Goal: Transaction & Acquisition: Purchase product/service

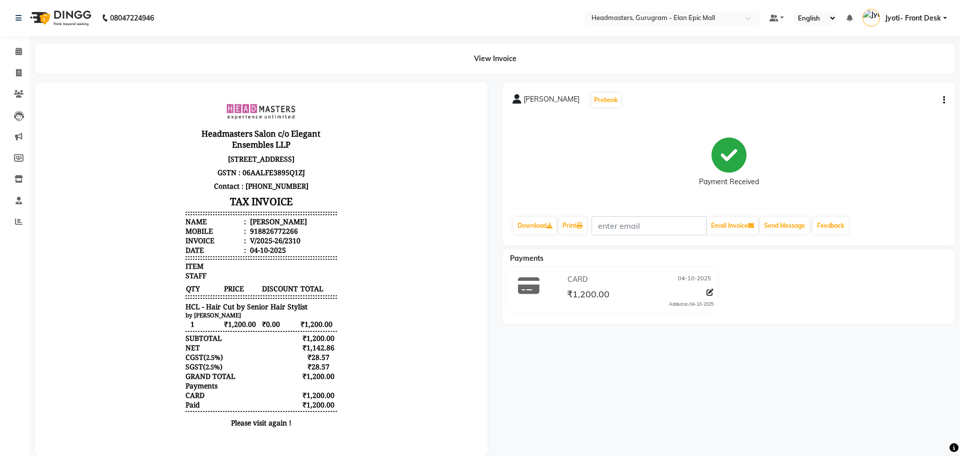
select select "7499"
select select "service"
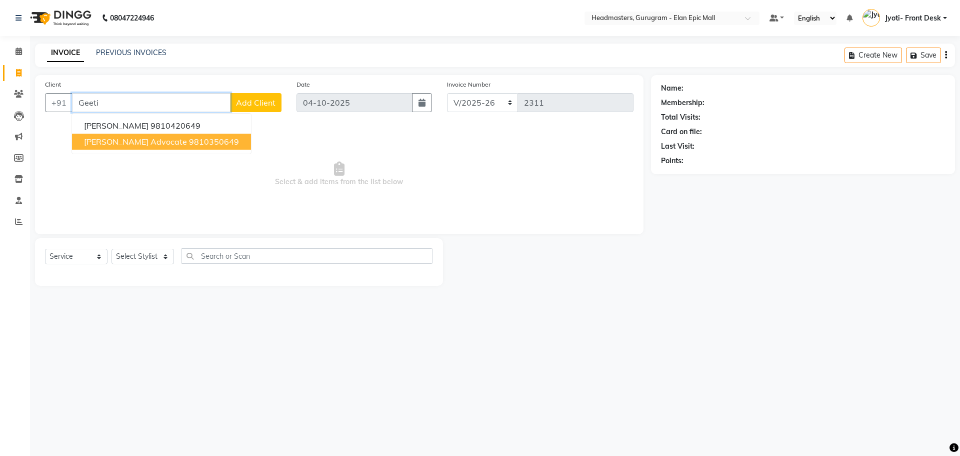
click at [148, 142] on span "Geetika Advocate" at bounding box center [135, 142] width 103 height 10
type input "9810350649"
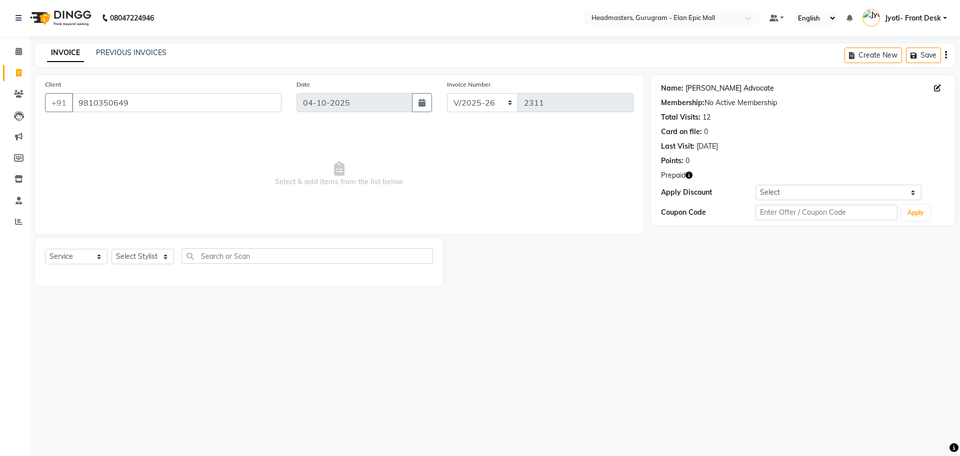
click at [714, 93] on link "Geetika Advocate" at bounding box center [730, 88] width 89 height 11
click at [121, 254] on select "Select Stylist Anas Ankul Arun Bipan Brijesh Chetan Headmasters Islam Jyoti- Fr…" at bounding box center [143, 257] width 63 height 16
click at [112, 249] on select "Select Stylist Anas Ankul Arun Bipan Brijesh Chetan Headmasters Islam Jyoti- Fr…" at bounding box center [143, 257] width 63 height 16
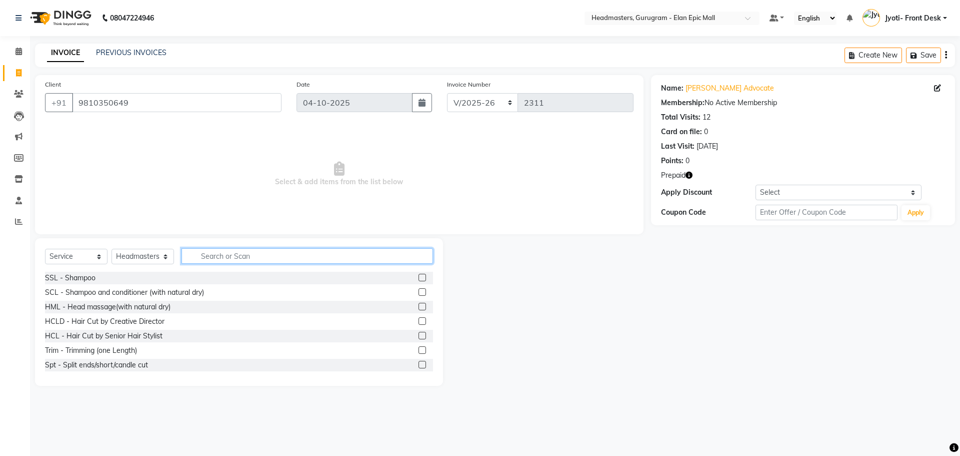
click at [232, 254] on input "text" at bounding box center [308, 256] width 252 height 16
click at [127, 259] on select "Select Stylist Anas Ankul Arun Bipan Brijesh Chetan Headmasters Islam Jyoti- Fr…" at bounding box center [143, 257] width 63 height 16
select select "87406"
click at [112, 249] on select "Select Stylist Anas Ankul Arun Bipan Brijesh Chetan Headmasters Islam Jyoti- Fr…" at bounding box center [143, 257] width 63 height 16
click at [252, 260] on input "text" at bounding box center [308, 256] width 252 height 16
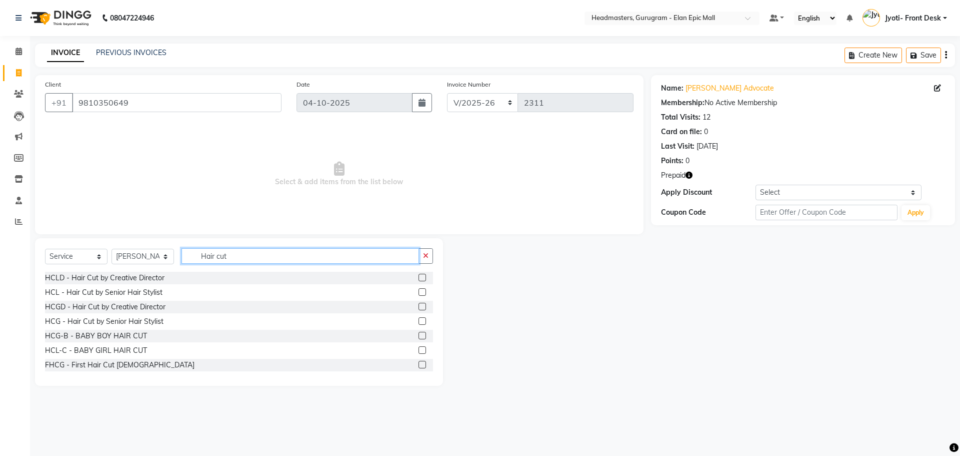
type input "Hair cut"
click at [419, 293] on label at bounding box center [423, 292] width 8 height 8
click at [419, 293] on input "checkbox" at bounding box center [422, 292] width 7 height 7
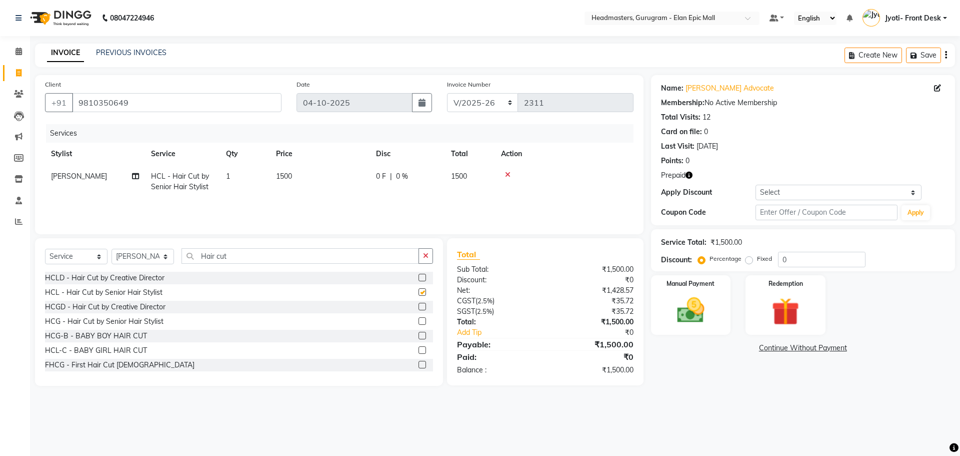
checkbox input "false"
click at [300, 170] on td "1500" at bounding box center [320, 181] width 100 height 33
select select "87406"
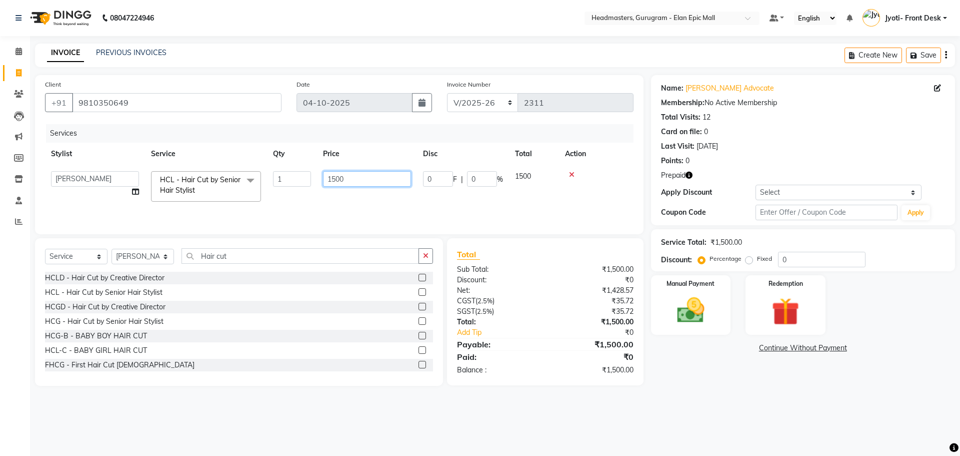
click at [336, 179] on input "1500" at bounding box center [367, 179] width 88 height 16
type input "1200"
click at [701, 82] on div "Name: Geetika Advocate Membership: No Active Membership Total Visits: 12 Card o…" at bounding box center [803, 122] width 284 height 87
click at [702, 82] on div "Name: Geetika Advocate Membership: No Active Membership Total Visits: 12 Card o…" at bounding box center [803, 122] width 284 height 87
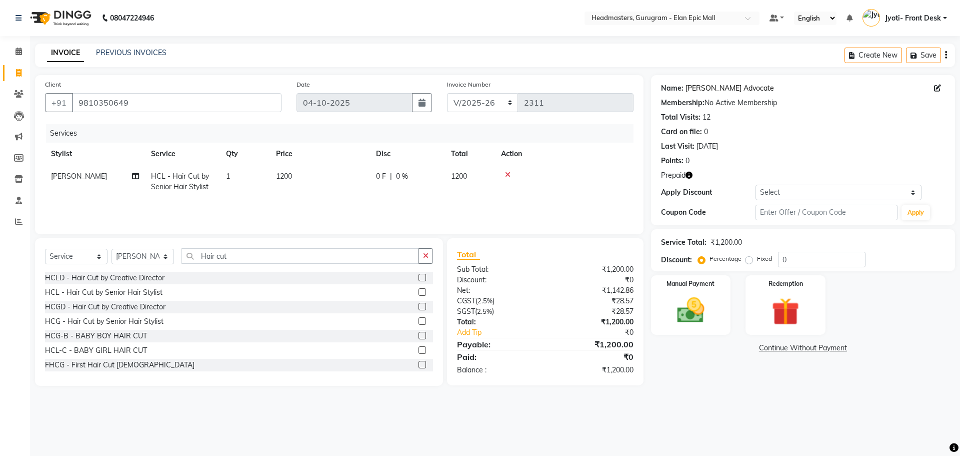
click at [703, 85] on link "Geetika Advocate" at bounding box center [730, 88] width 89 height 11
click at [780, 316] on img at bounding box center [785, 312] width 47 height 36
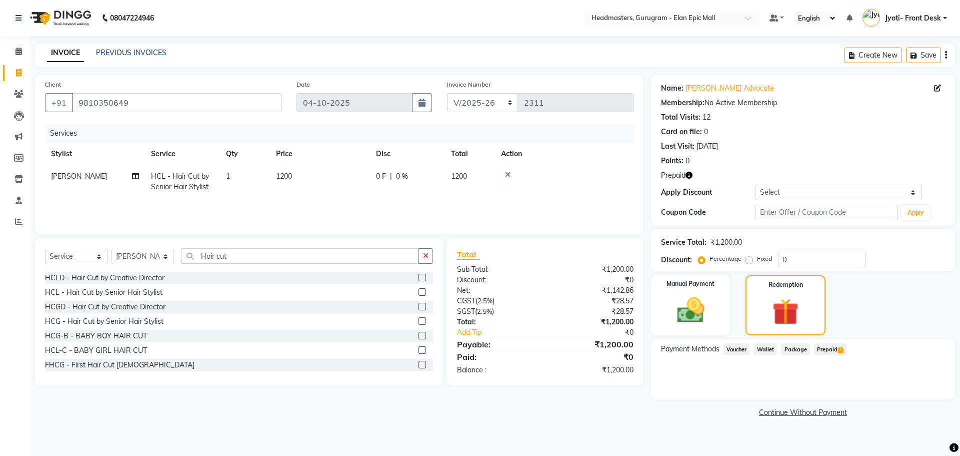
click at [829, 350] on span "Prepaid 1" at bounding box center [830, 349] width 33 height 12
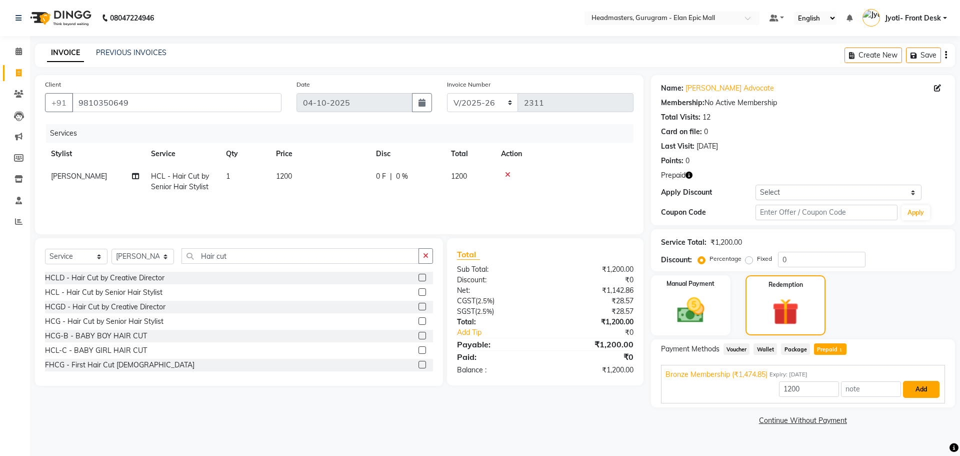
click at [918, 394] on button "Add" at bounding box center [921, 389] width 37 height 17
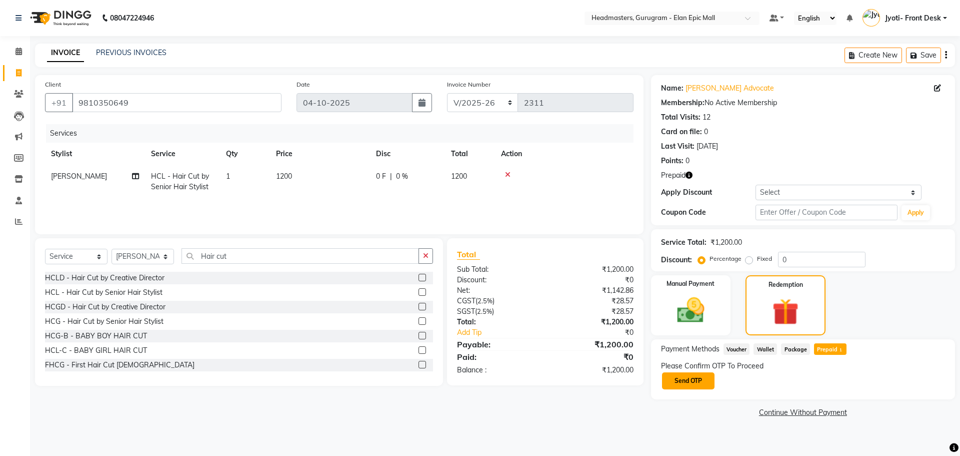
click at [698, 381] on button "Send OTP" at bounding box center [688, 380] width 53 height 17
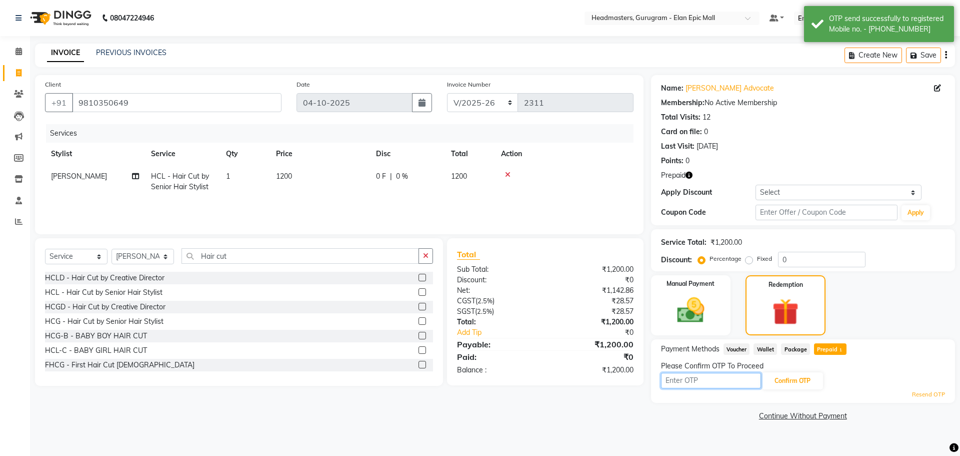
click at [698, 381] on input "text" at bounding box center [711, 381] width 100 height 16
type input "9020"
click at [793, 380] on button "Confirm OTP" at bounding box center [792, 380] width 61 height 17
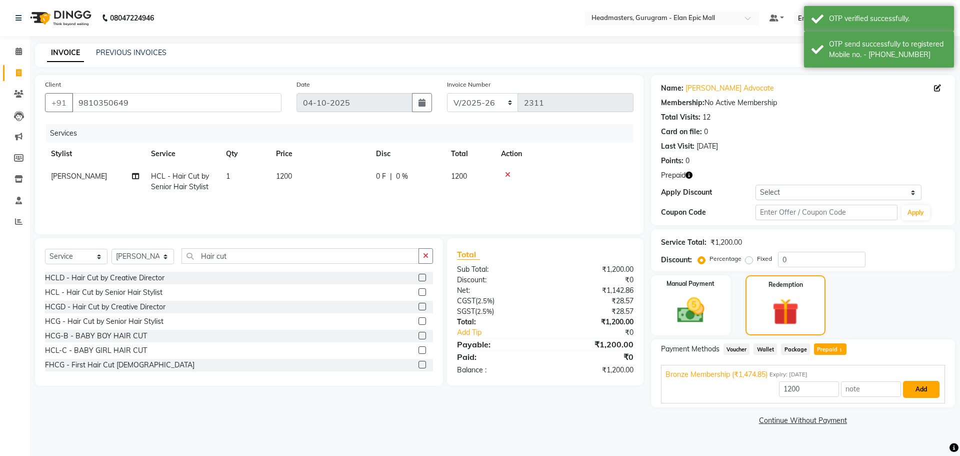
click at [929, 392] on button "Add" at bounding box center [921, 389] width 37 height 17
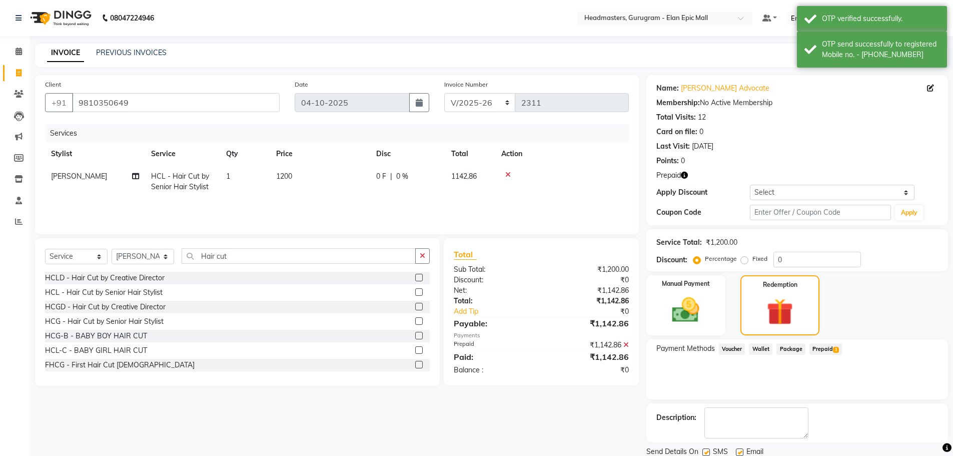
scroll to position [36, 0]
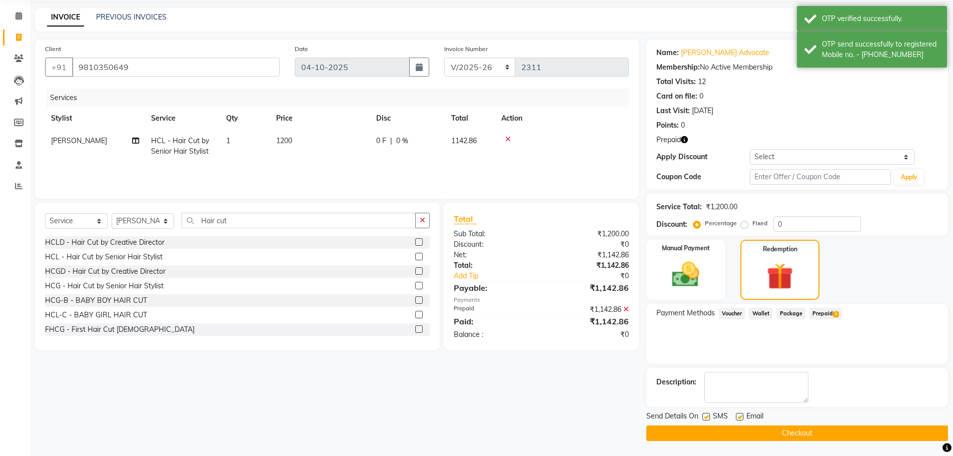
click at [839, 429] on button "Checkout" at bounding box center [797, 433] width 302 height 16
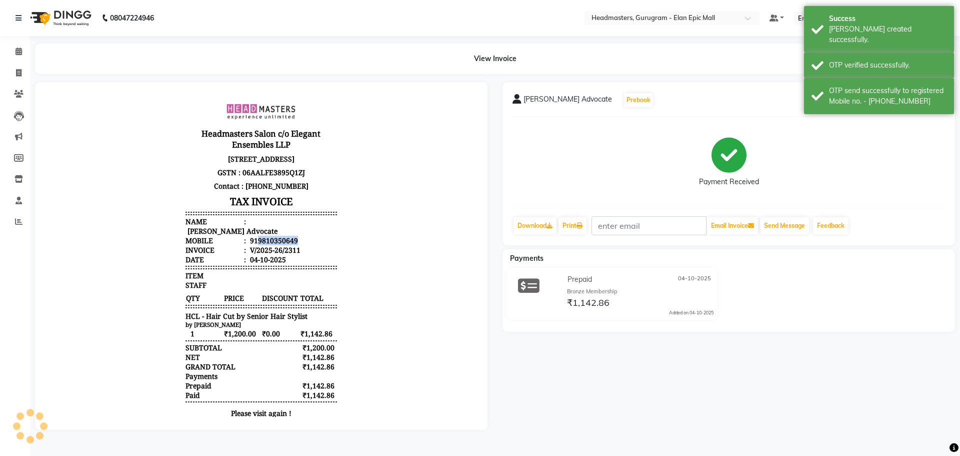
drag, startPoint x: 250, startPoint y: 241, endPoint x: 290, endPoint y: 238, distance: 40.6
click at [290, 238] on li "Mobile : 919810350649" at bounding box center [261, 241] width 151 height 10
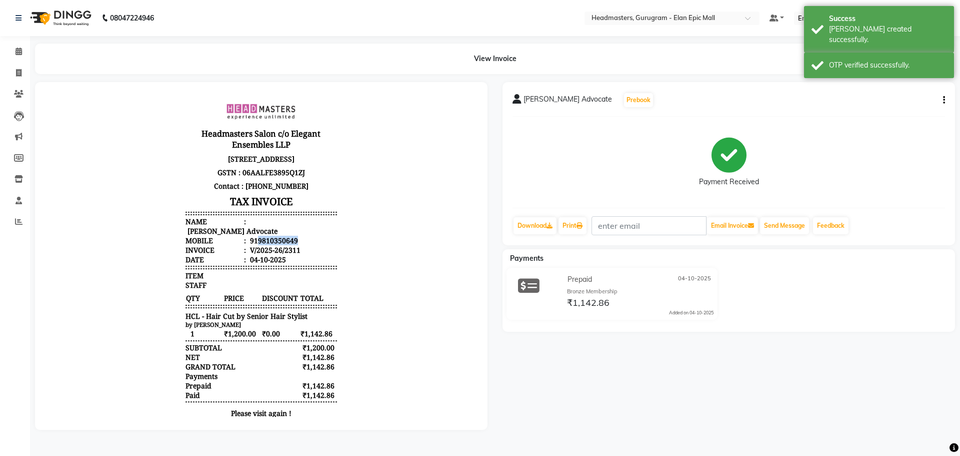
copy div "9810350649"
select select "service"
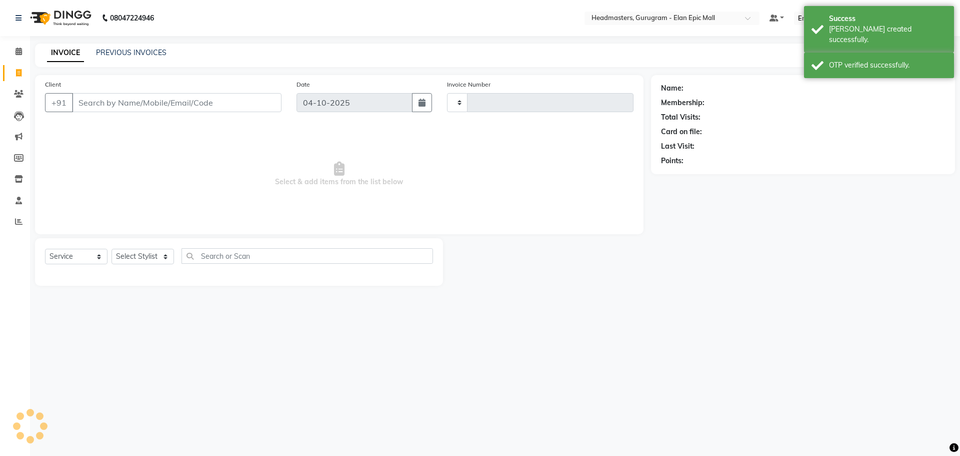
type input "2312"
select select "7499"
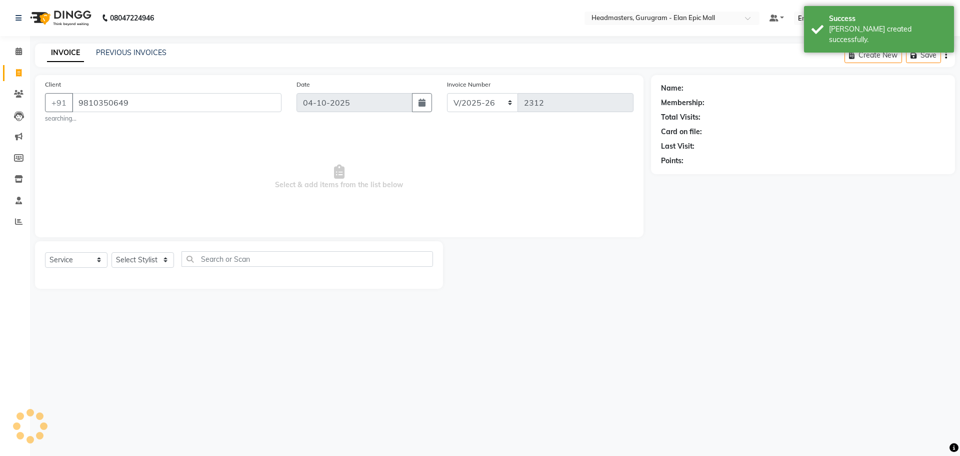
type input "9810350649"
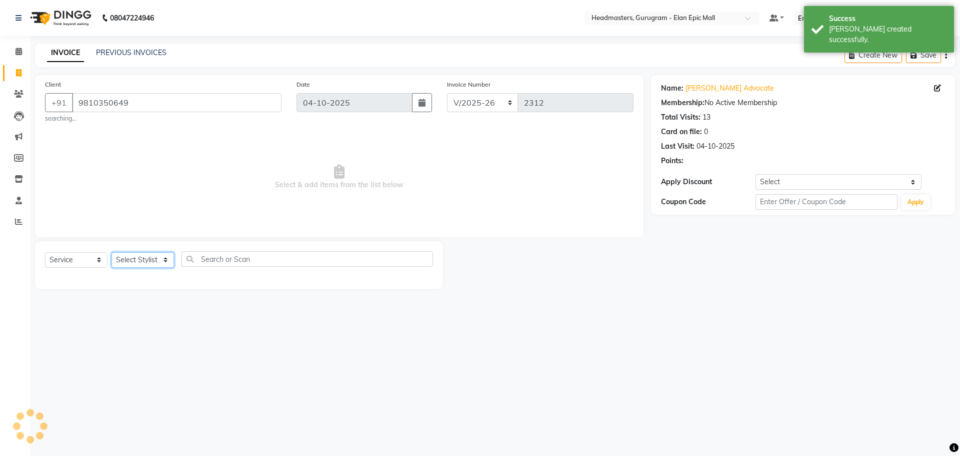
drag, startPoint x: 146, startPoint y: 252, endPoint x: 149, endPoint y: 257, distance: 6.3
click at [146, 252] on select "Select Stylist Anas Ankul Arun Bipan Brijesh Chetan Headmasters Islam Jyoti- Fr…" at bounding box center [143, 260] width 63 height 16
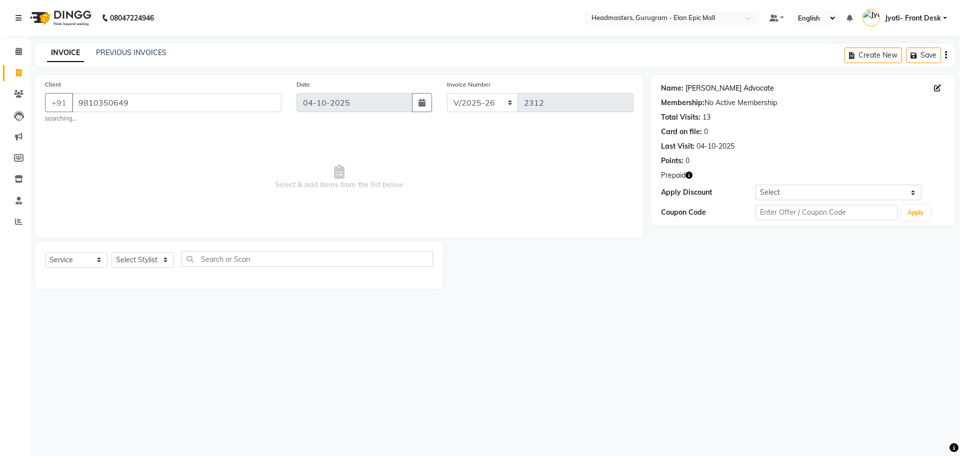
click at [722, 91] on link "Geetika Advocate" at bounding box center [730, 88] width 89 height 11
click at [712, 90] on link "Geetika Advocate" at bounding box center [730, 88] width 89 height 11
click at [157, 262] on select "Select Stylist Anas Ankul Arun Bipan Brijesh Chetan Headmasters Islam Jyoti- Fr…" at bounding box center [143, 260] width 63 height 16
select select "79365"
click at [112, 252] on select "Select Stylist Anas Ankul Arun Bipan Brijesh Chetan Headmasters Islam Jyoti- Fr…" at bounding box center [143, 260] width 63 height 16
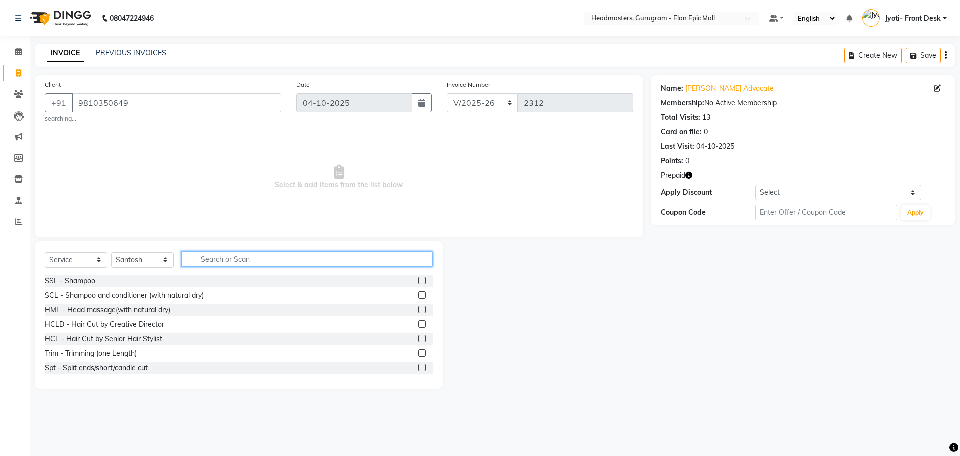
click at [223, 255] on input "text" at bounding box center [308, 259] width 252 height 16
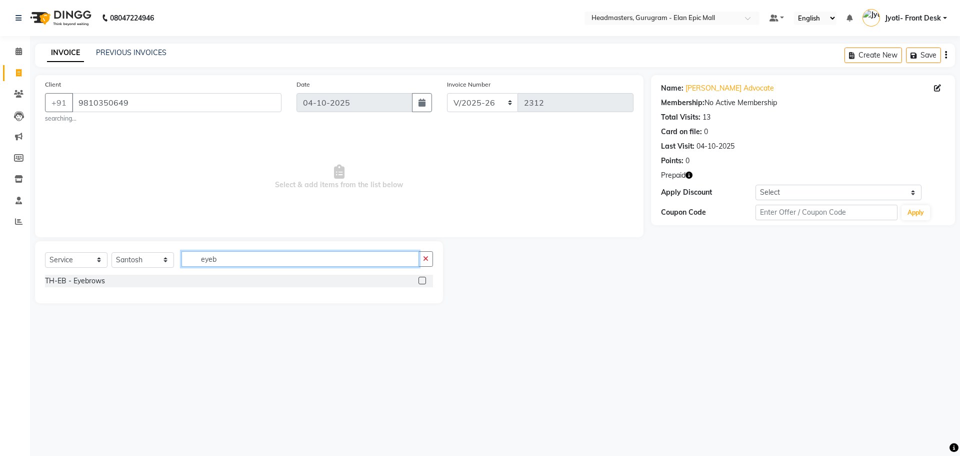
type input "eyeb"
click at [423, 279] on label at bounding box center [423, 281] width 8 height 8
click at [423, 279] on input "checkbox" at bounding box center [422, 281] width 7 height 7
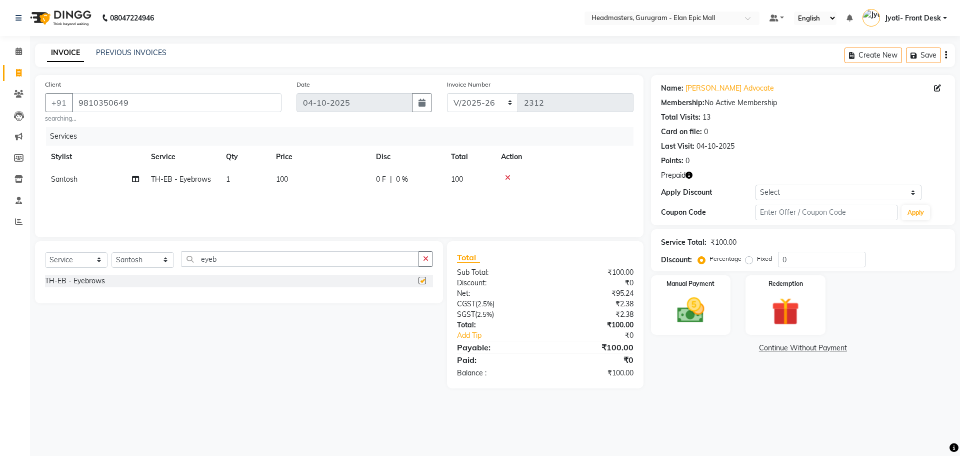
checkbox input "false"
click at [276, 175] on td "100" at bounding box center [320, 179] width 100 height 23
select select "79365"
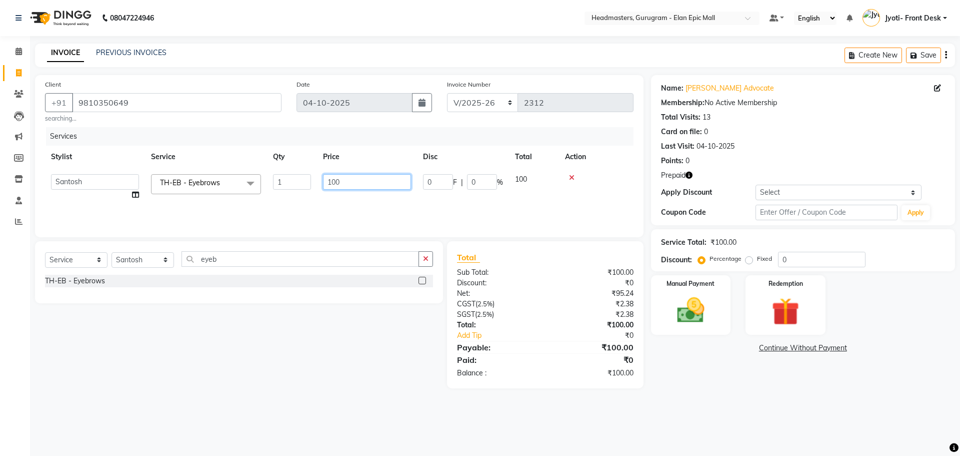
click at [330, 182] on input "100" at bounding box center [367, 182] width 88 height 16
type input "00"
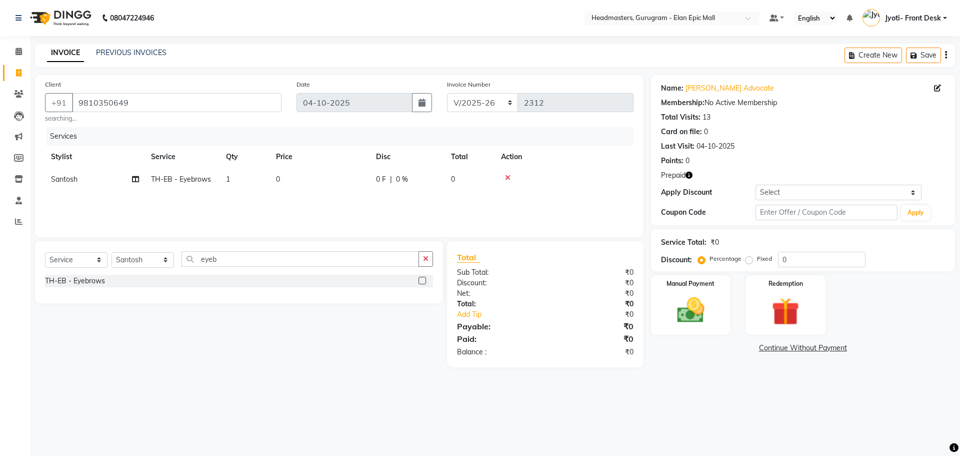
click at [297, 185] on td "0" at bounding box center [320, 179] width 100 height 23
select select "79365"
click at [331, 184] on input "0" at bounding box center [367, 182] width 88 height 16
type input "200"
click at [262, 183] on td "1" at bounding box center [245, 179] width 50 height 23
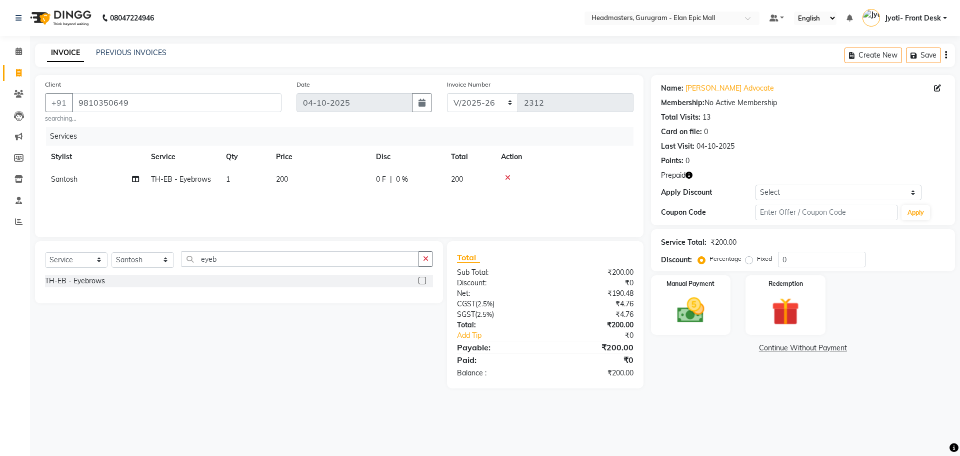
select select "79365"
click at [297, 187] on input "1" at bounding box center [292, 182] width 38 height 16
type input "2"
click at [393, 365] on div "Select Service Product Membership Package Voucher Prepaid Gift Card Select Styl…" at bounding box center [236, 314] width 416 height 147
click at [289, 181] on td "200" at bounding box center [320, 179] width 100 height 23
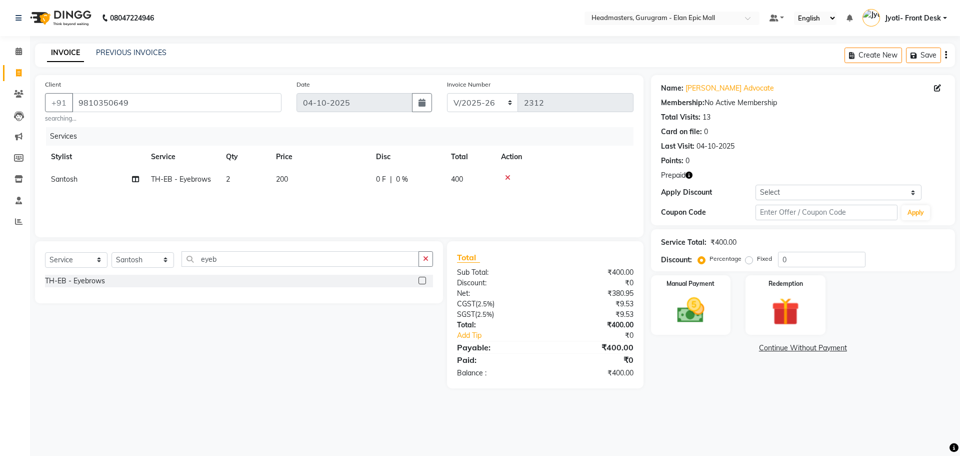
select select "79365"
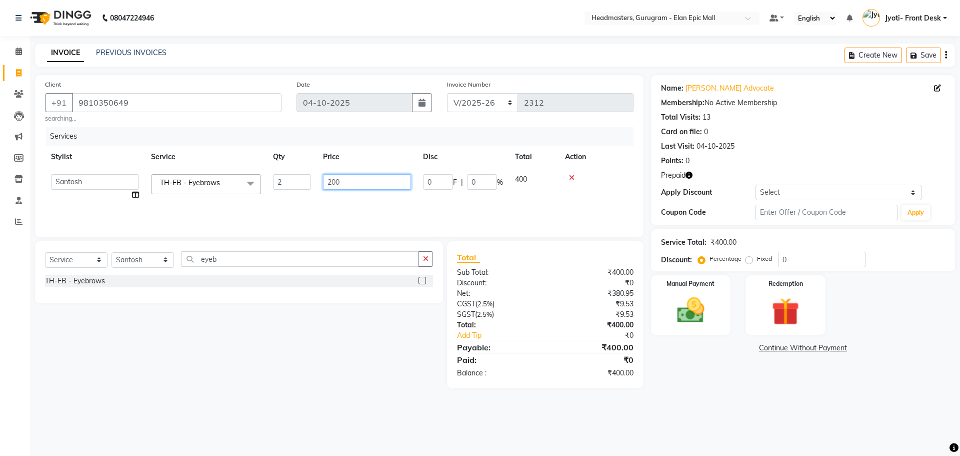
click at [337, 181] on input "200" at bounding box center [367, 182] width 88 height 16
click at [347, 184] on input "200" at bounding box center [367, 182] width 88 height 16
type input "2"
type input "200"
click at [249, 258] on input "eyeb" at bounding box center [301, 259] width 238 height 16
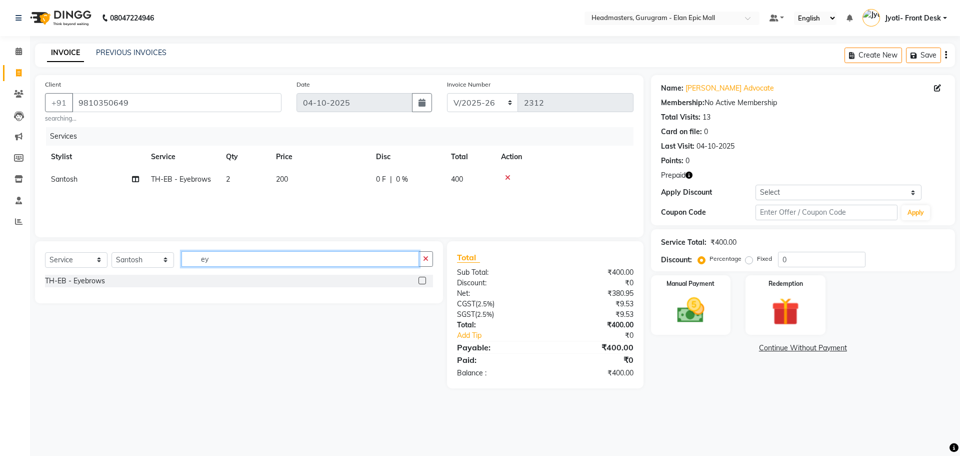
type input "e"
type input "upper"
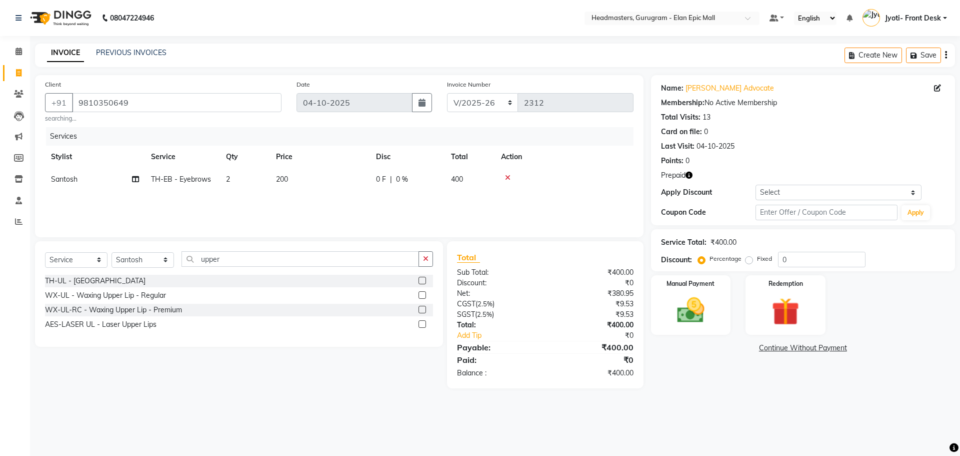
click at [421, 279] on label at bounding box center [423, 281] width 8 height 8
click at [421, 279] on input "checkbox" at bounding box center [422, 281] width 7 height 7
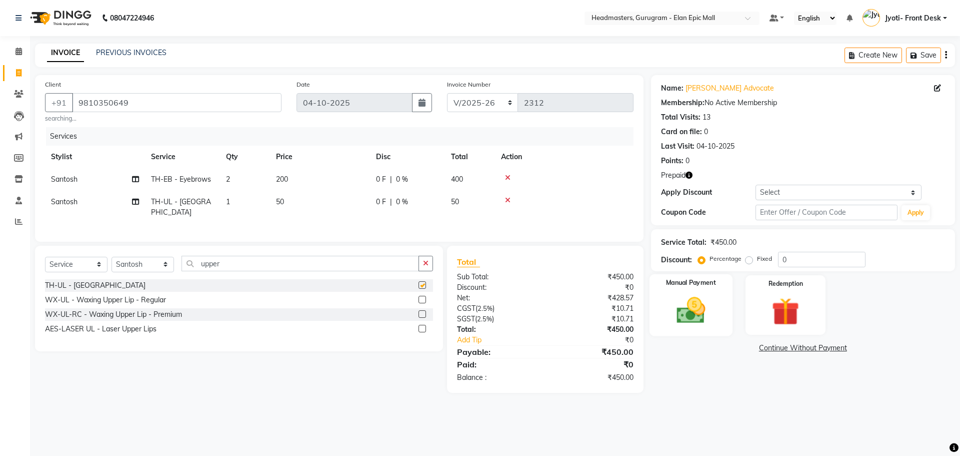
checkbox input "false"
click at [286, 200] on td "50" at bounding box center [320, 207] width 100 height 33
select select "79365"
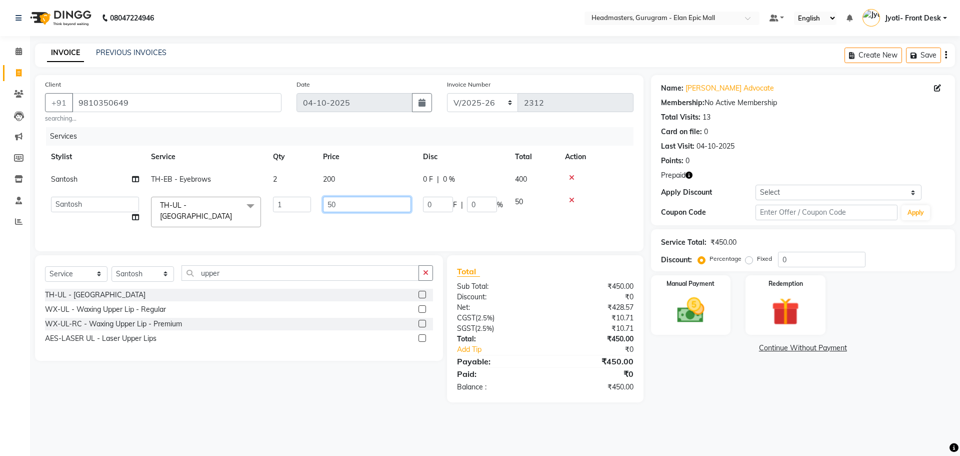
click at [336, 206] on input "50" at bounding box center [367, 205] width 88 height 16
type input "5"
type input "131"
click at [721, 394] on main "INVOICE PREVIOUS INVOICES Create New Save Client +91 9810350649 searching... Da…" at bounding box center [495, 231] width 930 height 374
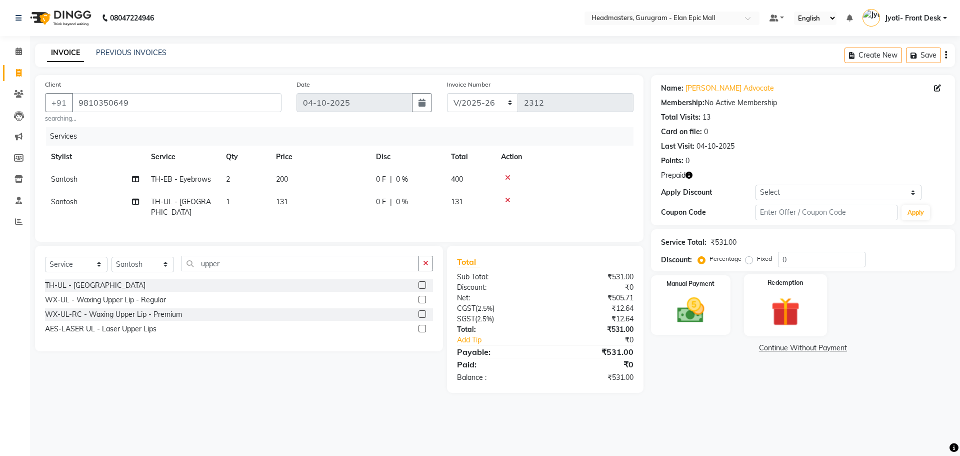
click at [783, 321] on img at bounding box center [785, 312] width 47 height 36
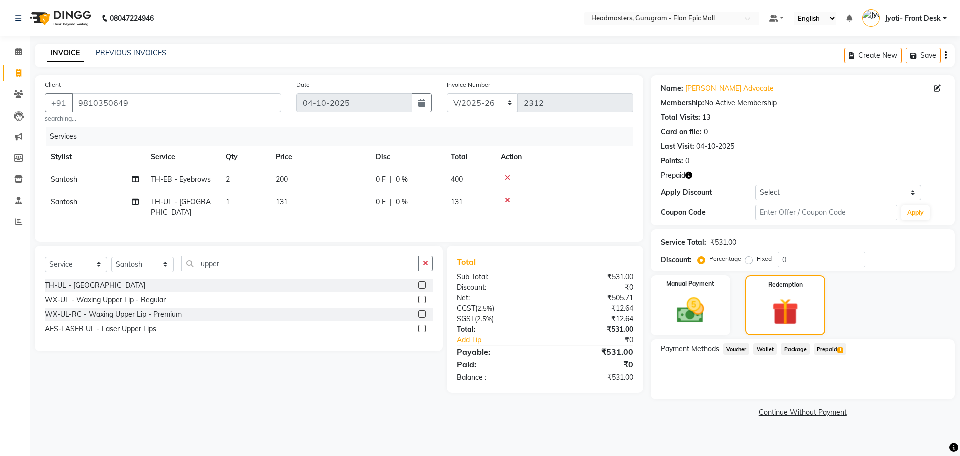
drag, startPoint x: 828, startPoint y: 347, endPoint x: 850, endPoint y: 358, distance: 24.2
click at [829, 347] on span "Prepaid 1" at bounding box center [830, 349] width 33 height 12
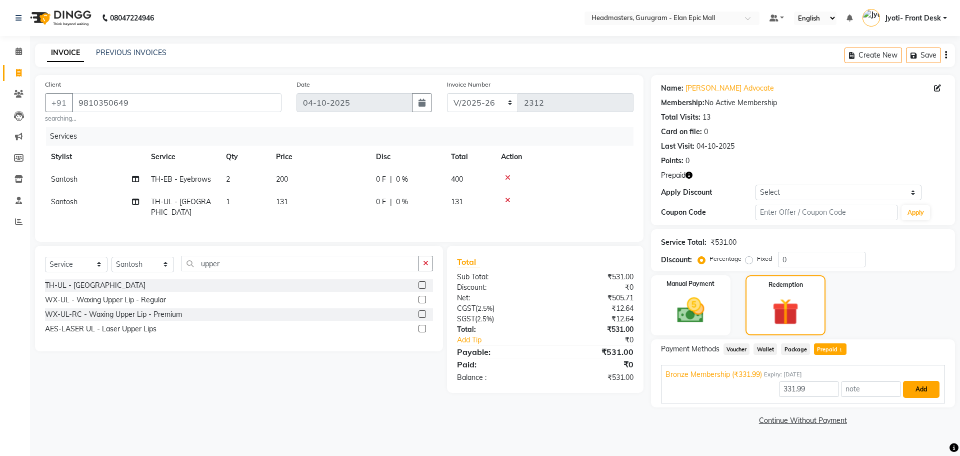
click at [909, 383] on button "Add" at bounding box center [921, 389] width 37 height 17
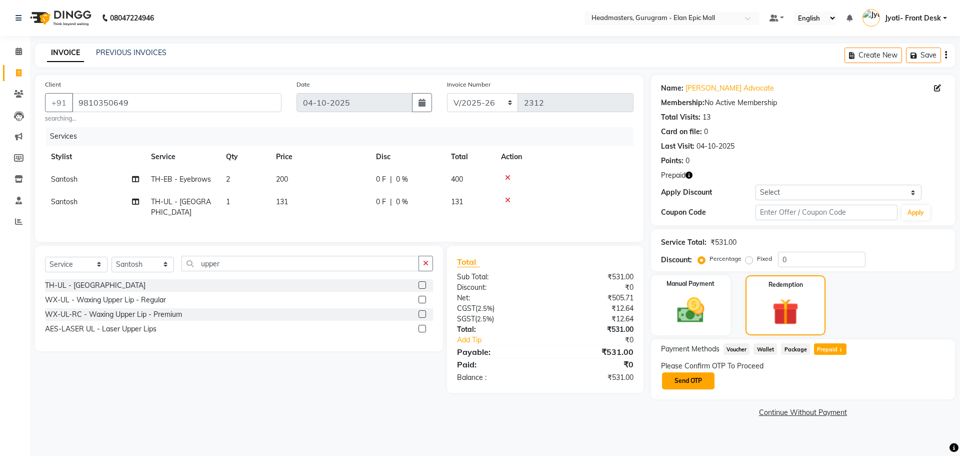
click at [685, 382] on button "Send OTP" at bounding box center [688, 380] width 53 height 17
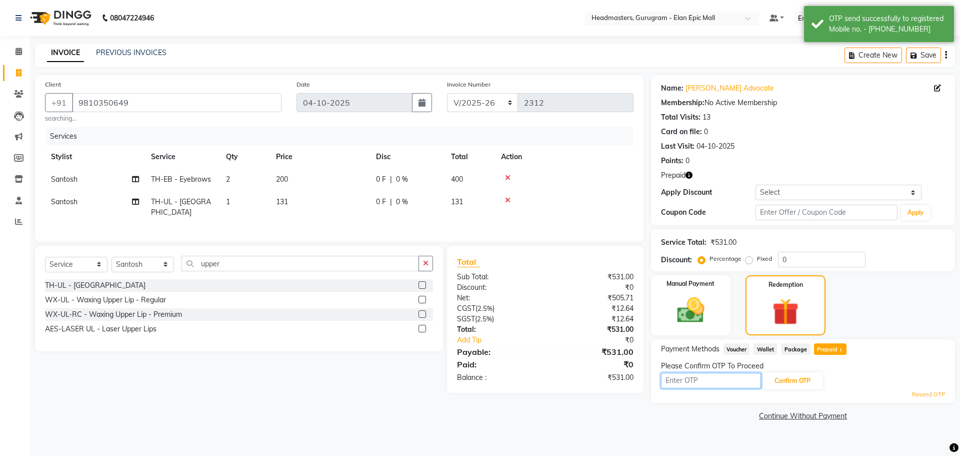
click at [688, 381] on input "text" at bounding box center [711, 381] width 100 height 16
type input "9020"
click at [786, 386] on button "Confirm OTP" at bounding box center [792, 380] width 61 height 17
click at [785, 381] on button "Confirm OTP" at bounding box center [792, 380] width 61 height 17
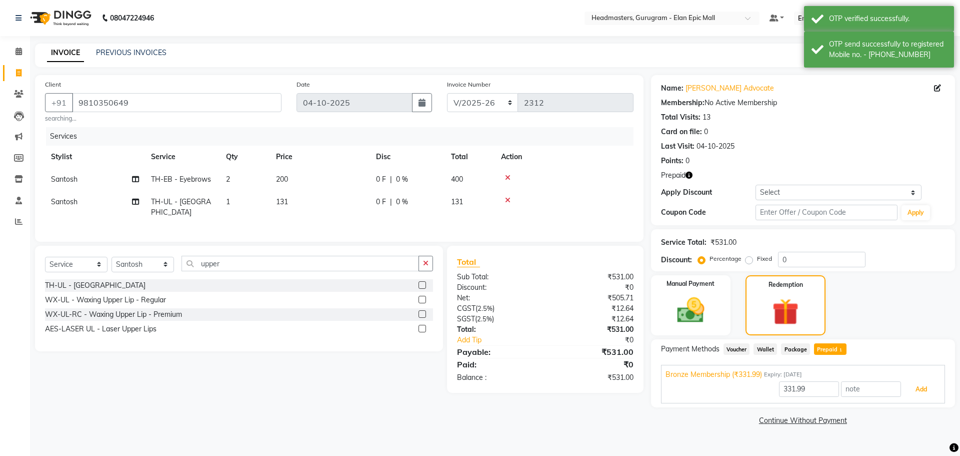
click at [922, 390] on button "Add" at bounding box center [921, 389] width 37 height 17
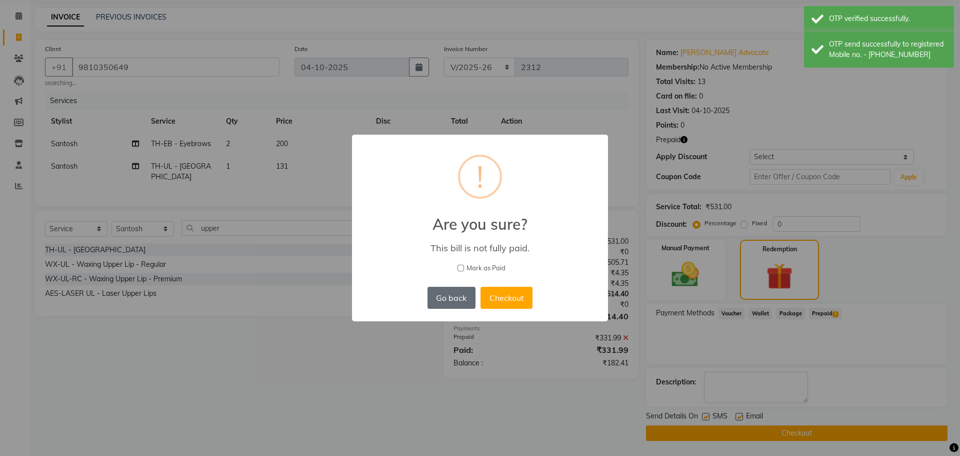
click at [459, 295] on button "Go back" at bounding box center [452, 298] width 48 height 22
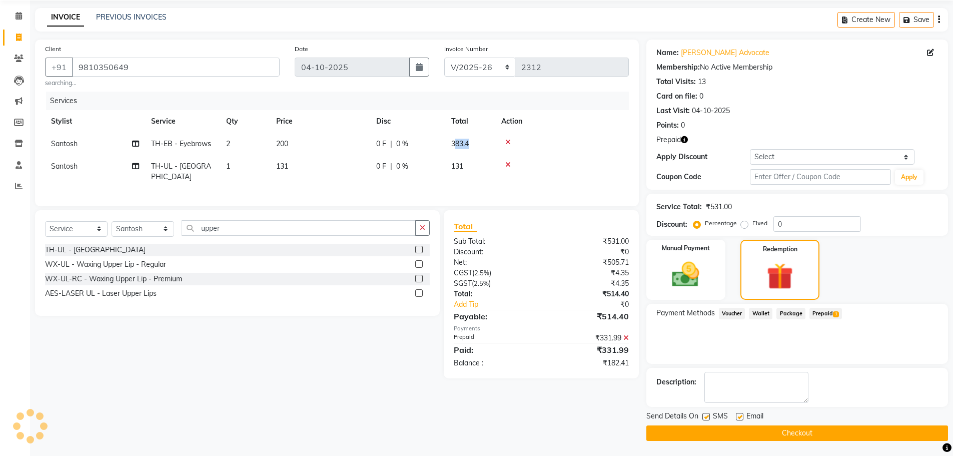
drag, startPoint x: 455, startPoint y: 145, endPoint x: 479, endPoint y: 147, distance: 24.6
click at [479, 147] on td "383.4" at bounding box center [470, 144] width 50 height 23
select select "79365"
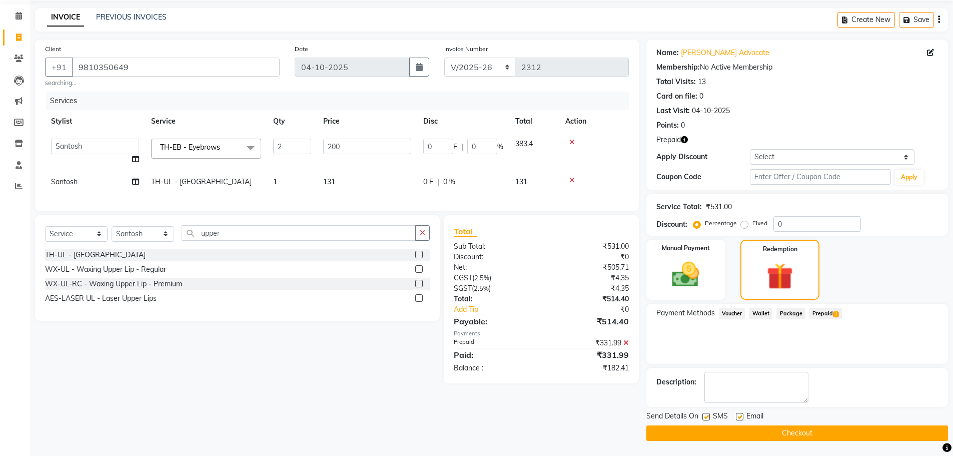
click at [572, 141] on icon at bounding box center [572, 142] width 6 height 7
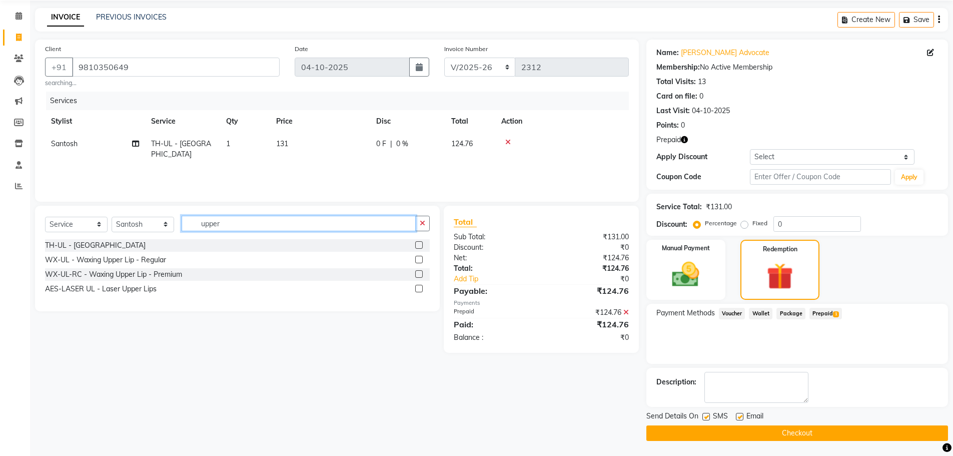
click at [274, 222] on input "upper" at bounding box center [299, 224] width 234 height 16
type input "u"
type input "eyebr"
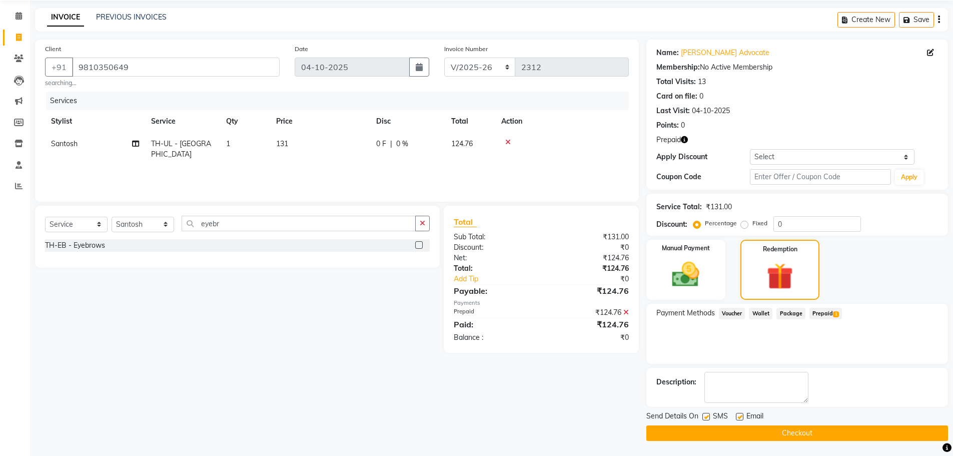
drag, startPoint x: 421, startPoint y: 242, endPoint x: 412, endPoint y: 244, distance: 9.7
click at [419, 243] on label at bounding box center [419, 245] width 8 height 8
click at [419, 243] on input "checkbox" at bounding box center [418, 245] width 7 height 7
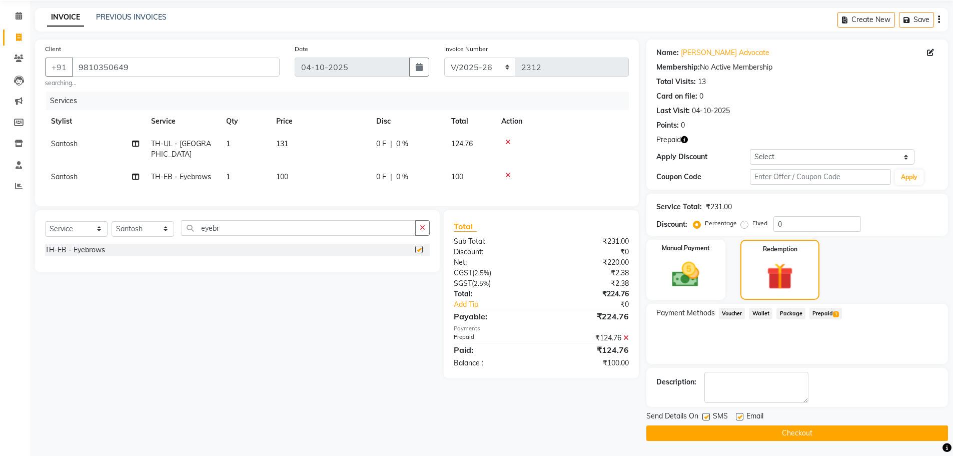
checkbox input "false"
drag, startPoint x: 298, startPoint y: 164, endPoint x: 289, endPoint y: 167, distance: 10.0
click at [289, 167] on td "100" at bounding box center [320, 177] width 100 height 23
select select "79365"
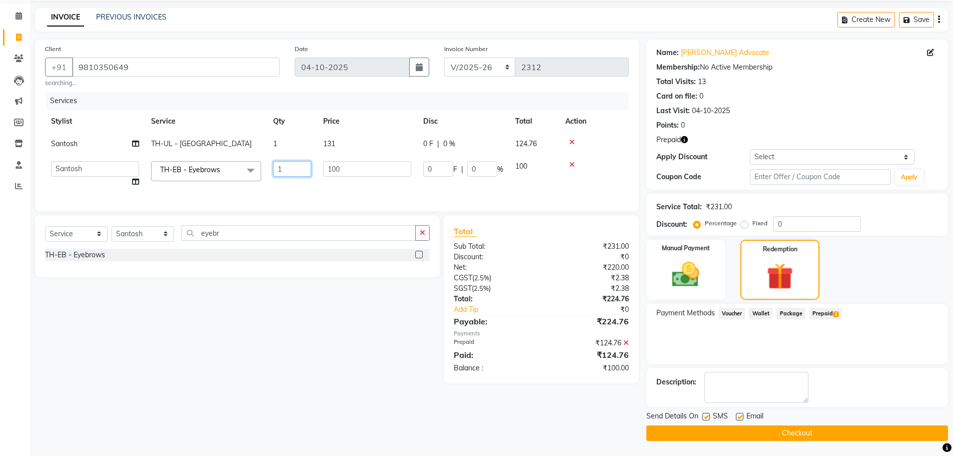
click at [310, 168] on td "1" at bounding box center [292, 174] width 50 height 38
type input "2"
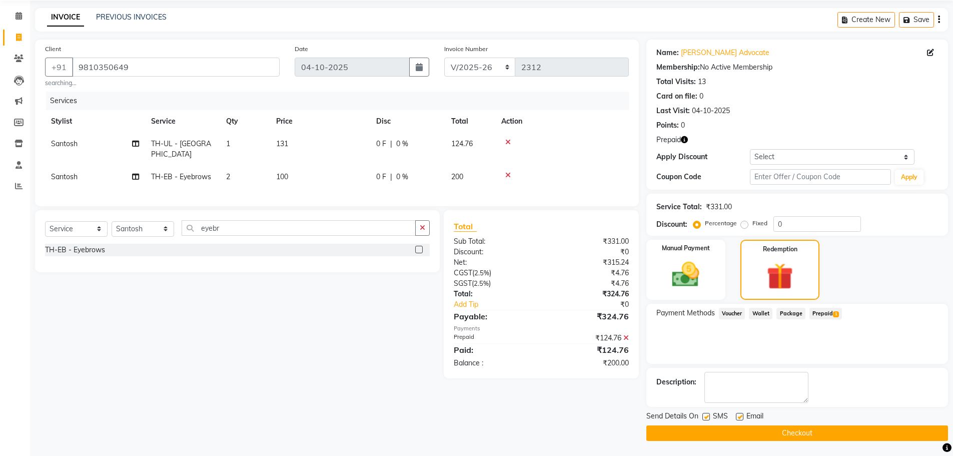
drag, startPoint x: 283, startPoint y: 170, endPoint x: 322, endPoint y: 162, distance: 39.9
click at [292, 169] on td "100" at bounding box center [320, 177] width 100 height 23
select select "79365"
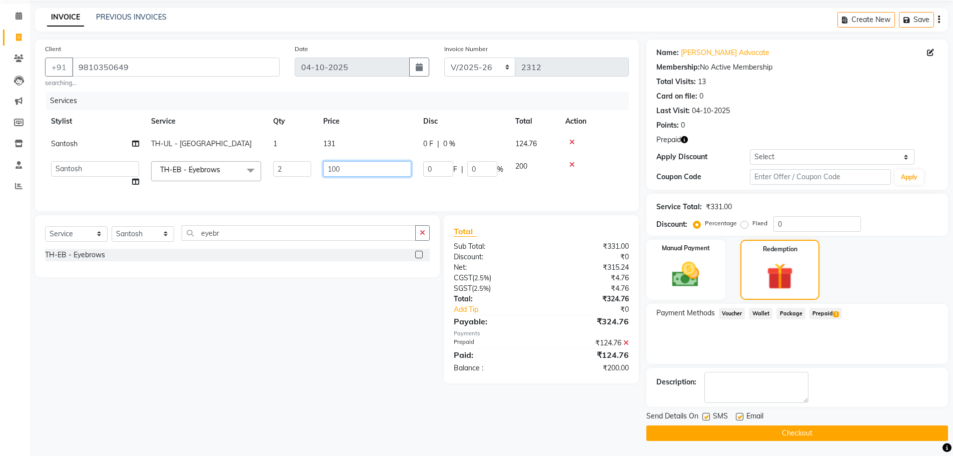
click at [329, 168] on input "100" at bounding box center [367, 169] width 88 height 16
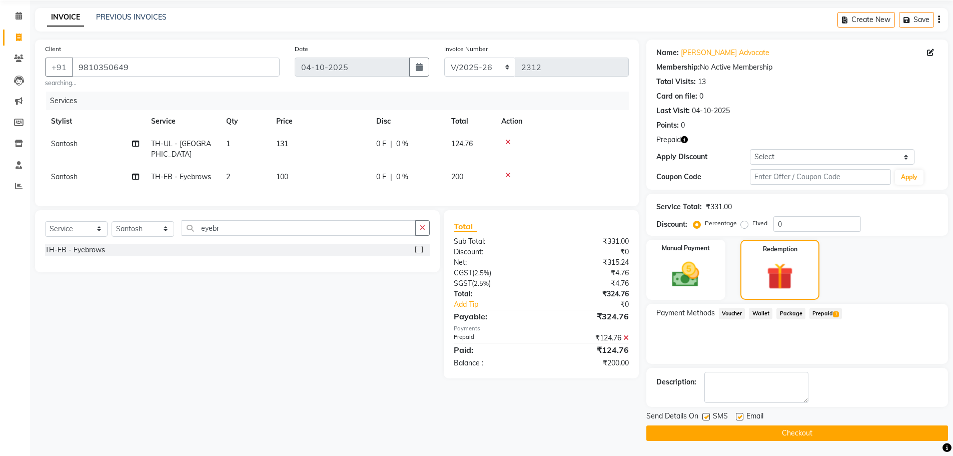
click at [767, 435] on button "Checkout" at bounding box center [797, 433] width 302 height 16
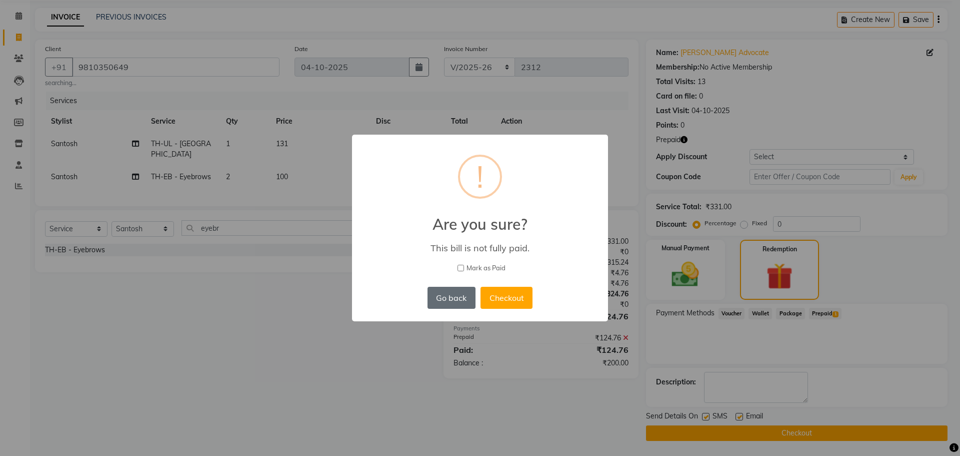
click at [456, 296] on button "Go back" at bounding box center [452, 298] width 48 height 22
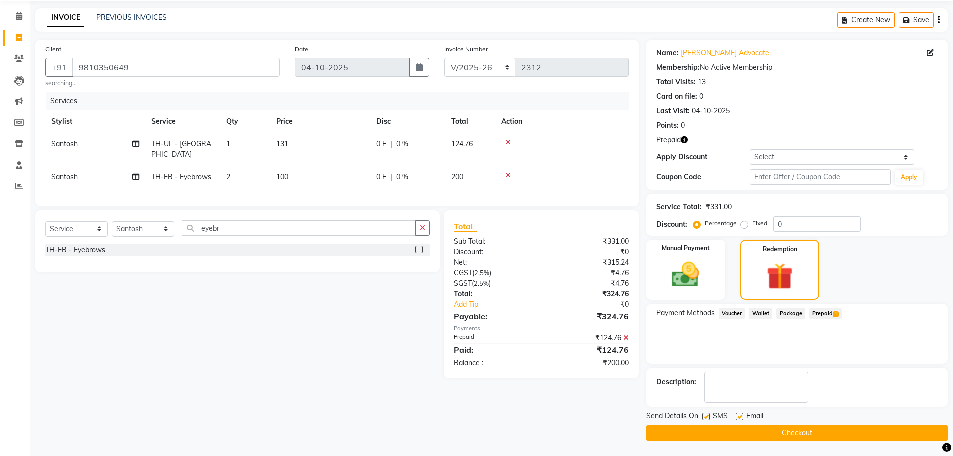
drag, startPoint x: 586, startPoint y: 415, endPoint x: 622, endPoint y: 396, distance: 40.3
click at [589, 411] on div "Client +91 9810350649 searching... Date 04-10-2025 Invoice Number RET/2025-26 V…" at bounding box center [337, 240] width 619 height 401
click at [734, 314] on span "Voucher" at bounding box center [732, 314] width 27 height 12
click at [763, 313] on span "Wallet" at bounding box center [761, 314] width 24 height 12
click at [785, 311] on span "Package" at bounding box center [790, 314] width 29 height 12
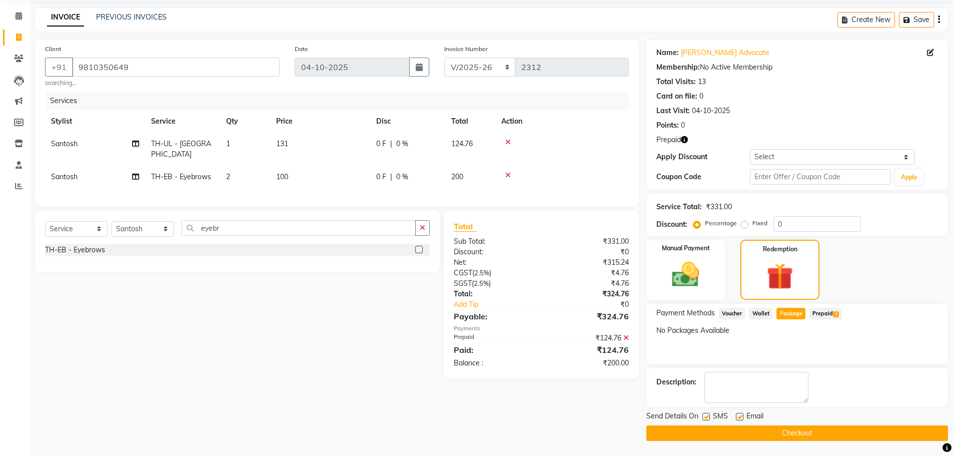
drag, startPoint x: 809, startPoint y: 312, endPoint x: 818, endPoint y: 313, distance: 9.6
click at [812, 312] on span "Prepaid 1" at bounding box center [825, 314] width 33 height 12
click at [820, 313] on span "Prepaid 1" at bounding box center [825, 314] width 33 height 12
click at [792, 313] on span "Package" at bounding box center [790, 314] width 29 height 12
click at [818, 312] on span "Prepaid 1" at bounding box center [825, 314] width 33 height 12
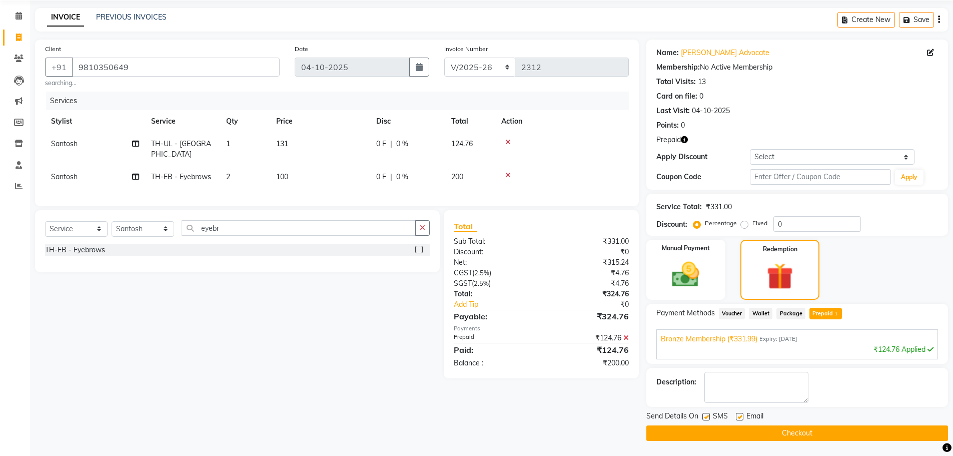
click at [560, 400] on div "Client +91 9810350649 searching... Date 04-10-2025 Invoice Number RET/2025-26 V…" at bounding box center [337, 240] width 619 height 401
click at [509, 141] on icon at bounding box center [508, 142] width 6 height 7
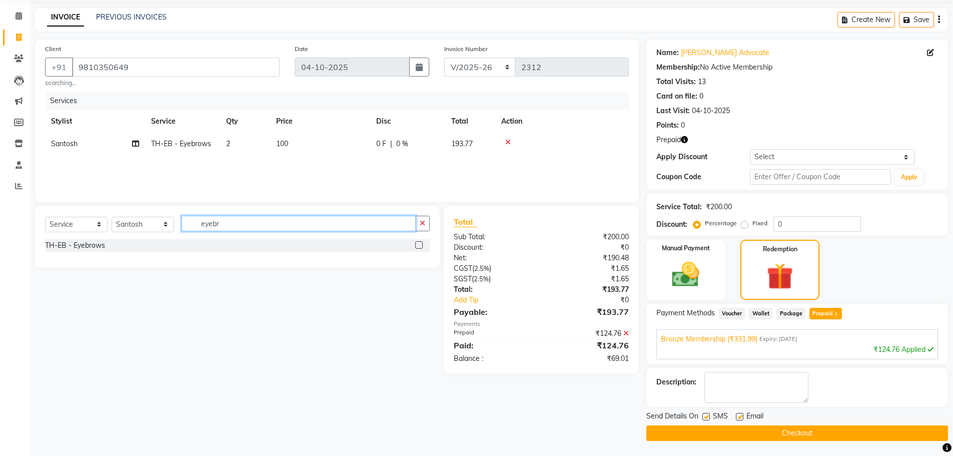
click at [279, 230] on input "eyebr" at bounding box center [299, 224] width 234 height 16
type input "e"
type input "upper"
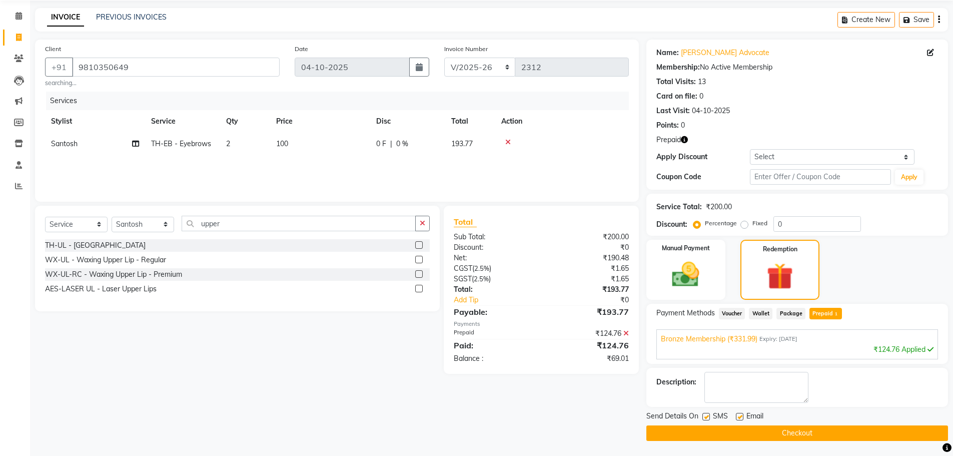
click at [415, 243] on div "TH-UL - Upper lips" at bounding box center [237, 245] width 385 height 13
click at [418, 245] on label at bounding box center [419, 245] width 8 height 8
click at [418, 245] on input "checkbox" at bounding box center [418, 245] width 7 height 7
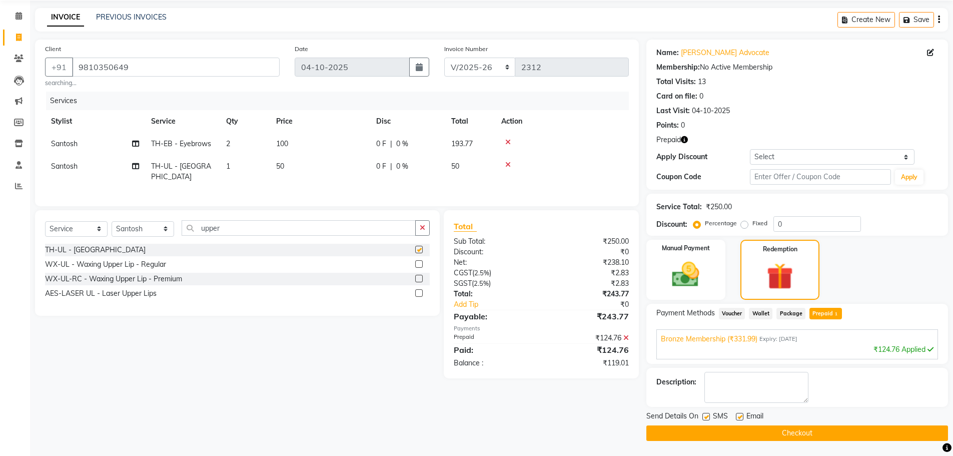
checkbox input "false"
click at [295, 165] on td "50" at bounding box center [320, 171] width 100 height 33
select select "79365"
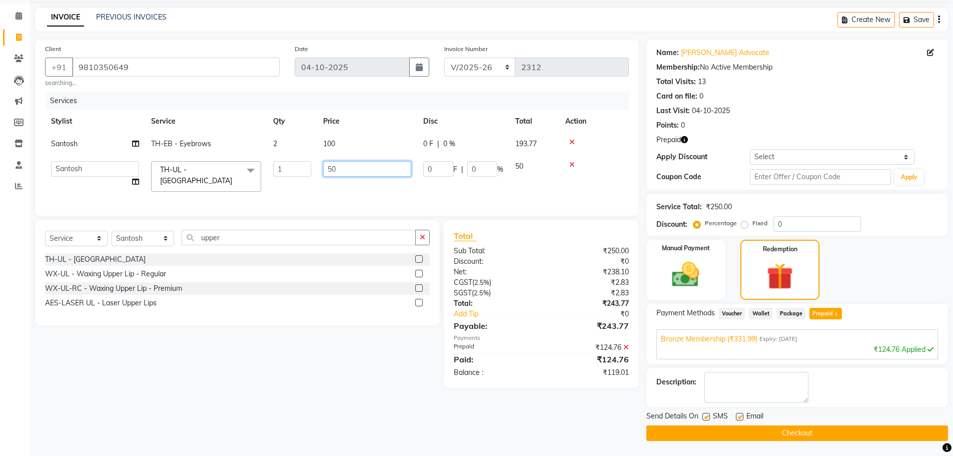
click at [339, 172] on input "50" at bounding box center [367, 169] width 88 height 16
type input "5"
type input "50"
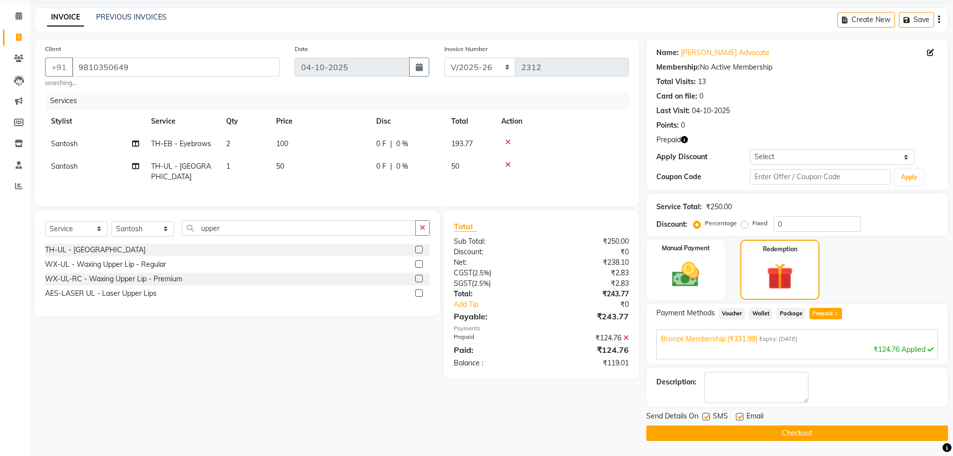
click at [263, 169] on td "1" at bounding box center [245, 171] width 50 height 33
select select "79365"
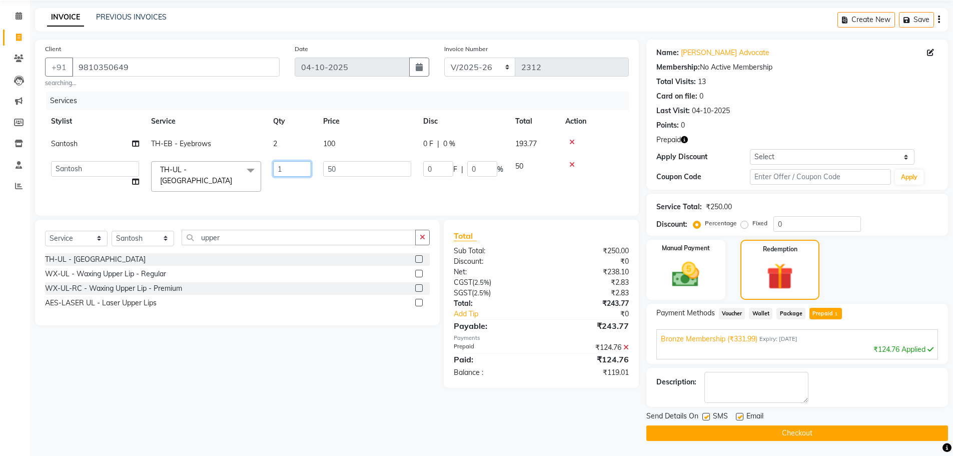
click at [285, 170] on input "1" at bounding box center [292, 169] width 38 height 16
type input "2"
click at [352, 403] on div "Client +91 9810350649 searching... Date 04-10-2025 Invoice Number RET/2025-26 V…" at bounding box center [337, 240] width 619 height 401
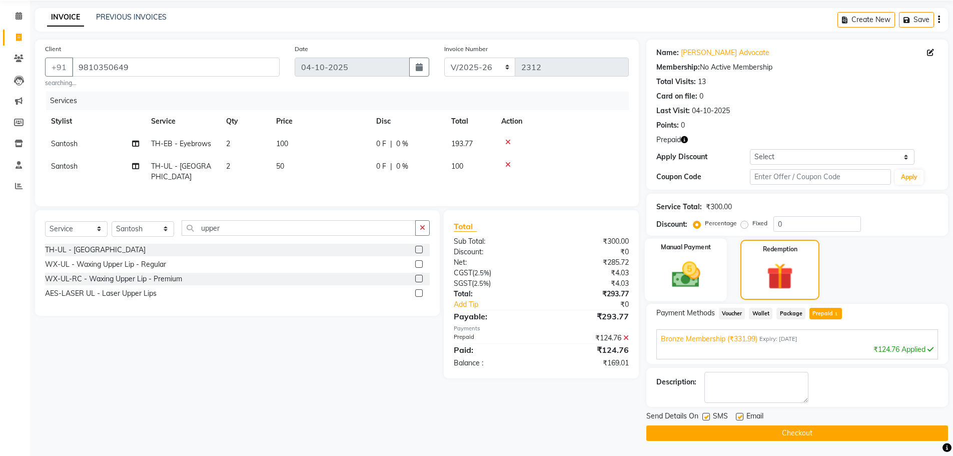
click at [695, 280] on img at bounding box center [686, 274] width 46 height 33
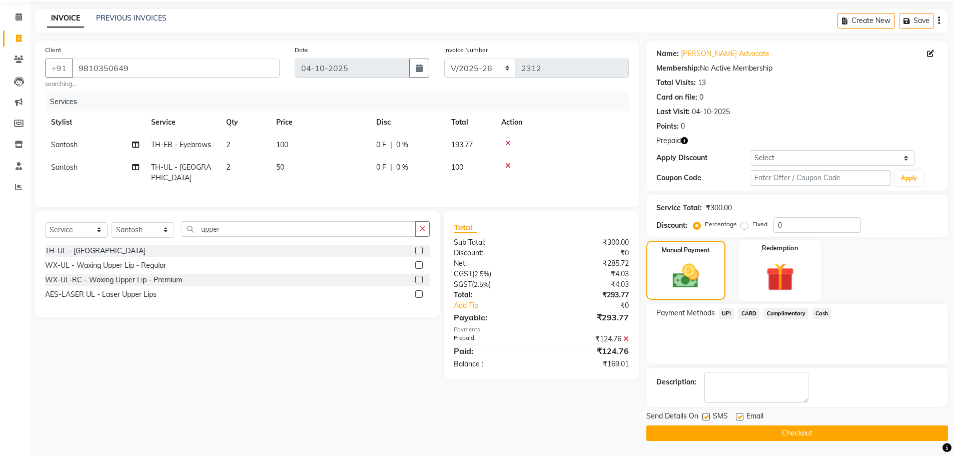
scroll to position [35, 0]
click at [759, 276] on img at bounding box center [780, 277] width 46 height 36
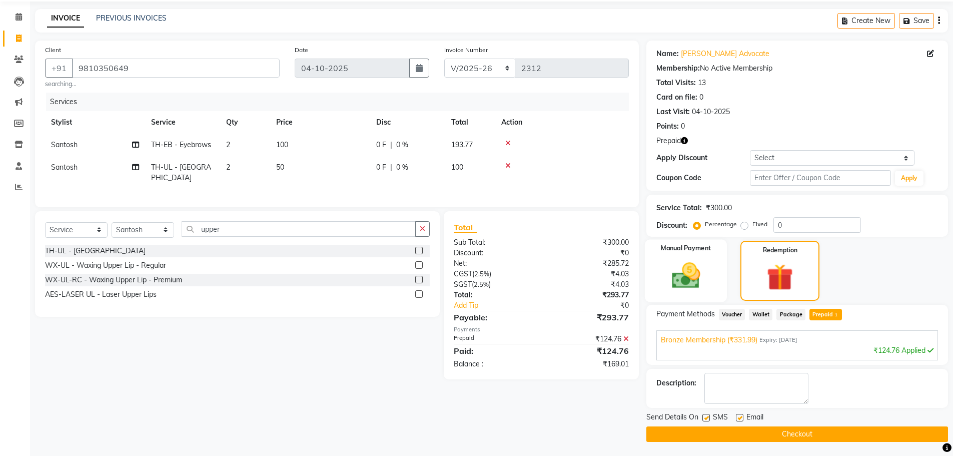
scroll to position [36, 0]
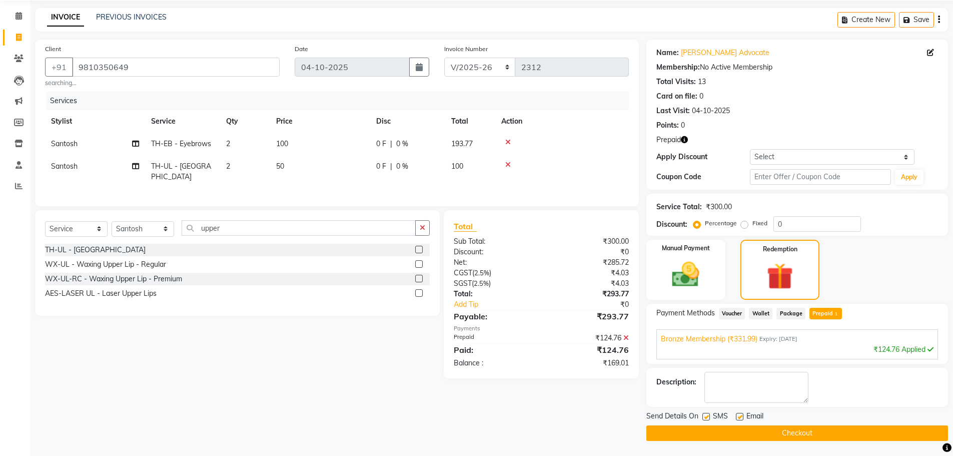
click at [794, 431] on button "Checkout" at bounding box center [797, 433] width 302 height 16
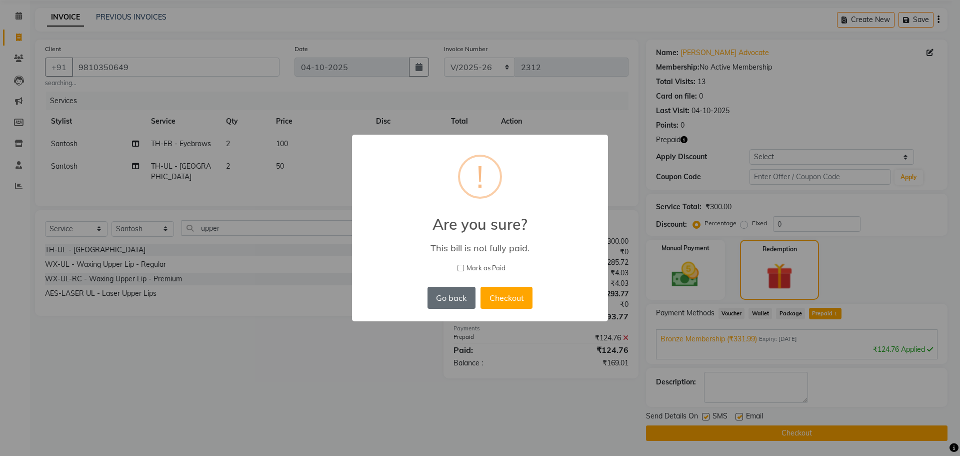
click at [445, 301] on button "Go back" at bounding box center [452, 298] width 48 height 22
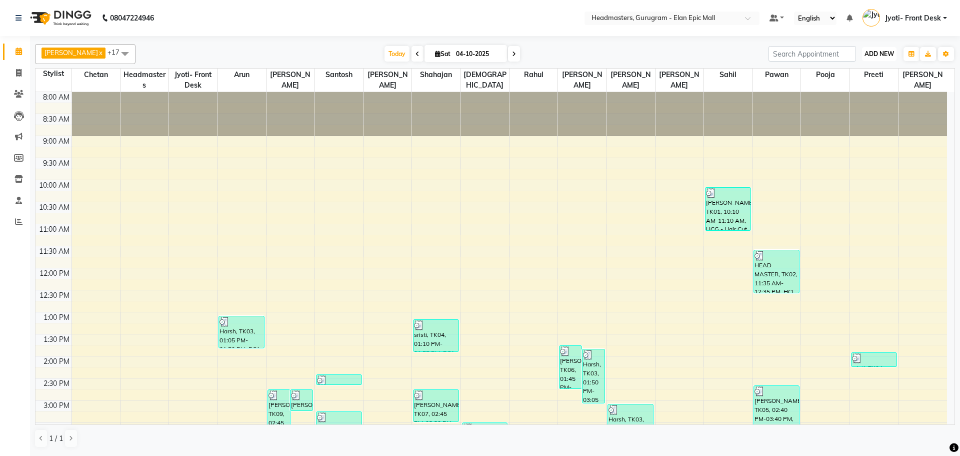
click at [863, 55] on button "ADD NEW Toggle Dropdown" at bounding box center [879, 54] width 35 height 14
click at [861, 83] on link "Add Invoice" at bounding box center [856, 86] width 79 height 13
select select "service"
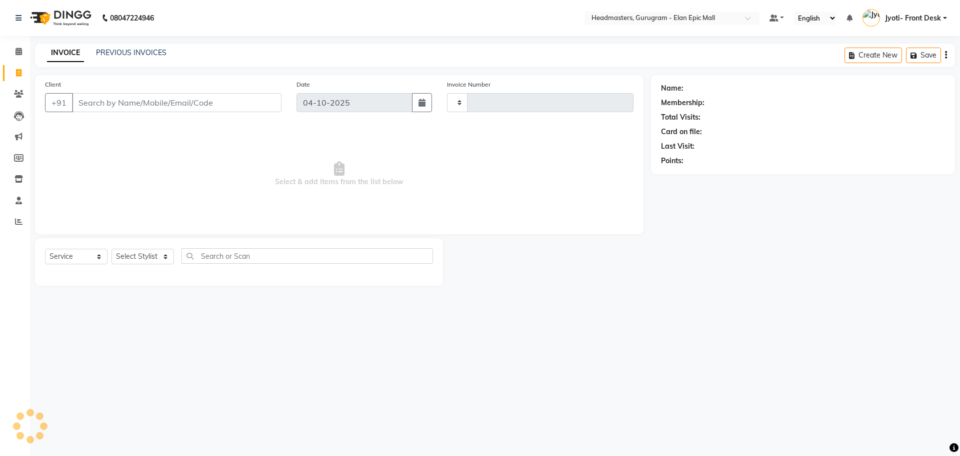
type input "2312"
select select "7499"
type input "9810350649"
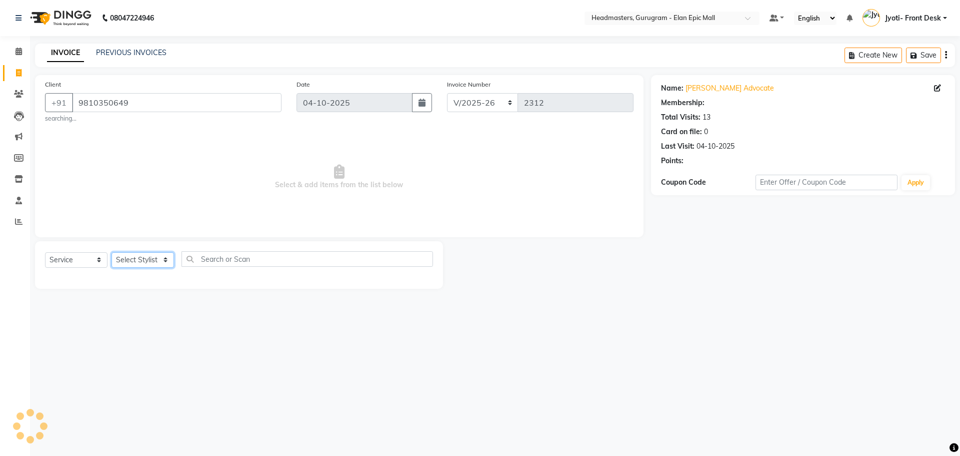
click at [155, 263] on select "Select Stylist Anas Ankul Arun Bipan Brijesh Chetan Headmasters Islam Jyoti- Fr…" at bounding box center [143, 260] width 63 height 16
select select "79365"
click at [112, 252] on select "Select Stylist Anas Ankul Arun Bipan Brijesh Chetan Headmasters Islam Jyoti- Fr…" at bounding box center [143, 260] width 63 height 16
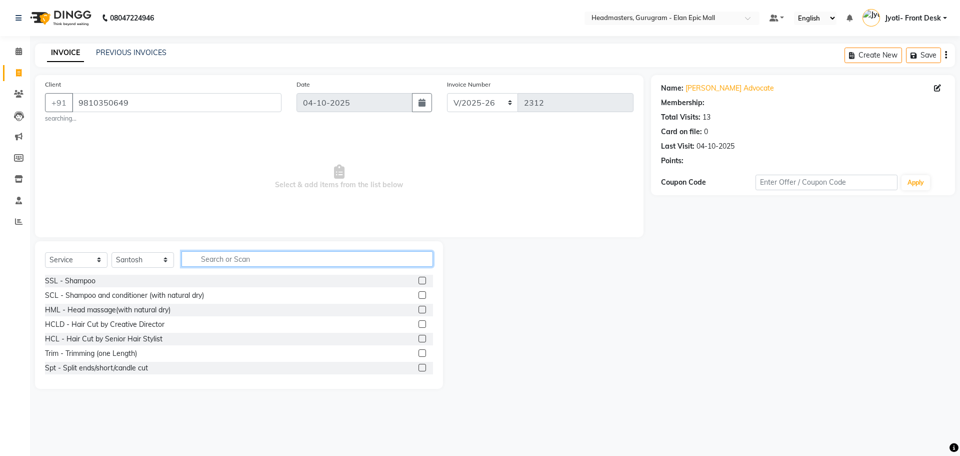
click at [234, 258] on input "text" at bounding box center [308, 259] width 252 height 16
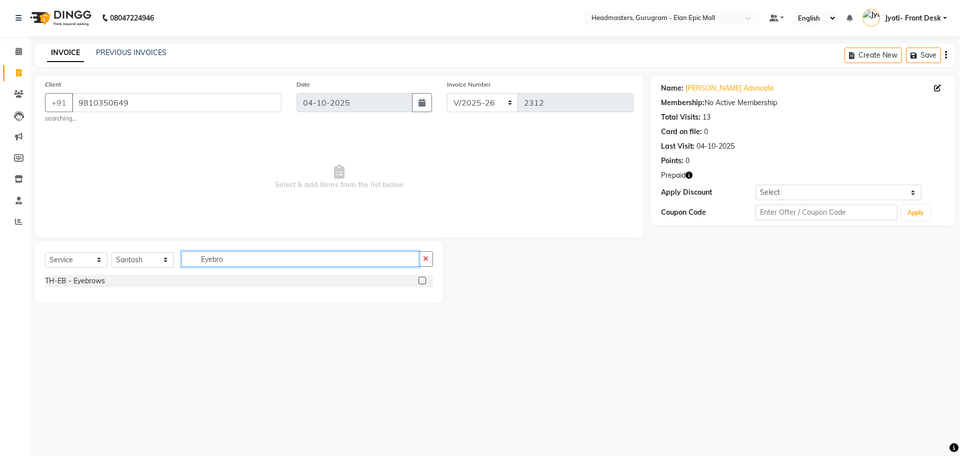
type input "Eyebro"
drag, startPoint x: 424, startPoint y: 280, endPoint x: 368, endPoint y: 255, distance: 61.6
click at [422, 279] on label at bounding box center [423, 281] width 8 height 8
click at [422, 279] on input "checkbox" at bounding box center [422, 281] width 7 height 7
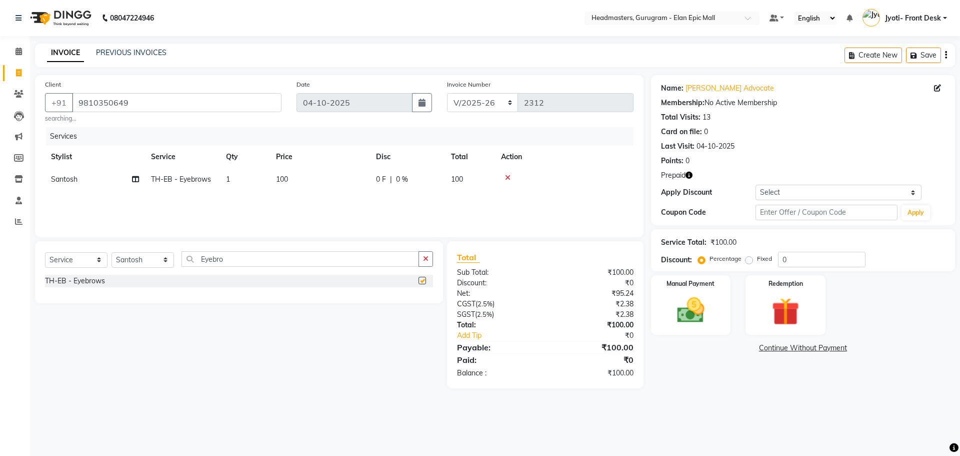
checkbox input "false"
click at [235, 185] on td "1" at bounding box center [245, 179] width 50 height 23
select select "79365"
click at [280, 186] on input "1" at bounding box center [292, 182] width 38 height 16
click at [281, 185] on input "1" at bounding box center [292, 182] width 38 height 16
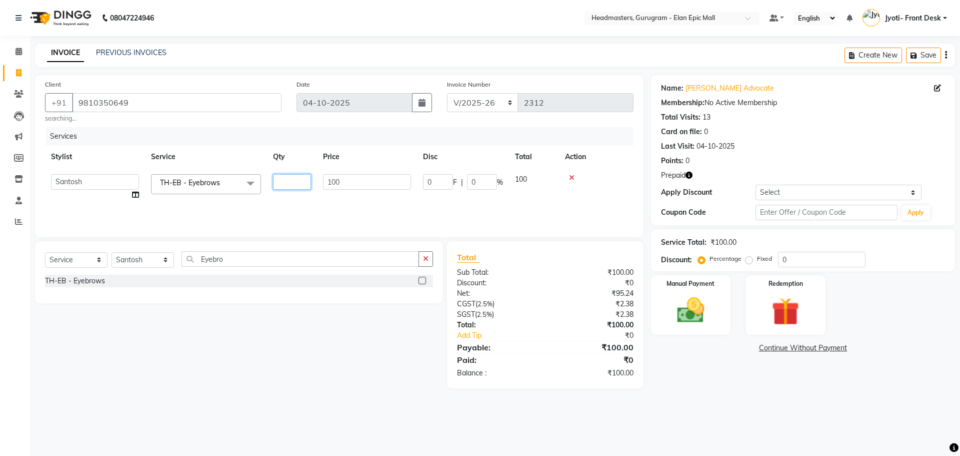
type input "2"
click at [263, 261] on input "Eyebro" at bounding box center [301, 259] width 238 height 16
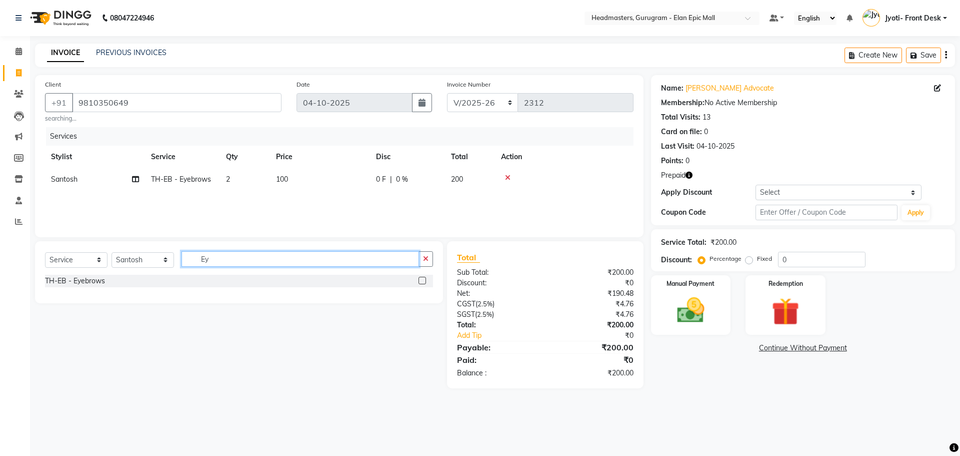
type input "E"
type input "upper"
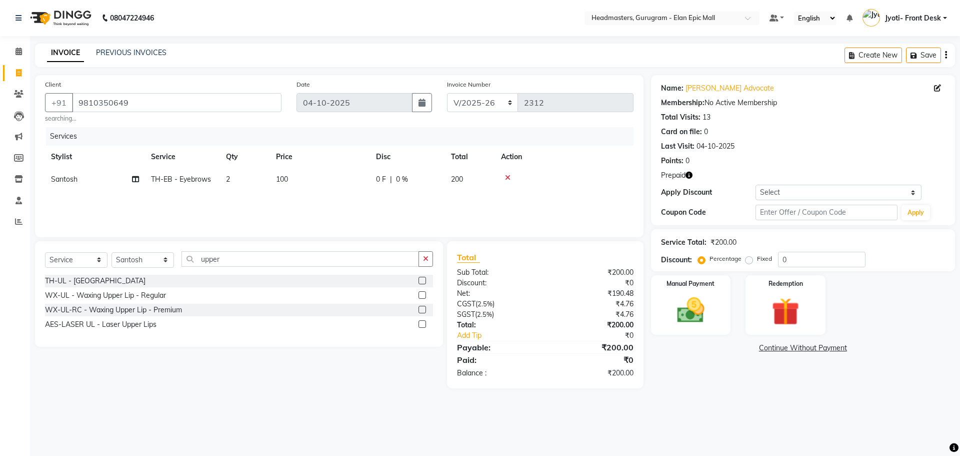
click at [421, 278] on label at bounding box center [423, 281] width 8 height 8
click at [421, 278] on input "checkbox" at bounding box center [422, 281] width 7 height 7
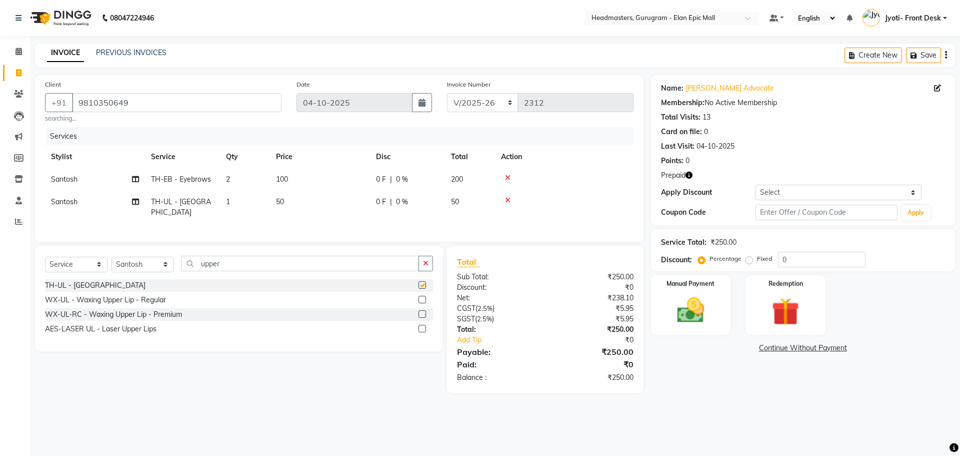
checkbox input "false"
click at [778, 315] on img at bounding box center [785, 312] width 47 height 36
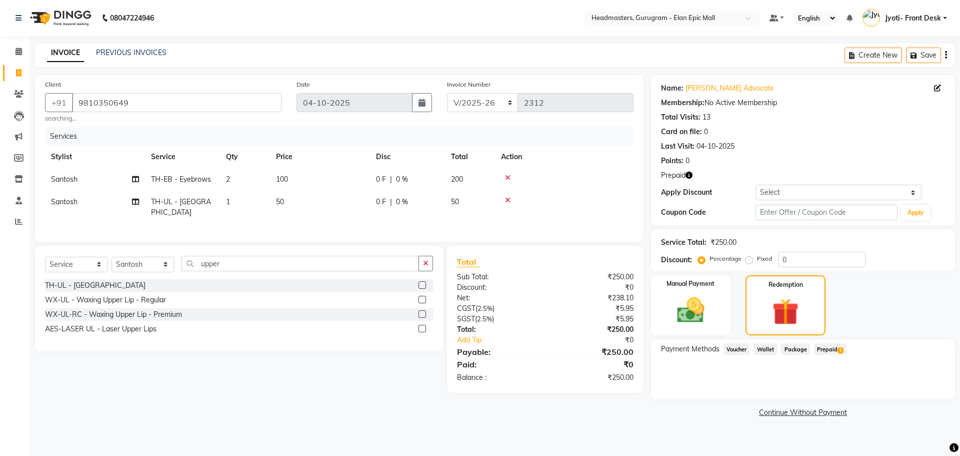
click at [835, 347] on span "Prepaid 1" at bounding box center [830, 349] width 33 height 12
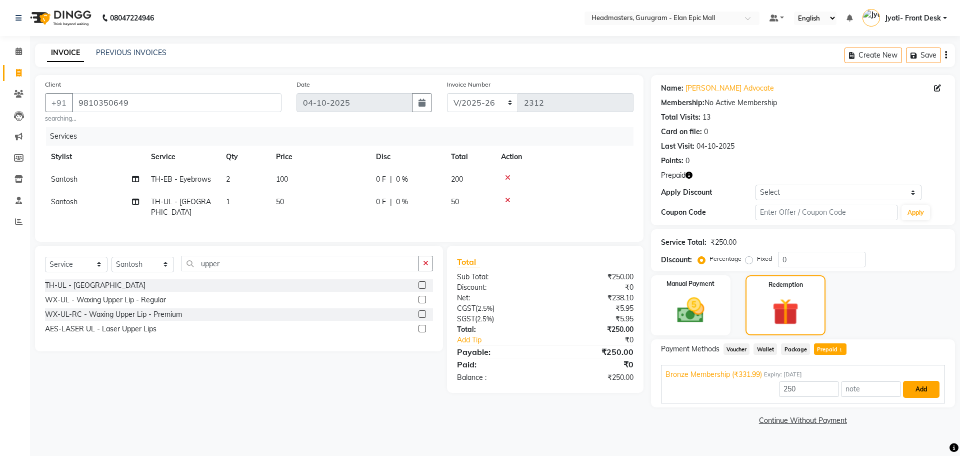
click at [910, 385] on button "Add" at bounding box center [921, 389] width 37 height 17
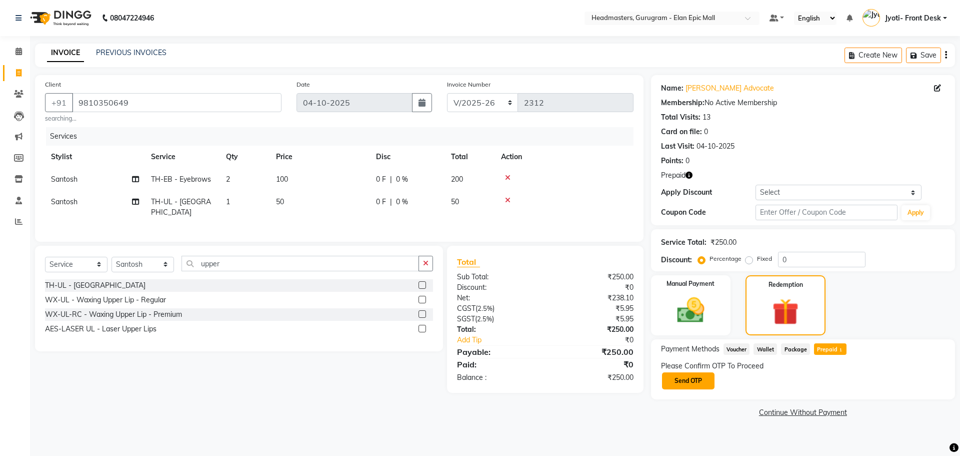
click at [686, 379] on button "Send OTP" at bounding box center [688, 380] width 53 height 17
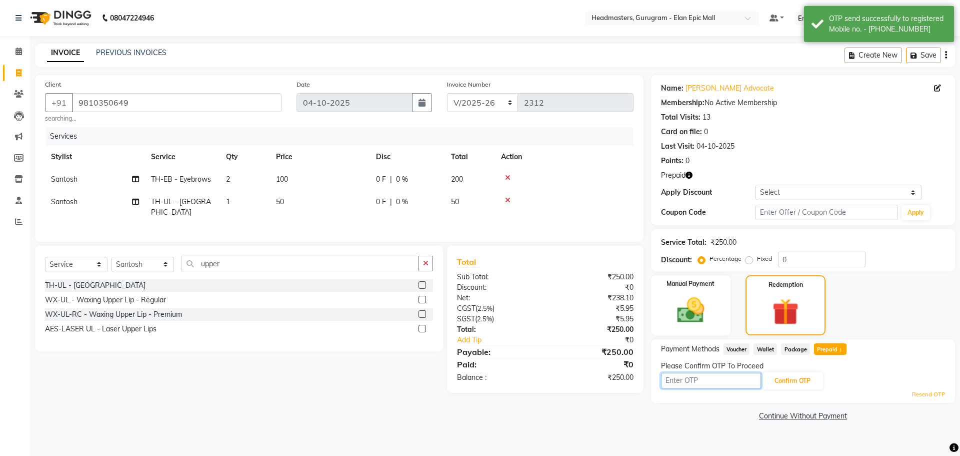
drag, startPoint x: 677, startPoint y: 376, endPoint x: 677, endPoint y: 381, distance: 5.5
click at [677, 381] on input "text" at bounding box center [711, 381] width 100 height 16
type input "9020"
click at [788, 383] on button "Confirm OTP" at bounding box center [792, 380] width 61 height 17
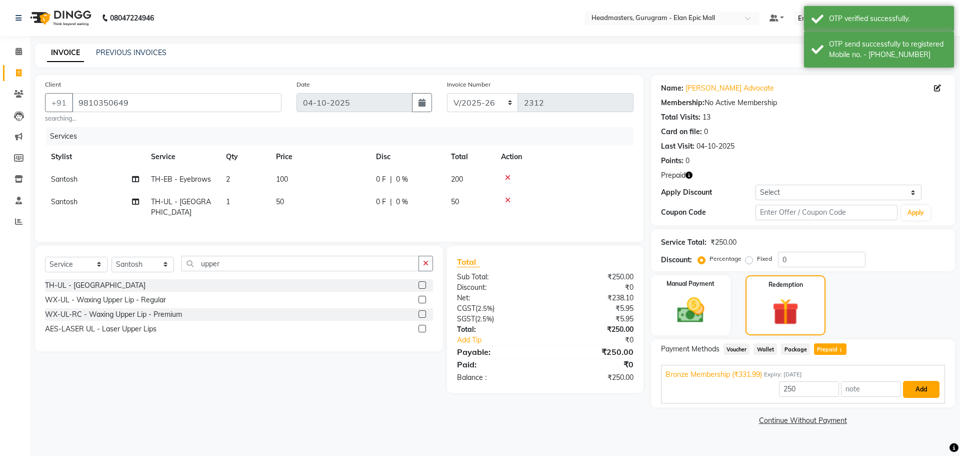
click at [925, 392] on button "Add" at bounding box center [921, 389] width 37 height 17
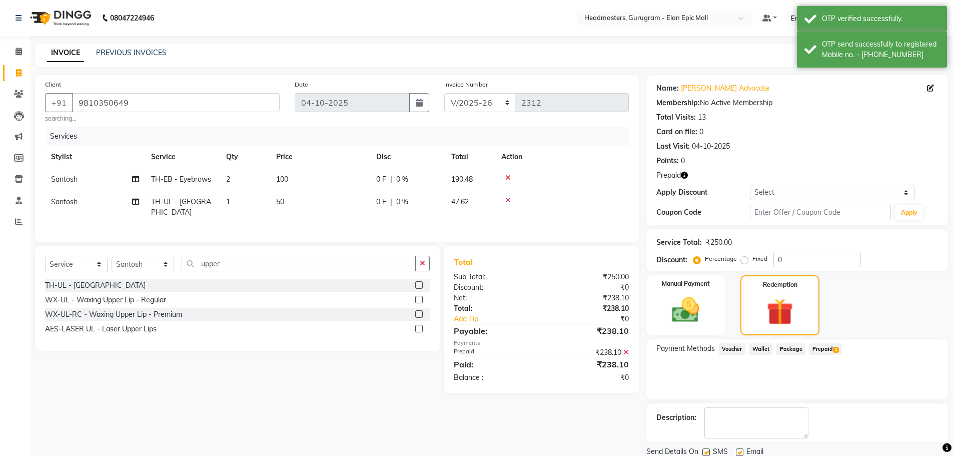
scroll to position [36, 0]
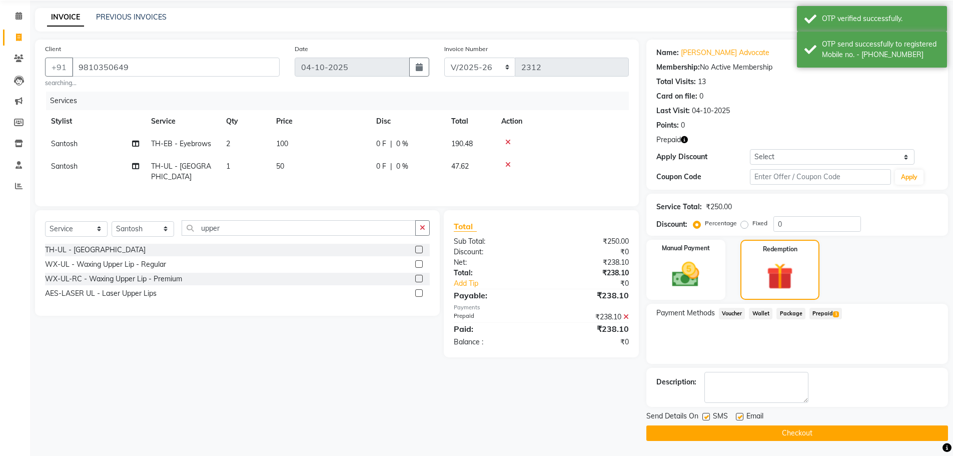
click at [858, 432] on button "Checkout" at bounding box center [797, 433] width 302 height 16
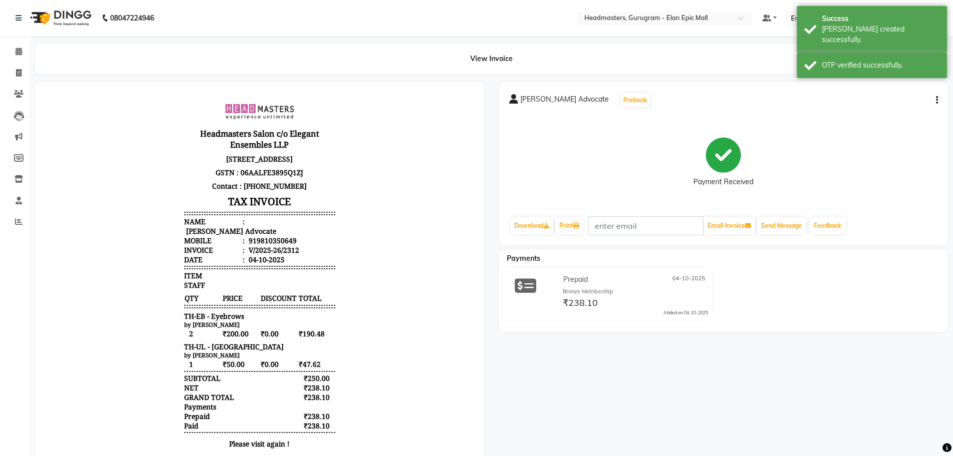
select select "service"
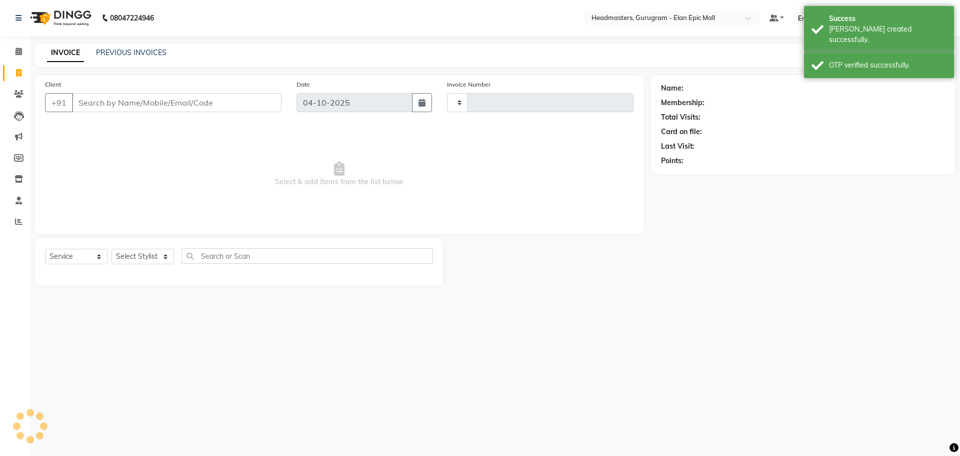
type input "2313"
select select "7499"
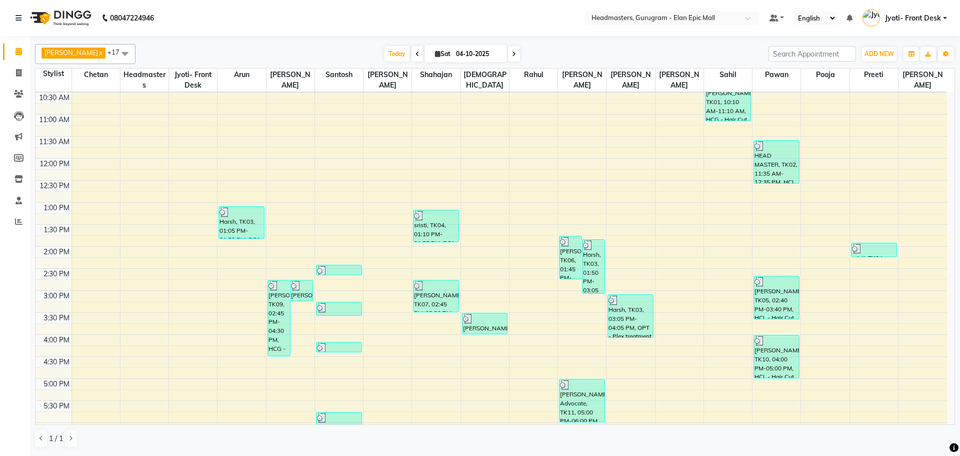
scroll to position [134, 0]
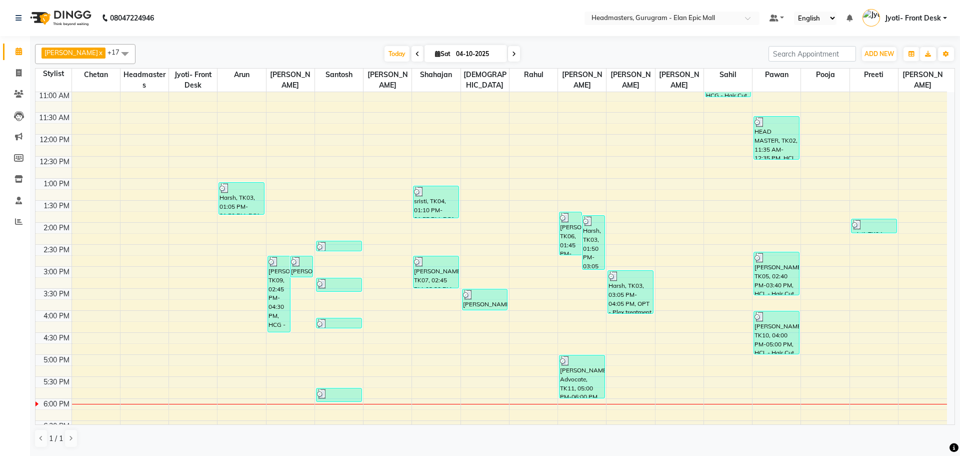
click at [82, 439] on div "1 / 1" at bounding box center [60, 438] width 50 height 19
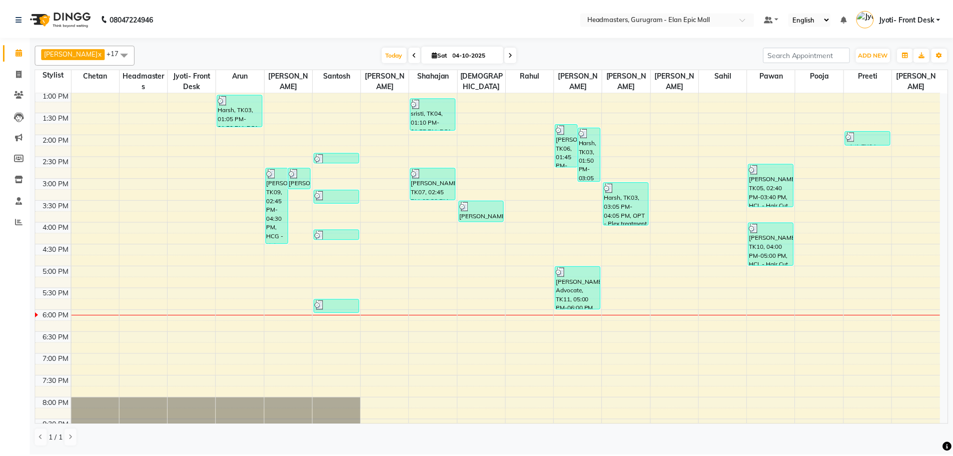
scroll to position [284, 0]
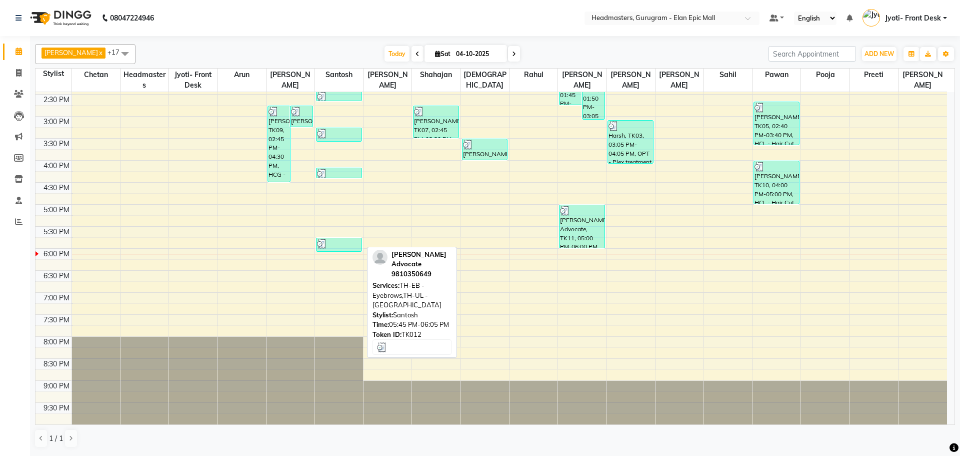
click at [345, 250] on div "Geetika Advocate, TK12, 05:45 PM-06:05 PM, TH-EB - Eyebrows,TH-UL - Upper lips" at bounding box center [339, 244] width 45 height 13
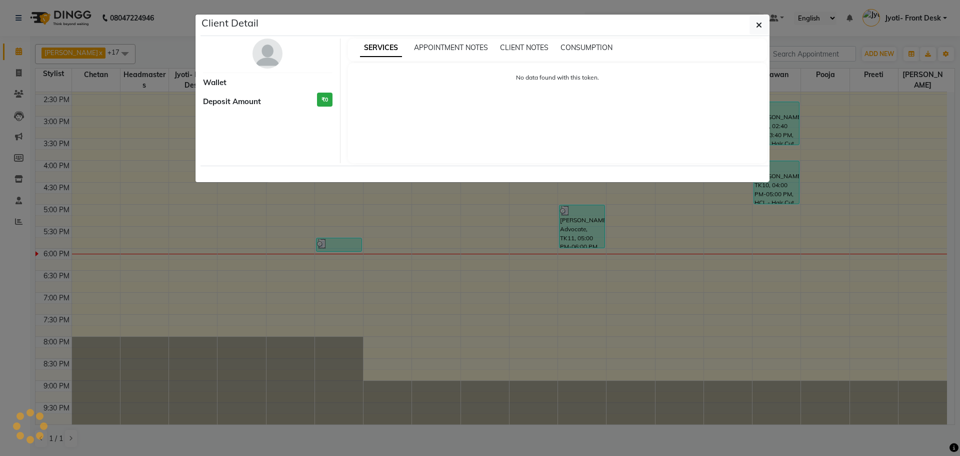
select select "3"
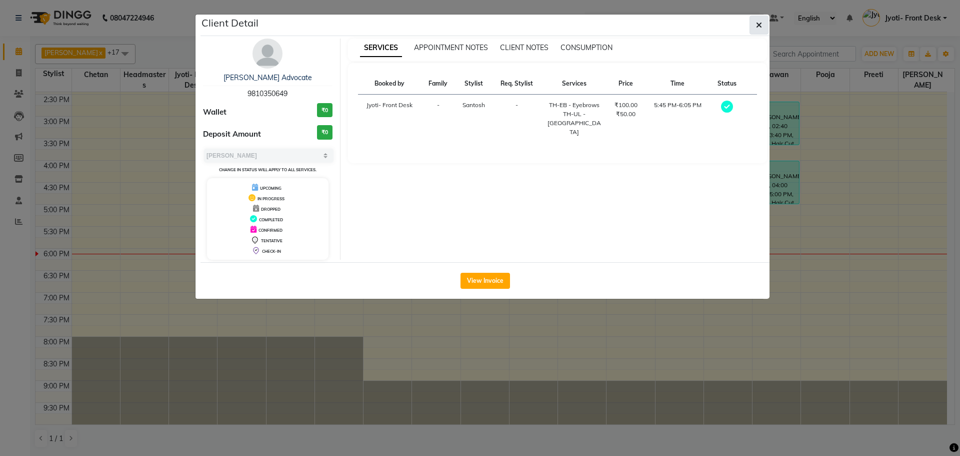
click at [753, 25] on button "button" at bounding box center [759, 25] width 19 height 19
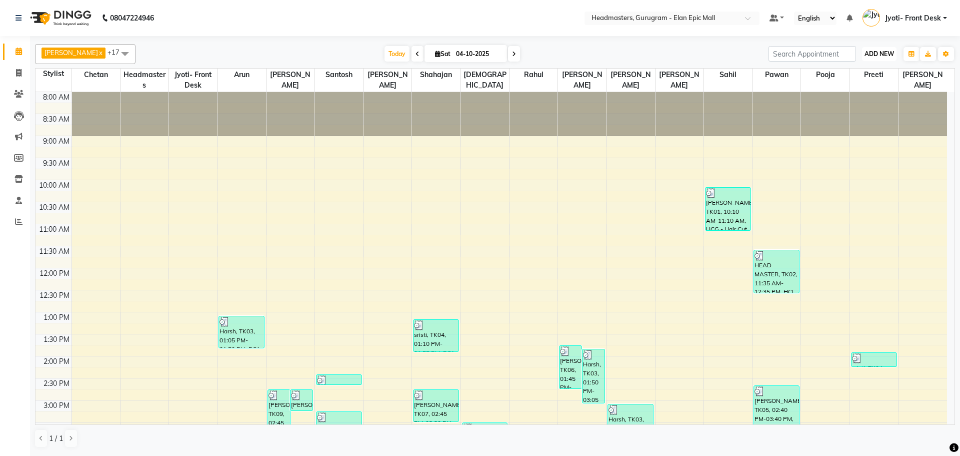
click at [885, 57] on span "ADD NEW" at bounding box center [880, 54] width 30 height 8
click at [838, 85] on link "Add Invoice" at bounding box center [856, 86] width 79 height 13
select select "service"
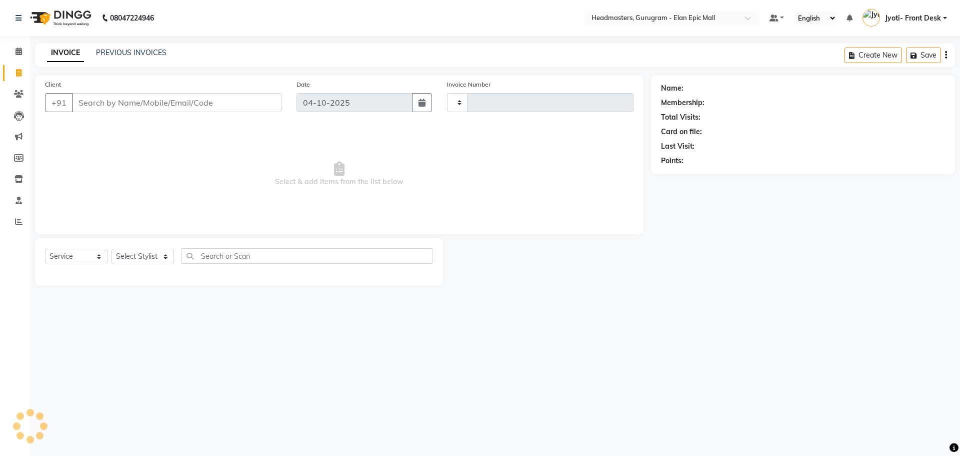
type input "2313"
select select "7499"
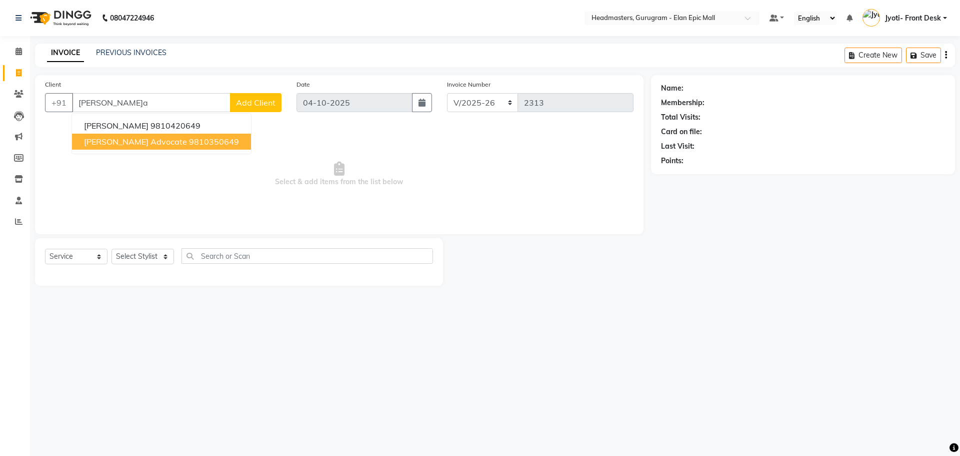
click at [139, 142] on span "Geetika Advocate" at bounding box center [135, 142] width 103 height 10
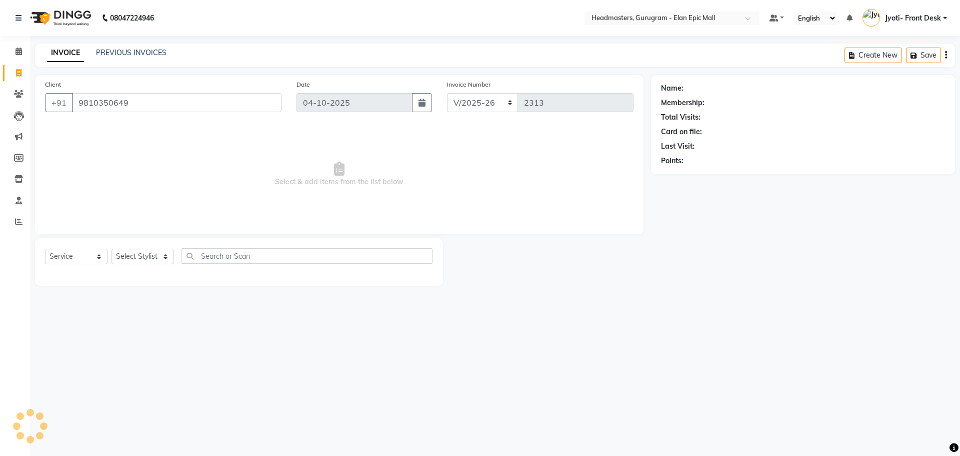
type input "9810350649"
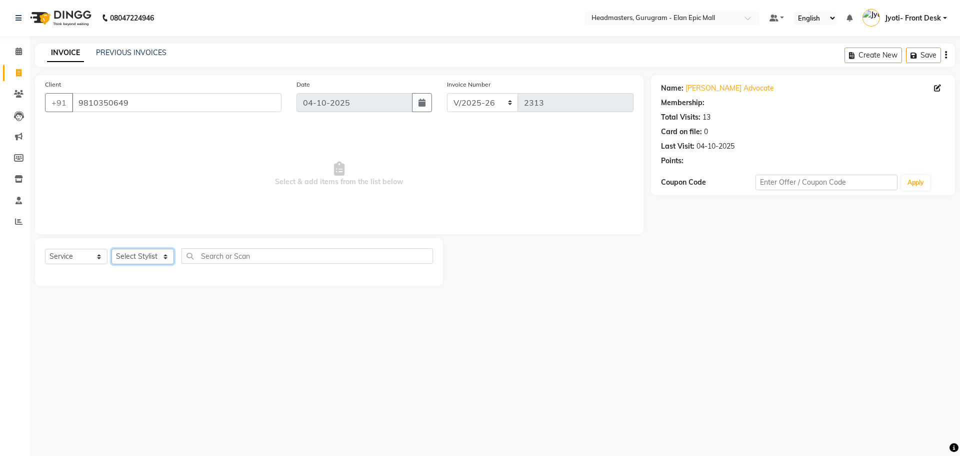
click at [152, 254] on select "Select Stylist Anas Ankul Arun Bipan Brijesh Chetan Headmasters Islam Jyoti- Fr…" at bounding box center [143, 257] width 63 height 16
select select "79365"
click at [112, 249] on select "Select Stylist Anas Ankul Arun Bipan Brijesh Chetan Headmasters Islam Jyoti- Fr…" at bounding box center [143, 257] width 63 height 16
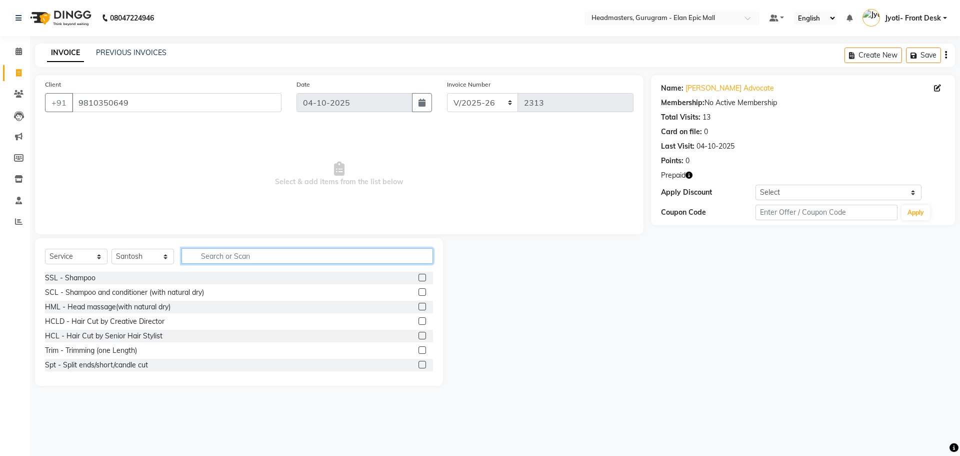
click at [228, 258] on input "text" at bounding box center [308, 256] width 252 height 16
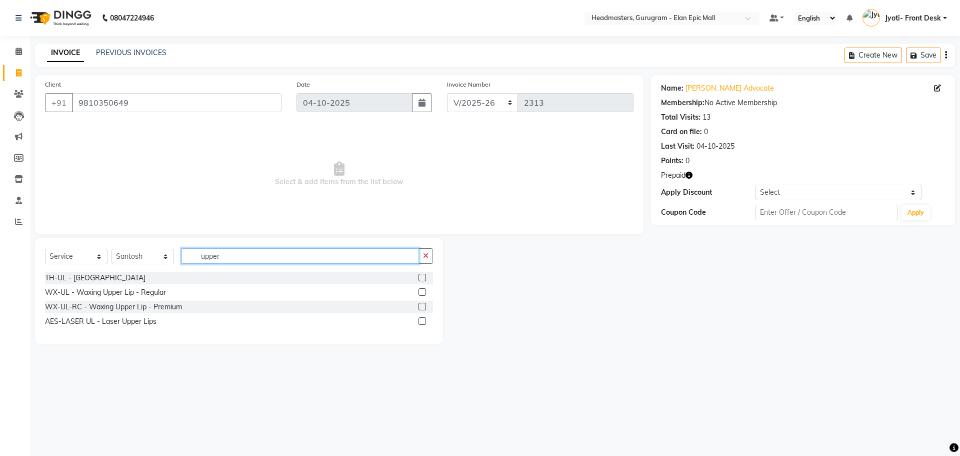
type input "upper"
click at [420, 278] on label at bounding box center [423, 278] width 8 height 8
click at [420, 278] on input "checkbox" at bounding box center [422, 278] width 7 height 7
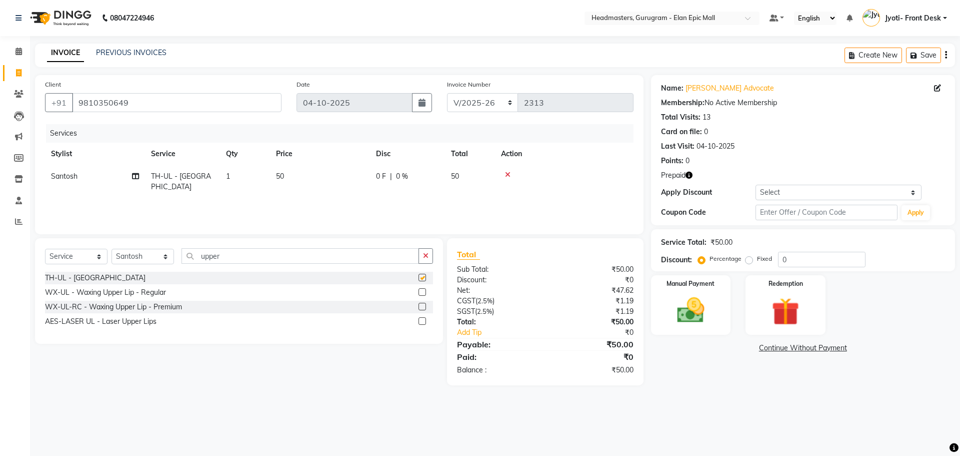
checkbox input "false"
click at [289, 175] on td "50" at bounding box center [320, 181] width 100 height 33
select select "79365"
click at [338, 183] on input "50" at bounding box center [367, 179] width 88 height 16
type input "5"
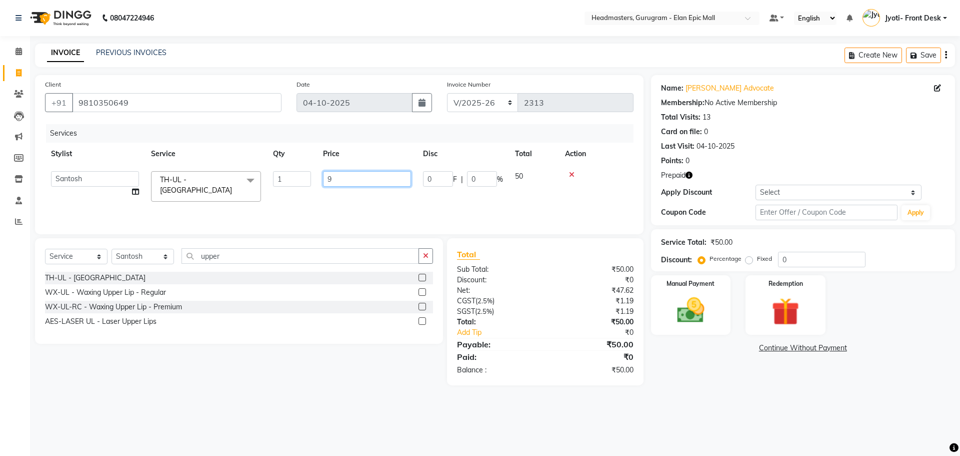
type input "93"
click at [685, 402] on div "08047224946 Select Location × Headmasters, Gurugram - Elan Epic Mall Default Pa…" at bounding box center [480, 228] width 960 height 456
click at [773, 321] on img at bounding box center [785, 312] width 47 height 36
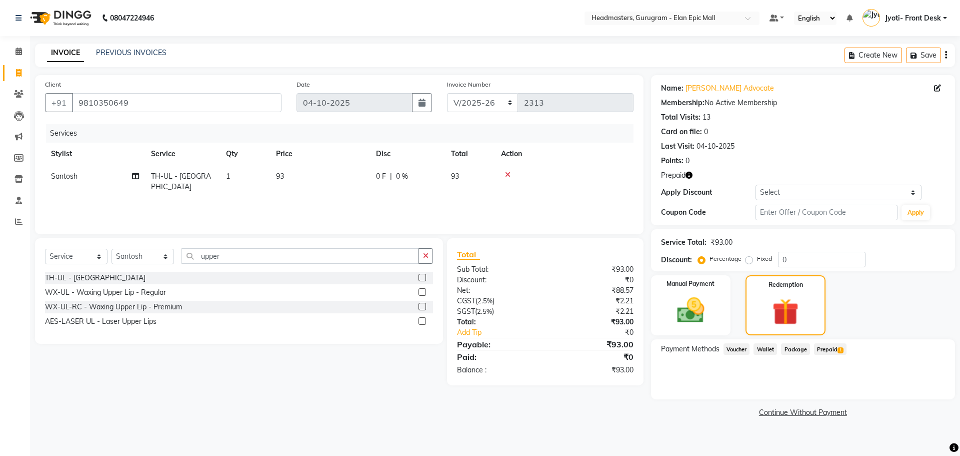
click at [828, 351] on span "Prepaid 1" at bounding box center [830, 349] width 33 height 12
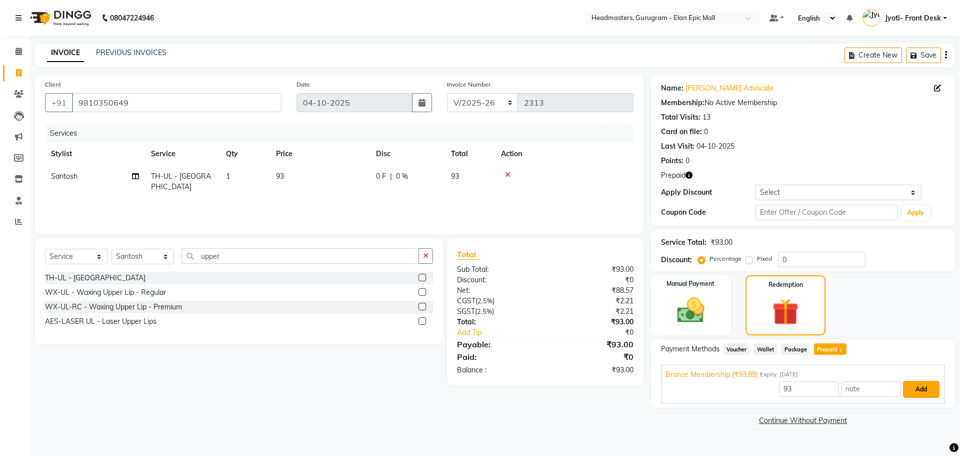
click at [909, 394] on button "Add" at bounding box center [921, 389] width 37 height 17
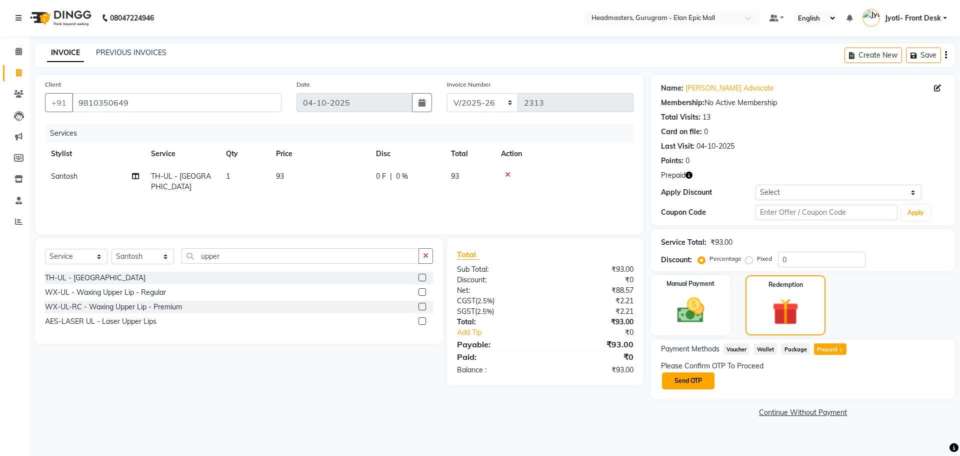
click at [699, 377] on button "Send OTP" at bounding box center [688, 380] width 53 height 17
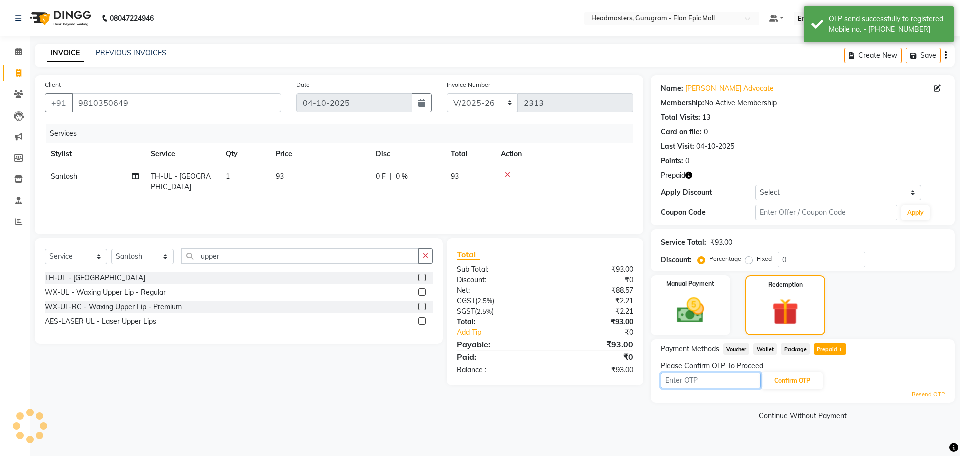
click at [691, 378] on input "text" at bounding box center [711, 381] width 100 height 16
type input "9020"
click at [789, 383] on button "Confirm OTP" at bounding box center [792, 380] width 61 height 17
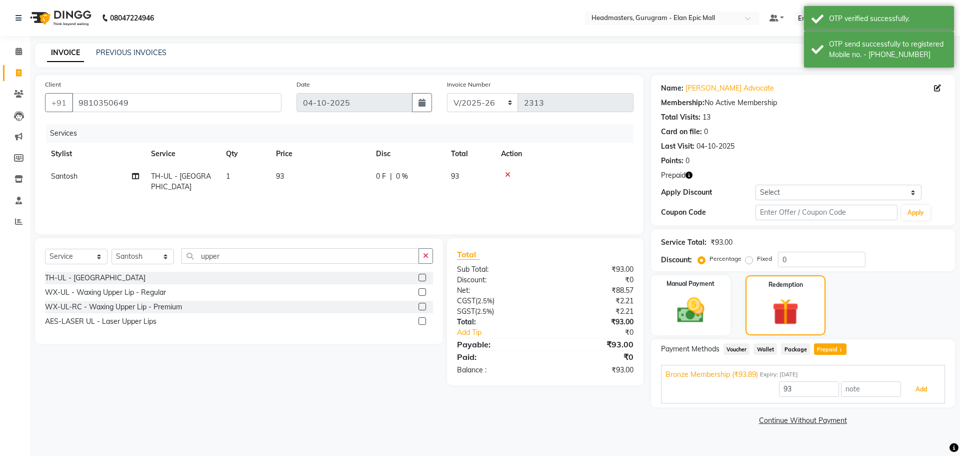
click at [923, 388] on button "Add" at bounding box center [921, 389] width 37 height 17
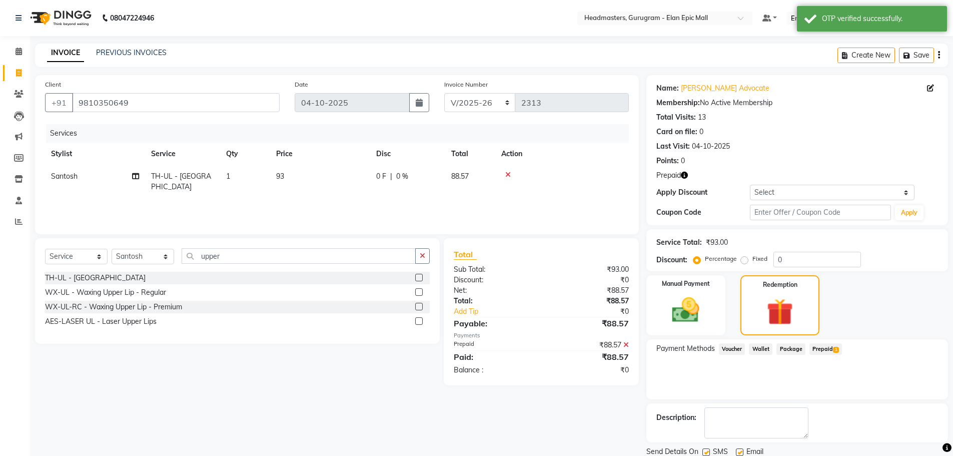
scroll to position [36, 0]
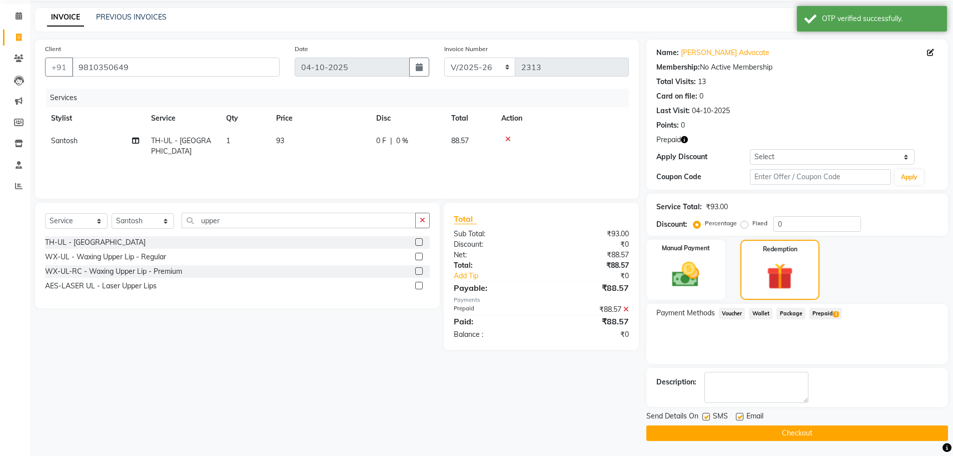
click at [793, 434] on button "Checkout" at bounding box center [797, 433] width 302 height 16
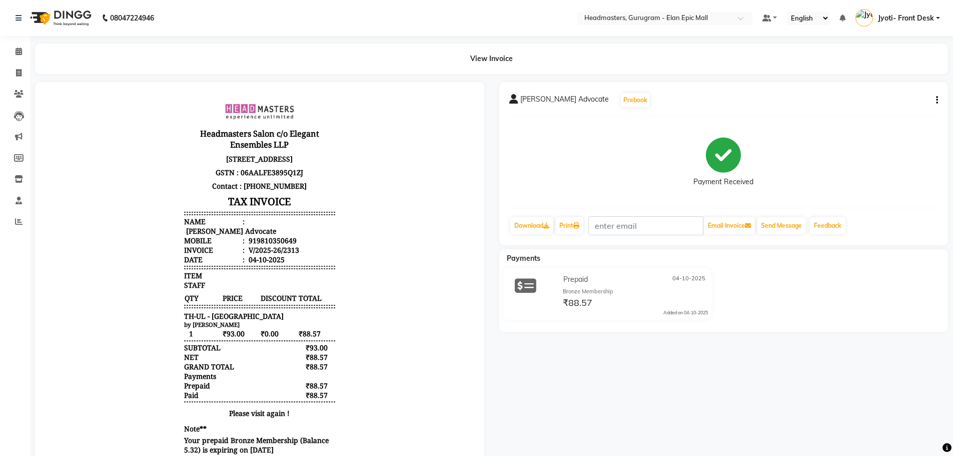
select select "service"
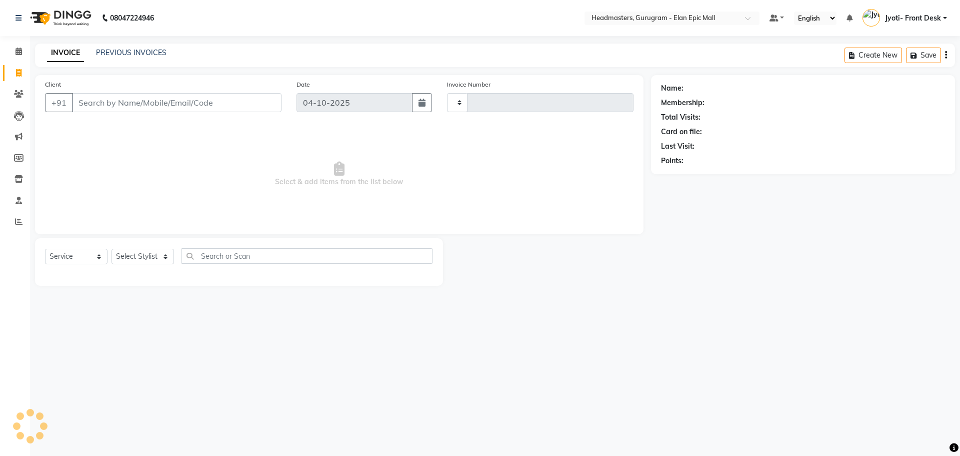
type input "2314"
select select "7499"
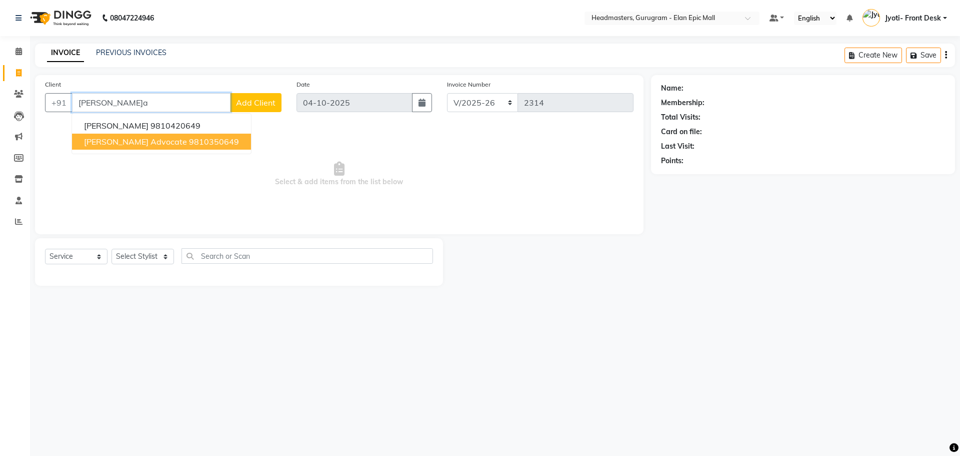
click at [131, 144] on span "Geetika Advocate" at bounding box center [135, 142] width 103 height 10
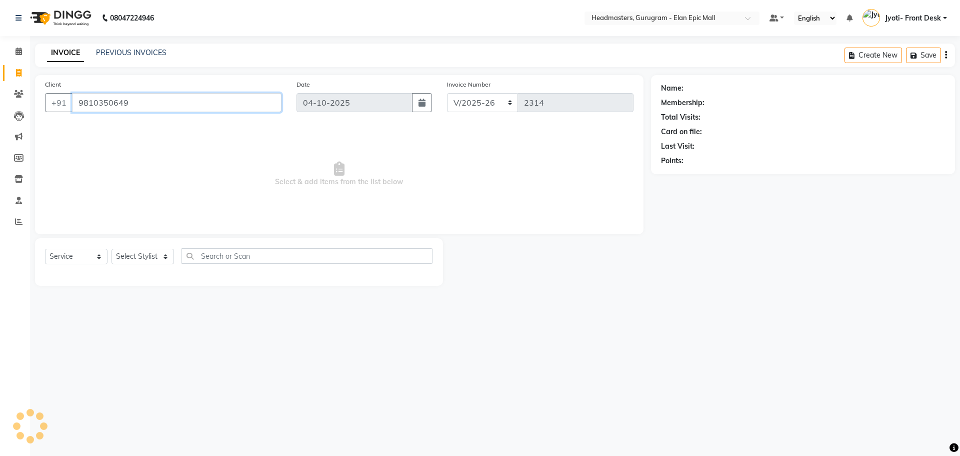
type input "9810350649"
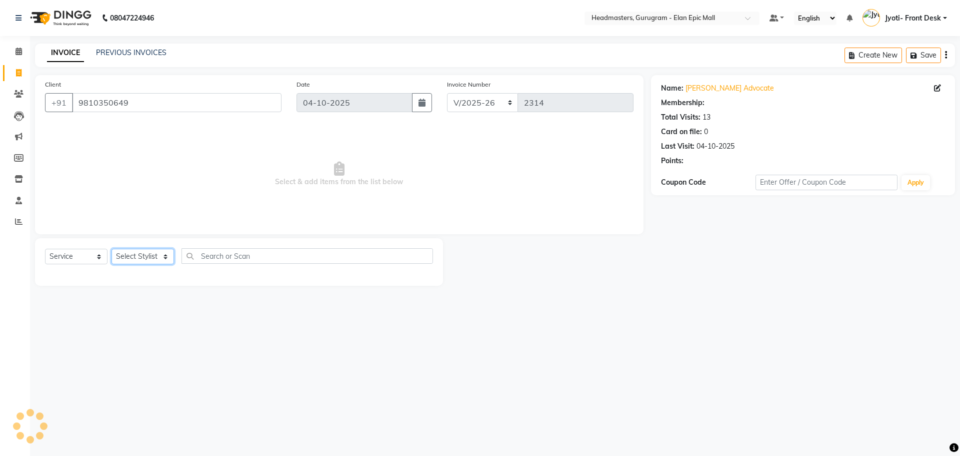
click at [156, 259] on select "Select Stylist Anas Ankul Arun Bipan Brijesh Chetan Headmasters Islam Jyoti- Fr…" at bounding box center [143, 257] width 63 height 16
click at [112, 249] on select "Select Stylist Anas Ankul Arun Bipan Brijesh Chetan Headmasters Islam Jyoti- Fr…" at bounding box center [143, 257] width 63 height 16
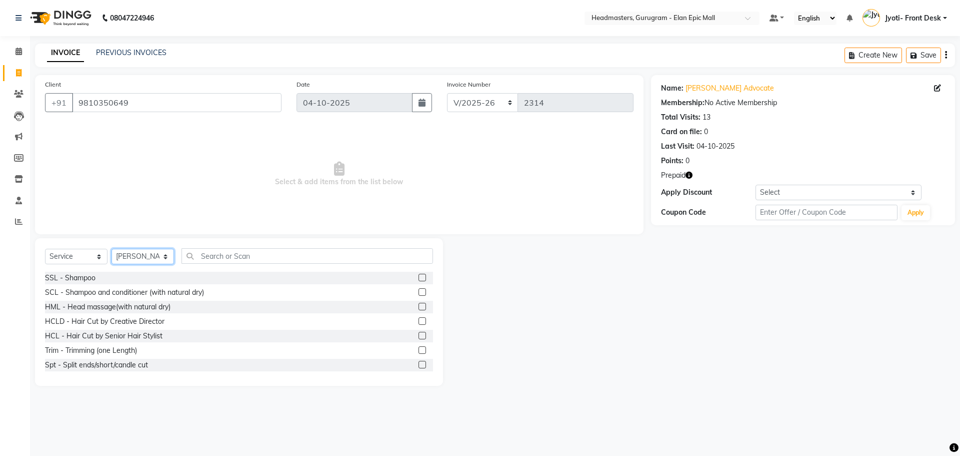
click at [141, 256] on select "Select Stylist Anas Ankul Arun Bipan Brijesh Chetan Headmasters Islam Jyoti- Fr…" at bounding box center [143, 257] width 63 height 16
select select "74678"
click at [112, 249] on select "Select Stylist Anas Ankul Arun Bipan Brijesh Chetan Headmasters Islam Jyoti- Fr…" at bounding box center [143, 257] width 63 height 16
click at [224, 256] on input "text" at bounding box center [308, 256] width 252 height 16
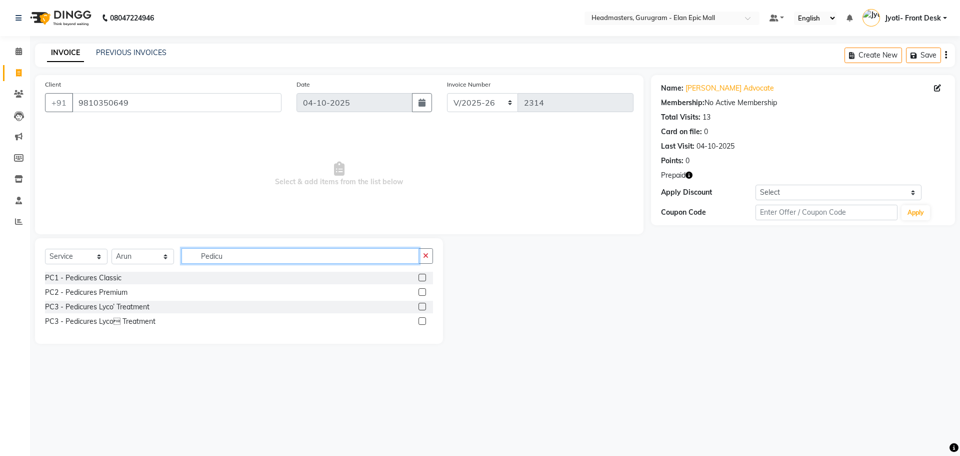
type input "Pedicu"
click at [423, 275] on label at bounding box center [423, 278] width 8 height 8
click at [423, 275] on input "checkbox" at bounding box center [422, 278] width 7 height 7
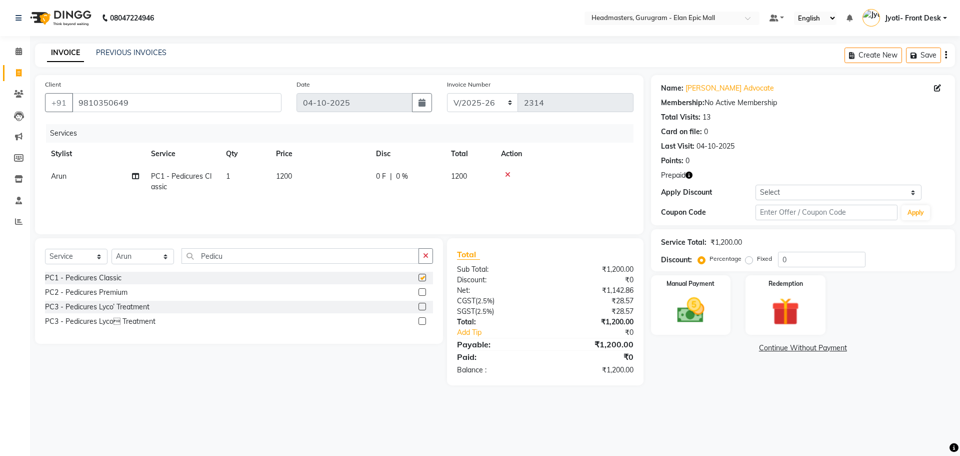
checkbox input "false"
click at [298, 179] on td "1200" at bounding box center [320, 181] width 100 height 33
select select "74678"
click at [335, 177] on input "1200" at bounding box center [367, 179] width 88 height 16
type input "1000"
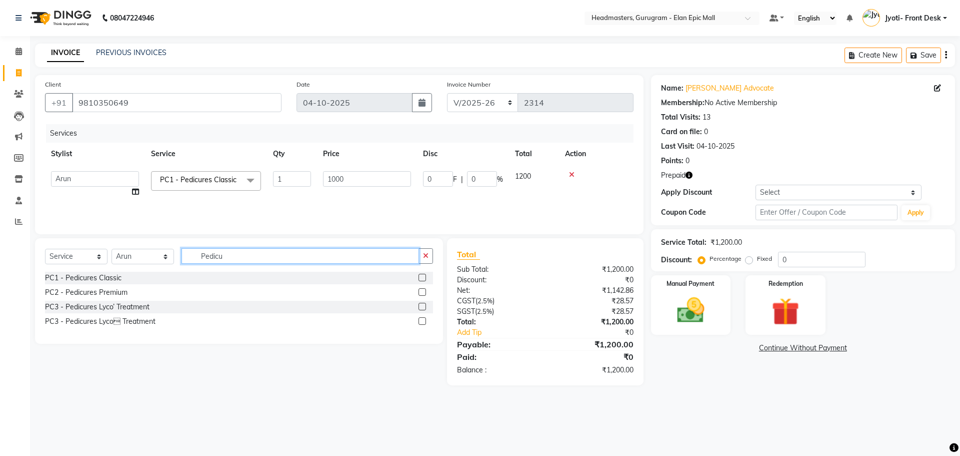
click at [262, 251] on input "Pedicu" at bounding box center [301, 256] width 238 height 16
type input "P"
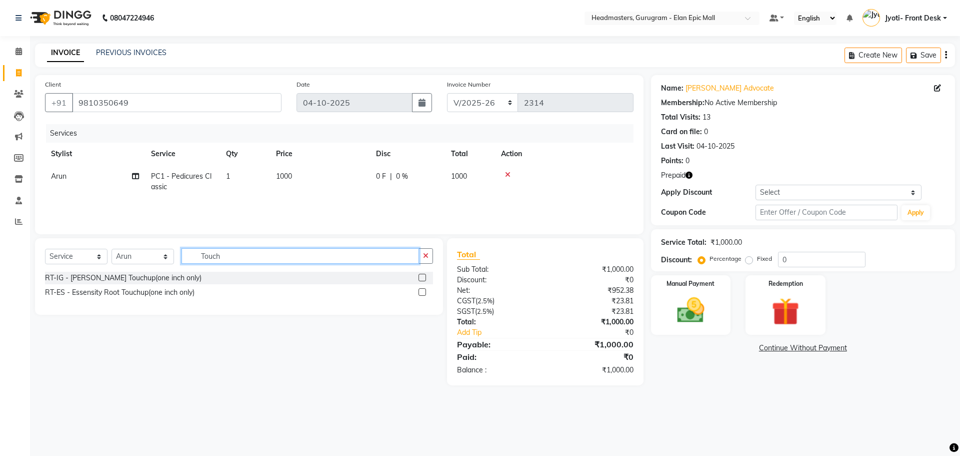
type input "Touch"
click at [419, 278] on label at bounding box center [423, 278] width 8 height 8
click at [419, 278] on input "checkbox" at bounding box center [422, 278] width 7 height 7
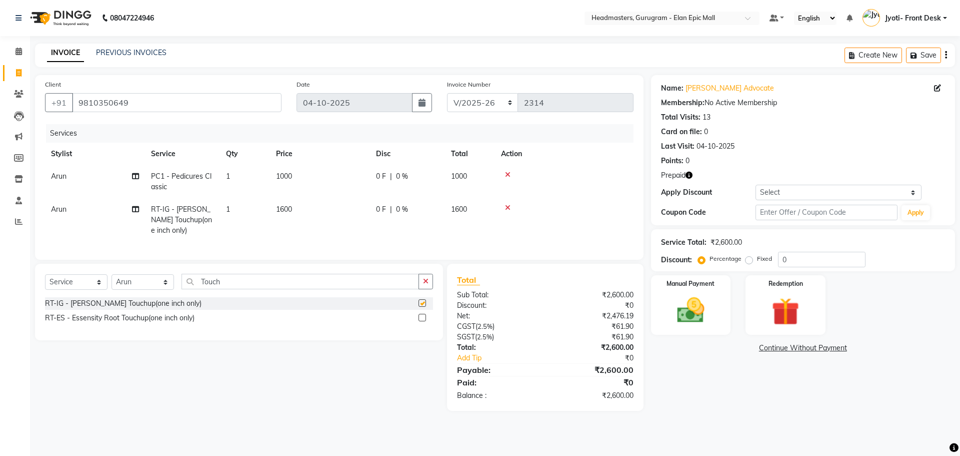
checkbox input "false"
drag, startPoint x: 289, startPoint y: 190, endPoint x: 294, endPoint y: 207, distance: 17.6
click at [289, 195] on td "1000" at bounding box center [320, 181] width 100 height 33
select select "74678"
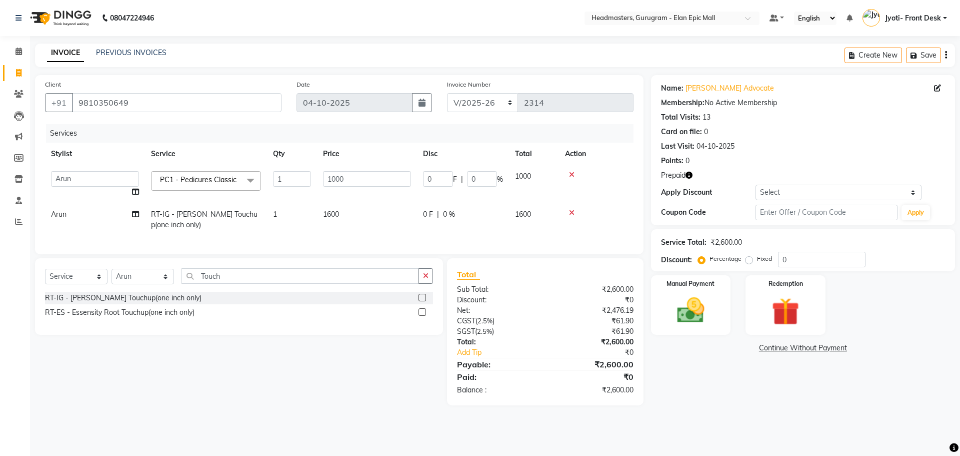
click at [67, 219] on td "Arun" at bounding box center [95, 219] width 100 height 33
select select "74678"
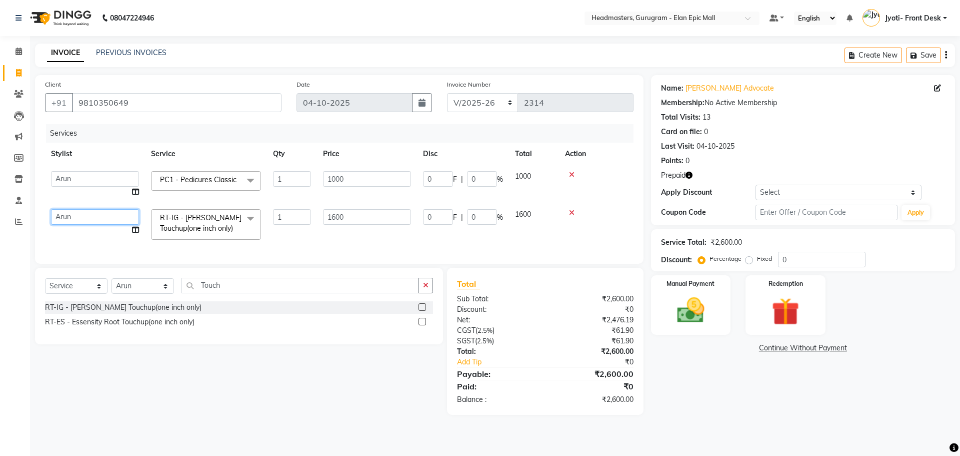
click at [70, 212] on select "Anas Ankul Arun Bipan Brijesh Chetan Headmasters Islam Jyoti- Front Desk Pawan …" at bounding box center [95, 217] width 88 height 16
select select "87406"
click at [337, 216] on input "1600" at bounding box center [367, 217] width 88 height 16
type input "00"
click at [354, 178] on input "1000" at bounding box center [367, 179] width 88 height 16
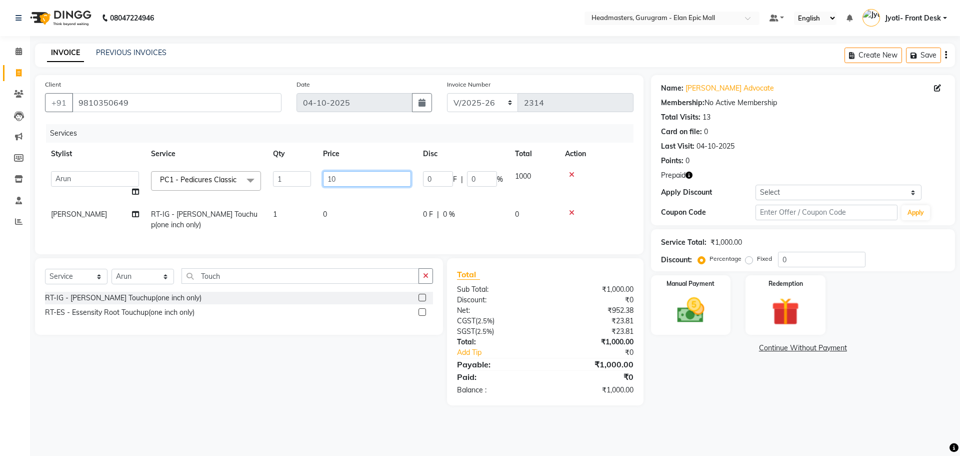
type input "1"
type input "588"
click at [358, 212] on td "0" at bounding box center [367, 219] width 100 height 33
select select "87406"
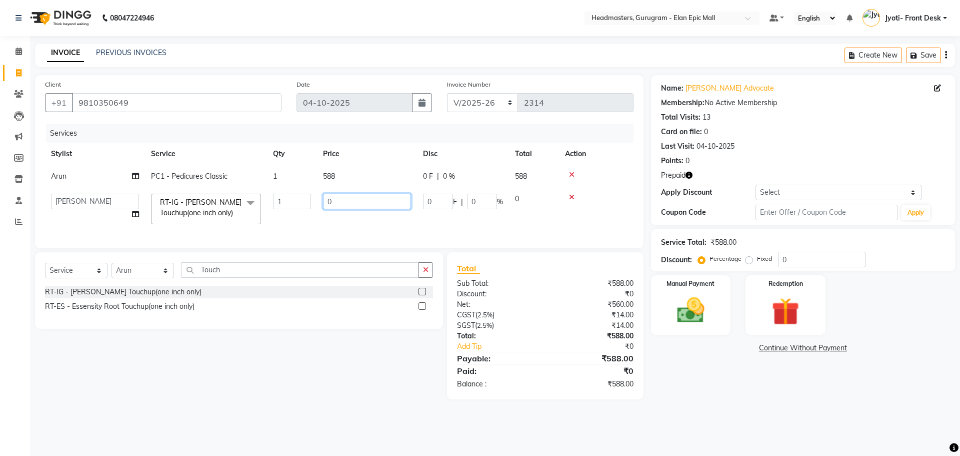
click at [348, 199] on input "0" at bounding box center [367, 202] width 88 height 16
type input "588"
click at [694, 380] on div "Name: Geetika Advocate Membership: No Active Membership Total Visits: 13 Card o…" at bounding box center [807, 237] width 312 height 324
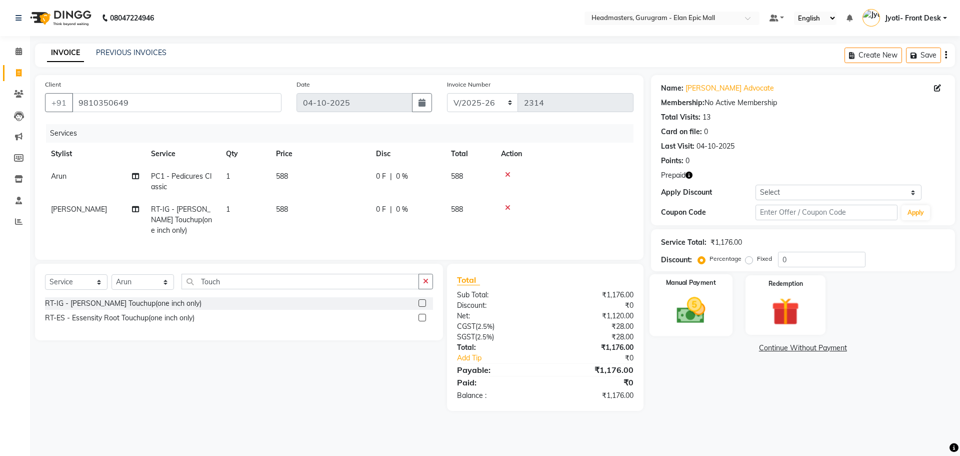
click at [687, 303] on img at bounding box center [691, 310] width 47 height 33
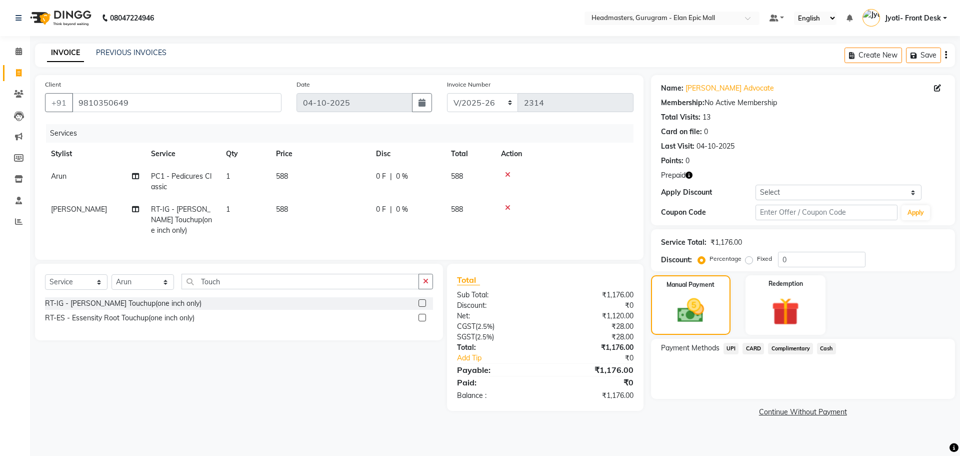
click at [735, 348] on span "UPI" at bounding box center [732, 349] width 16 height 12
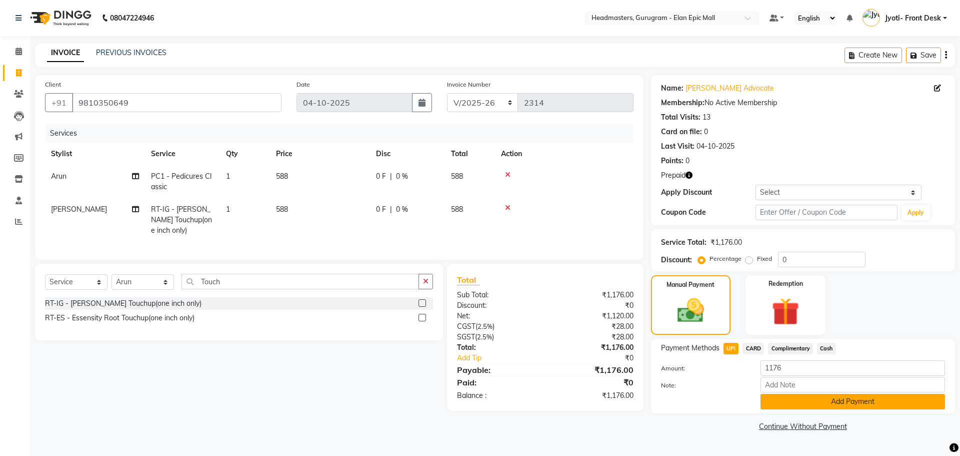
click at [796, 395] on button "Add Payment" at bounding box center [853, 402] width 185 height 16
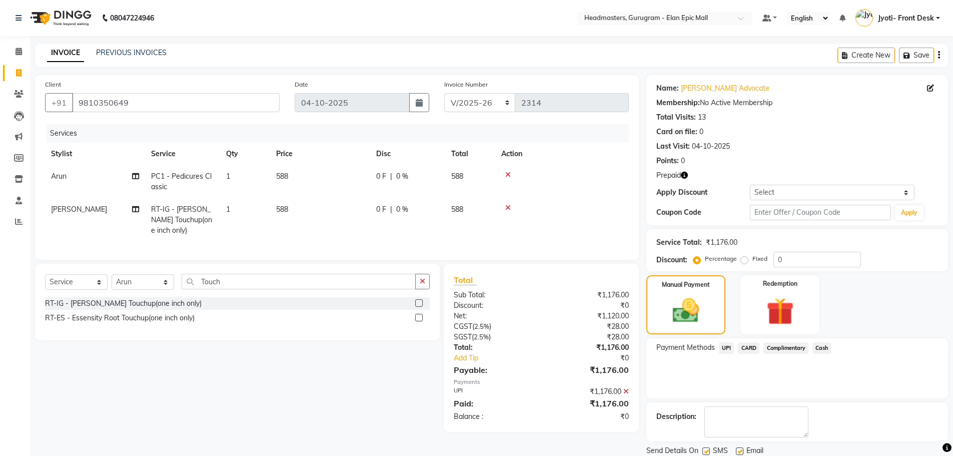
scroll to position [35, 0]
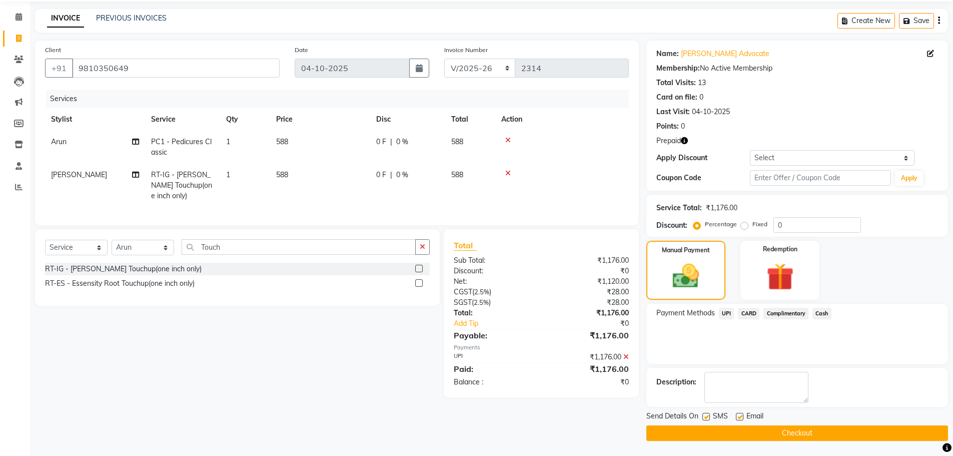
click at [776, 432] on button "Checkout" at bounding box center [797, 433] width 302 height 16
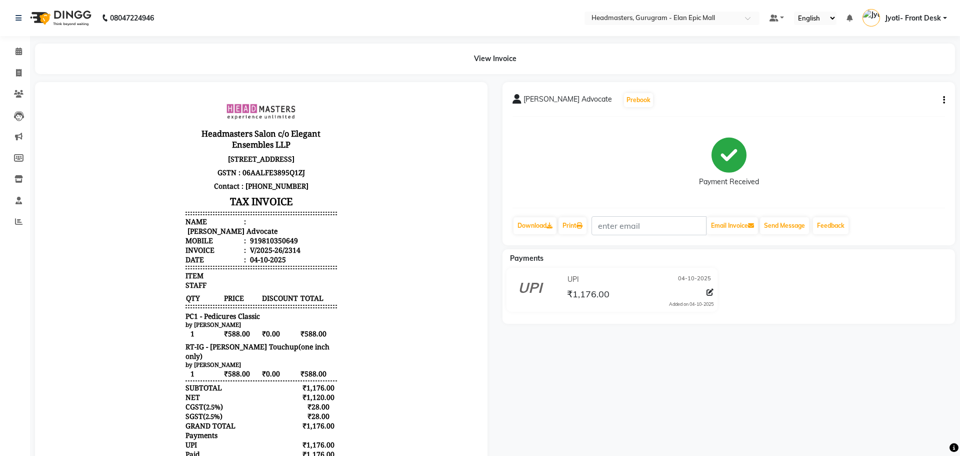
select select "service"
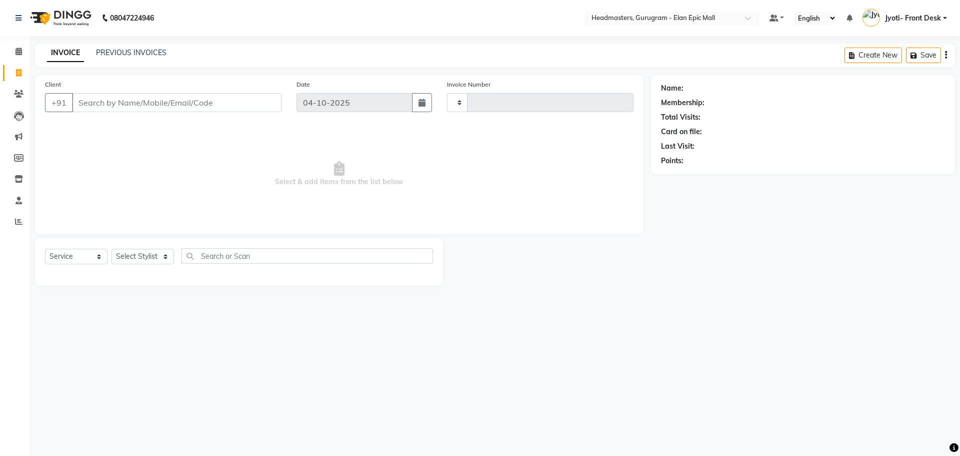
type input "2315"
select select "7499"
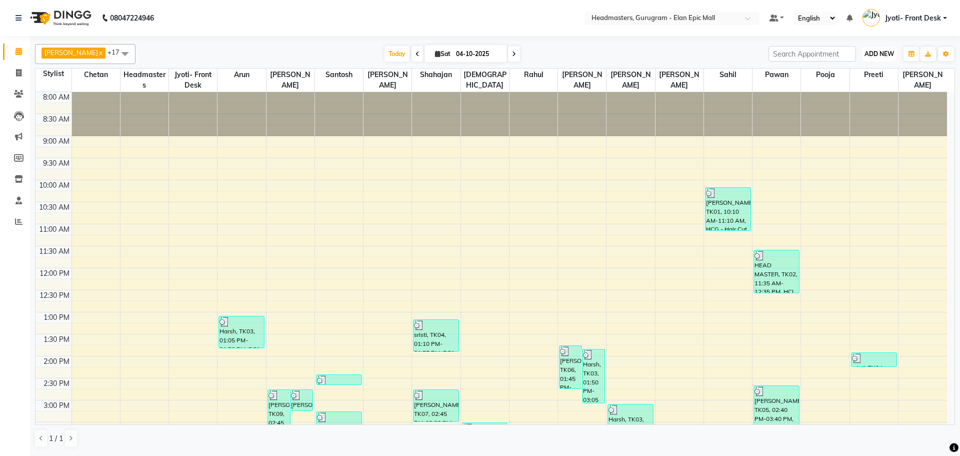
click at [876, 50] on button "ADD NEW Toggle Dropdown" at bounding box center [879, 54] width 35 height 14
click at [855, 85] on link "Add Invoice" at bounding box center [856, 86] width 79 height 13
select select "service"
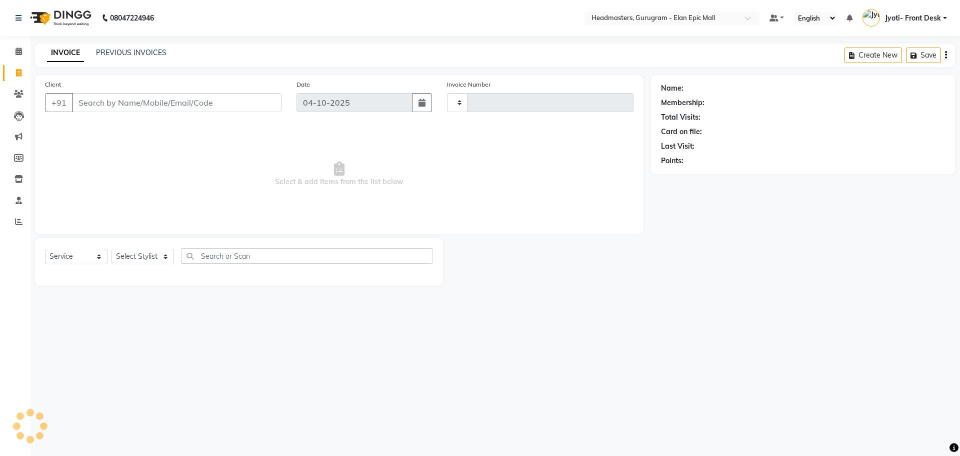
type input "2315"
select select "7499"
click at [152, 107] on input "Client" at bounding box center [177, 102] width 210 height 19
type input "Yash"
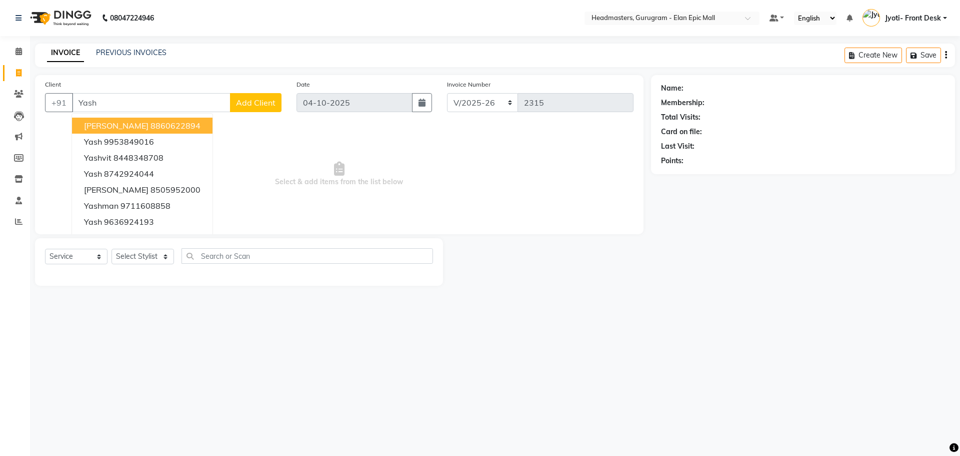
click at [151, 100] on input "Yash" at bounding box center [151, 102] width 159 height 19
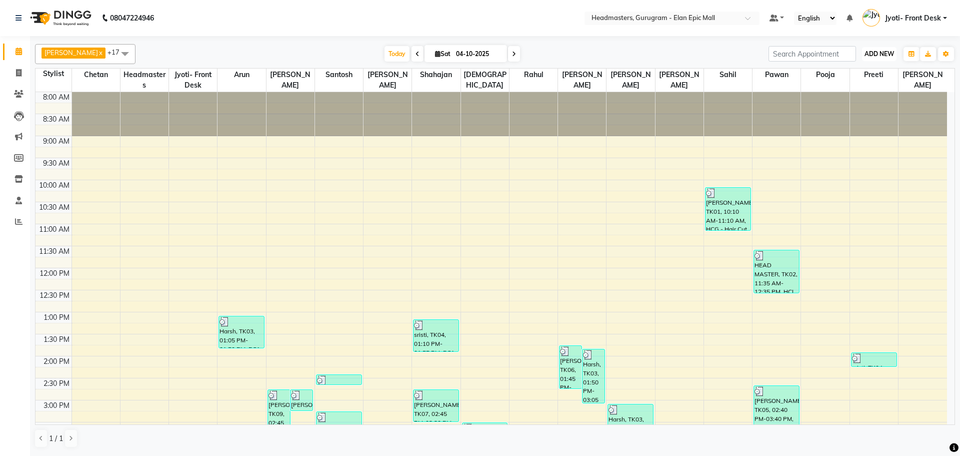
click at [869, 56] on span "ADD NEW" at bounding box center [880, 54] width 30 height 8
click at [857, 86] on link "Add Invoice" at bounding box center [856, 86] width 79 height 13
select select "7499"
select select "service"
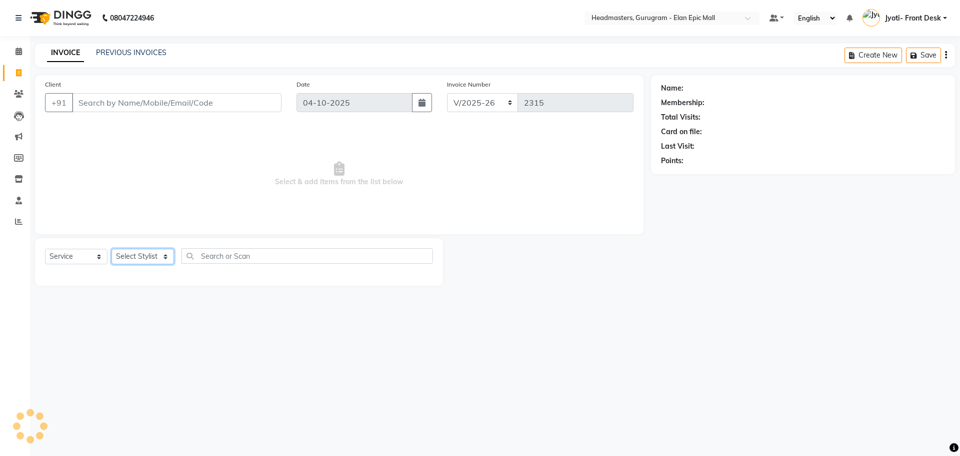
click at [168, 252] on select "Select Stylist" at bounding box center [143, 257] width 63 height 16
click at [163, 257] on select "Select Stylist" at bounding box center [143, 257] width 63 height 16
click at [170, 261] on select "Select Stylist Anas Ankul Arun Bipan Brijesh Chetan Headmasters Islam Jyoti- Fr…" at bounding box center [143, 257] width 63 height 16
select select "89294"
click at [112, 249] on select "Select Stylist Anas Ankul Arun Bipan Brijesh Chetan Headmasters Islam Jyoti- Fr…" at bounding box center [143, 257] width 63 height 16
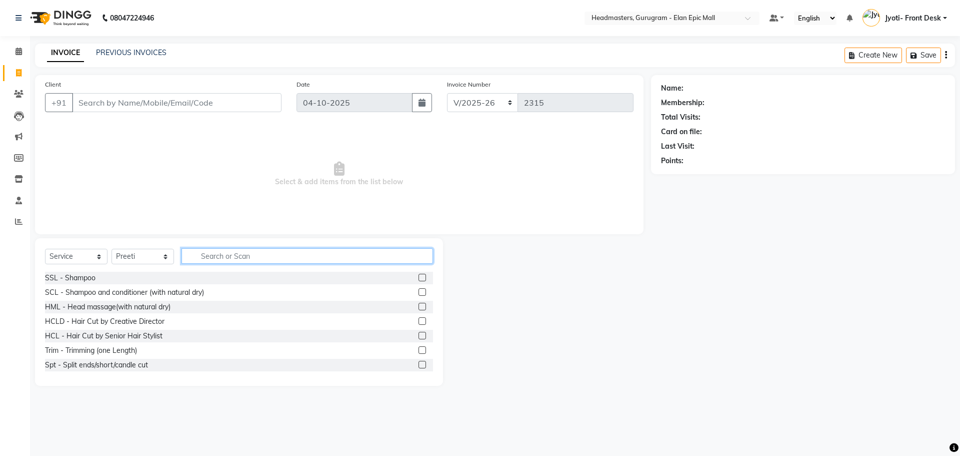
click at [228, 261] on input "text" at bounding box center [308, 256] width 252 height 16
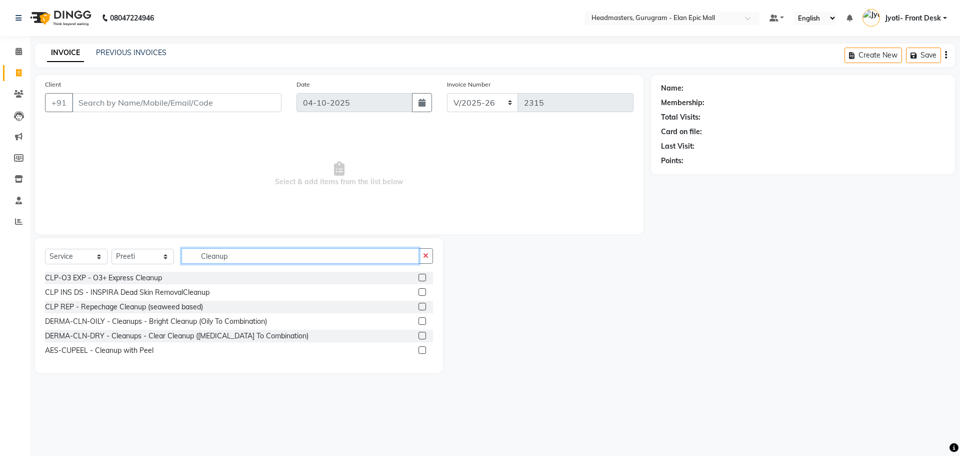
type input "Cleanup"
click at [422, 275] on label at bounding box center [423, 278] width 8 height 8
click at [422, 275] on input "checkbox" at bounding box center [422, 278] width 7 height 7
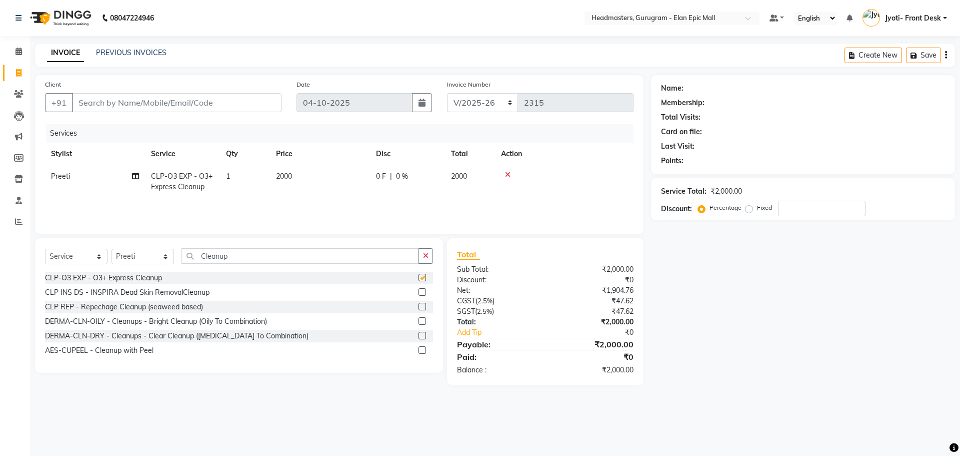
checkbox input "false"
click at [206, 111] on input "Client" at bounding box center [177, 102] width 210 height 19
click at [148, 257] on select "Select Stylist Anas Ankul Arun Bipan Brijesh Chetan Headmasters Islam Jyoti- Fr…" at bounding box center [143, 257] width 63 height 16
select select "74678"
click at [112, 249] on select "Select Stylist Anas Ankul Arun Bipan Brijesh Chetan Headmasters Islam Jyoti- Fr…" at bounding box center [143, 257] width 63 height 16
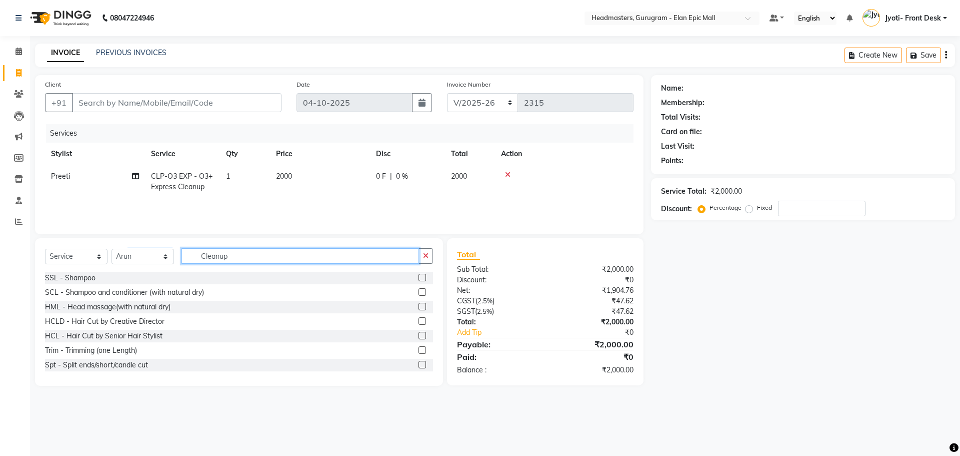
click at [247, 255] on input "Cleanup" at bounding box center [301, 256] width 238 height 16
type input "C"
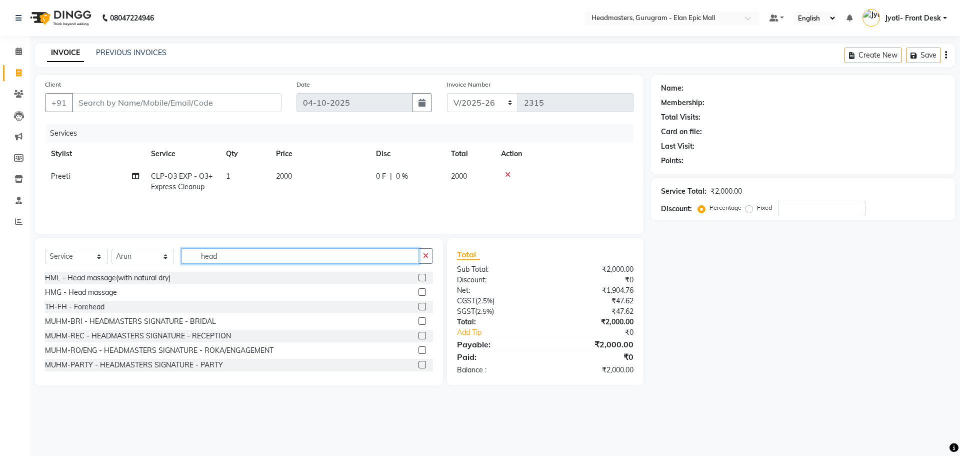
type input "head"
click at [419, 279] on label at bounding box center [423, 278] width 8 height 8
click at [419, 279] on input "checkbox" at bounding box center [422, 278] width 7 height 7
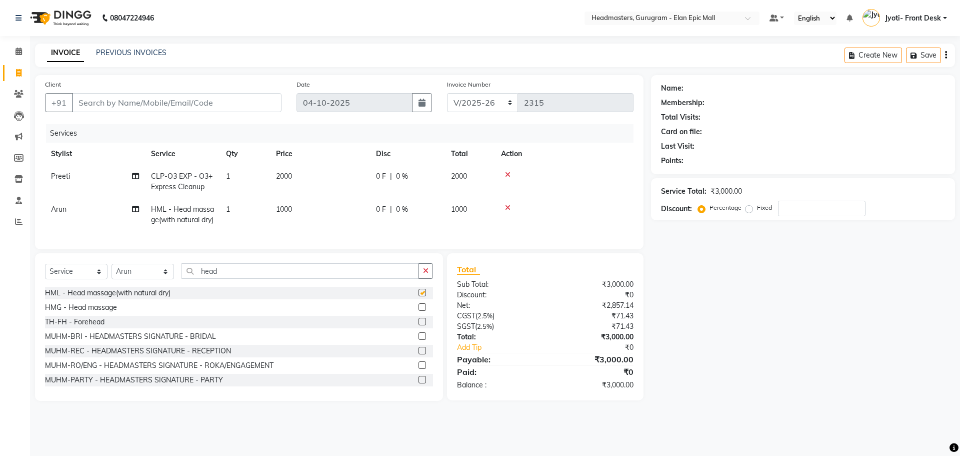
checkbox input "false"
click at [509, 209] on icon at bounding box center [508, 207] width 6 height 7
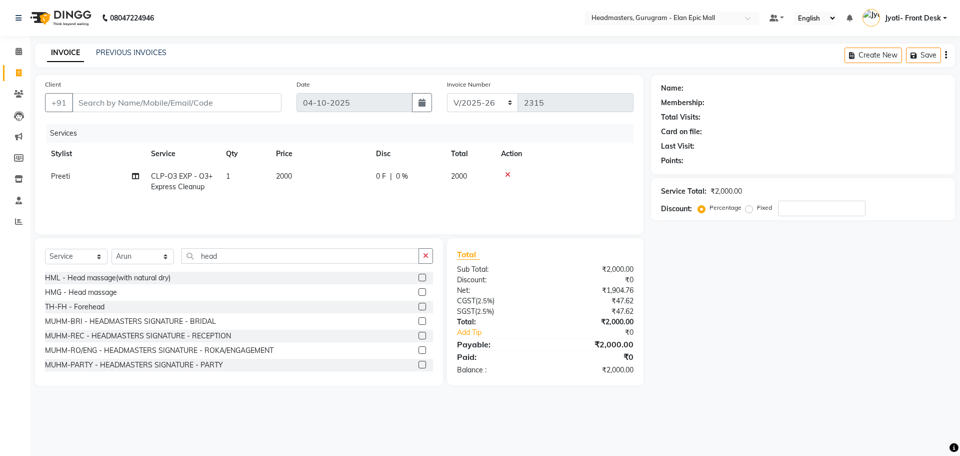
click at [419, 290] on label at bounding box center [423, 292] width 8 height 8
click at [419, 290] on input "checkbox" at bounding box center [422, 292] width 7 height 7
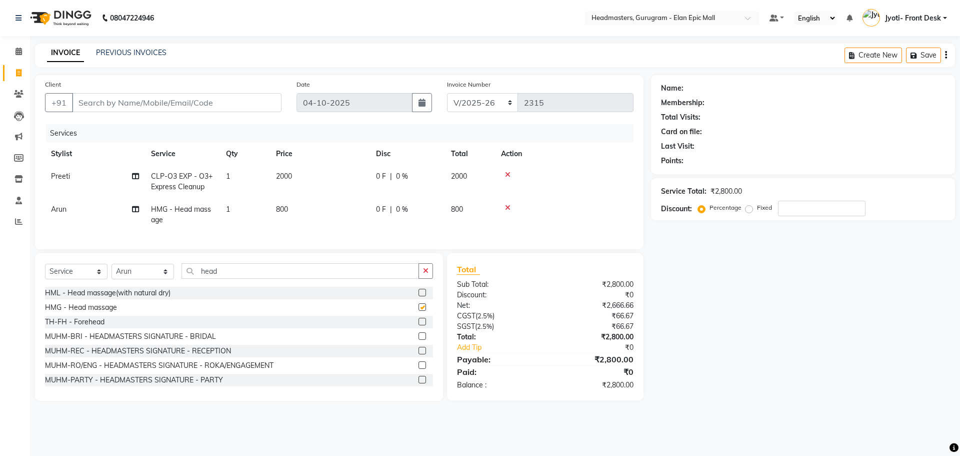
checkbox input "false"
click at [285, 213] on span "800" at bounding box center [282, 209] width 12 height 9
select select "74678"
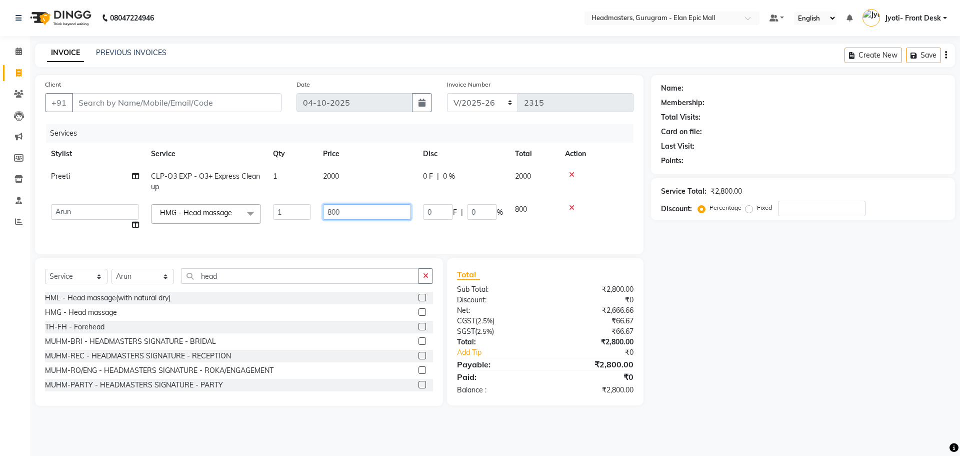
click at [335, 215] on input "800" at bounding box center [367, 212] width 88 height 16
type input "1000"
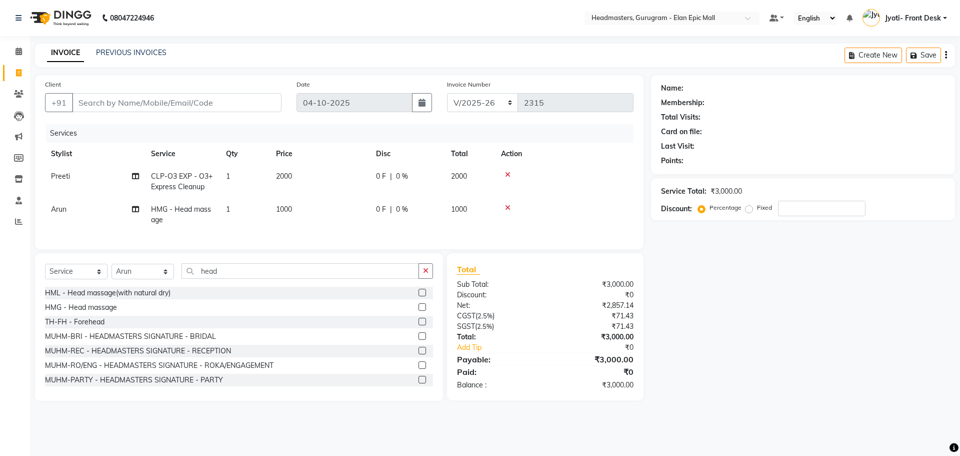
drag, startPoint x: 726, startPoint y: 290, endPoint x: 351, endPoint y: 221, distance: 381.8
click at [725, 290] on div "Name: Membership: Total Visits: Card on file: Last Visit: Points: Service Total…" at bounding box center [807, 238] width 312 height 326
click at [209, 99] on input "Client" at bounding box center [177, 102] width 210 height 19
type input "9"
type input "0"
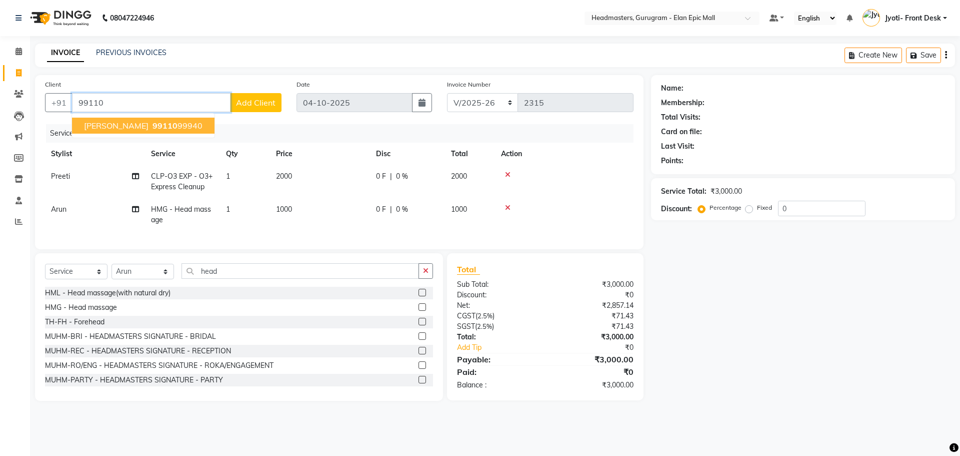
click at [102, 119] on button "Chhaya 99110 99940" at bounding box center [143, 126] width 143 height 16
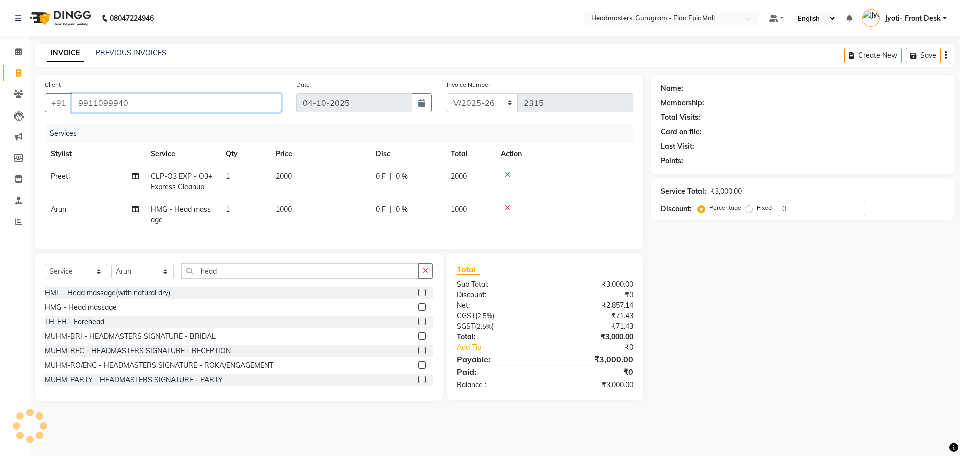
type input "9911099940"
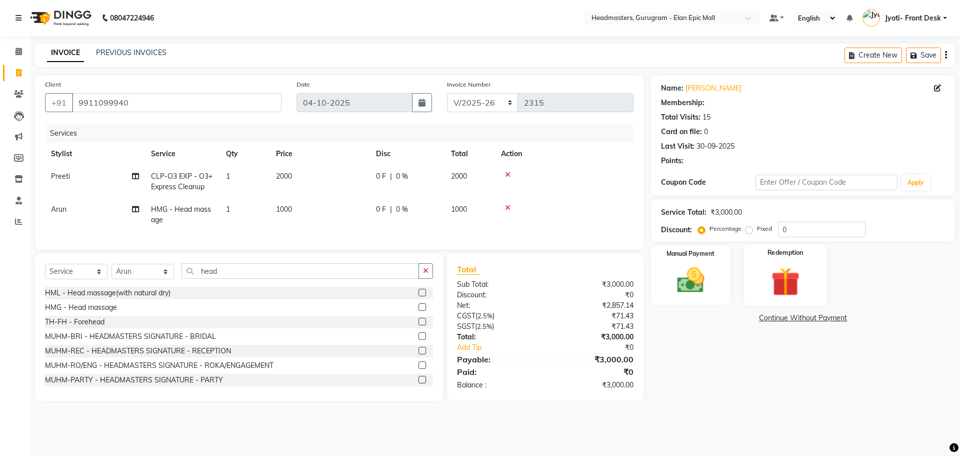
click at [775, 284] on img at bounding box center [785, 282] width 47 height 36
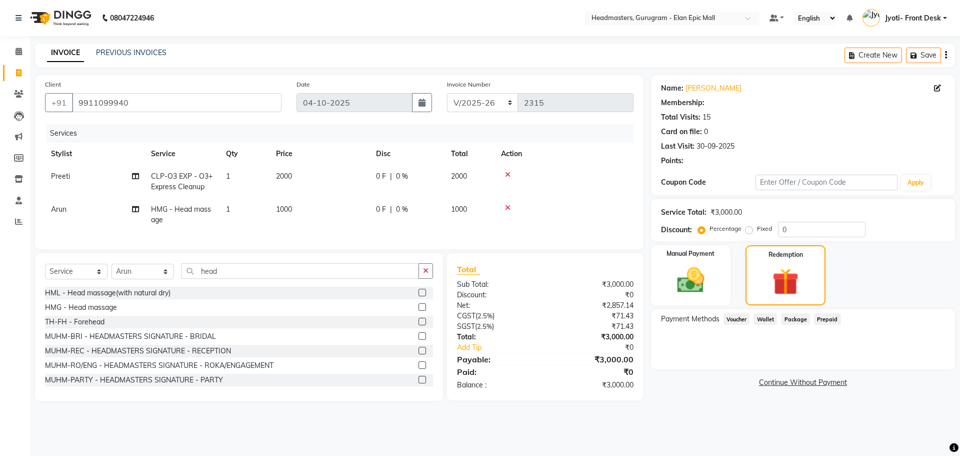
drag, startPoint x: 822, startPoint y: 319, endPoint x: 829, endPoint y: 322, distance: 8.1
click at [823, 319] on span "Prepaid" at bounding box center [827, 319] width 27 height 12
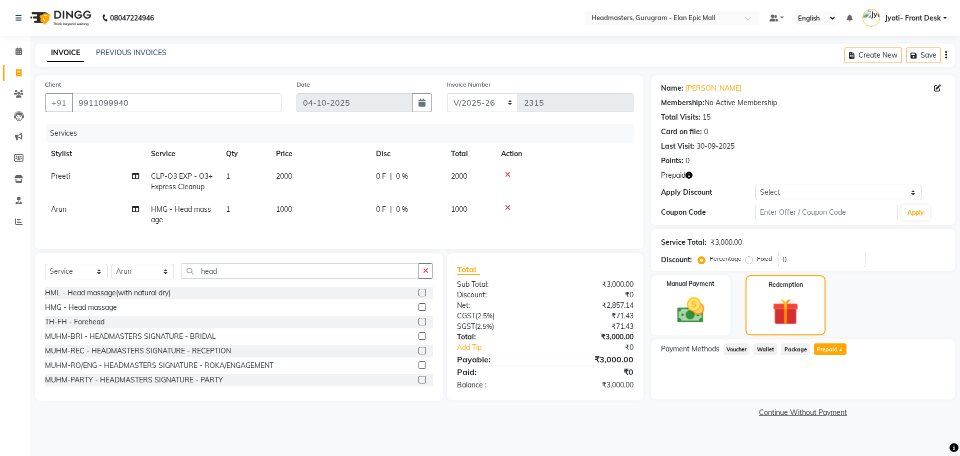
click at [831, 350] on span "Prepaid 4" at bounding box center [830, 349] width 33 height 12
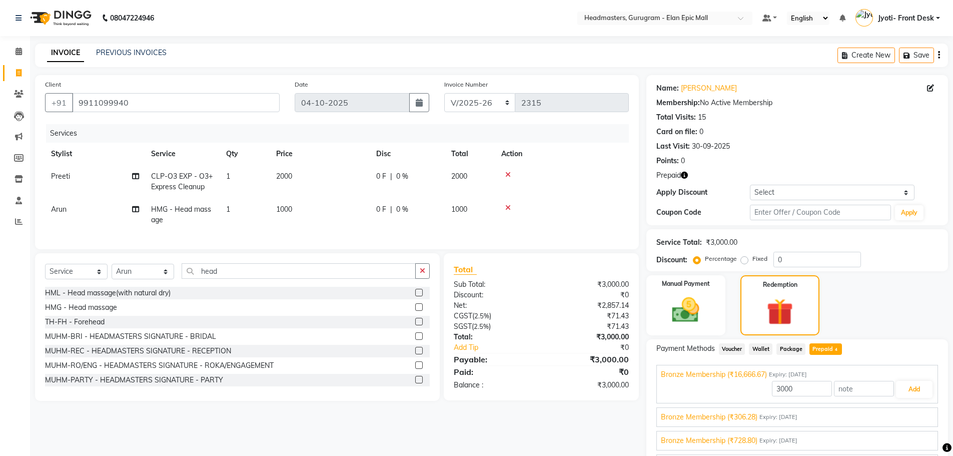
scroll to position [58, 0]
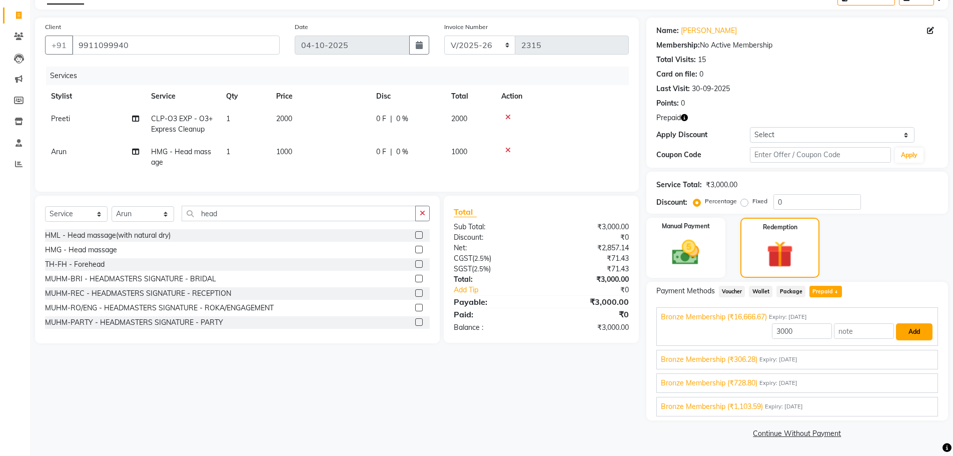
click at [906, 332] on button "Add" at bounding box center [914, 331] width 37 height 17
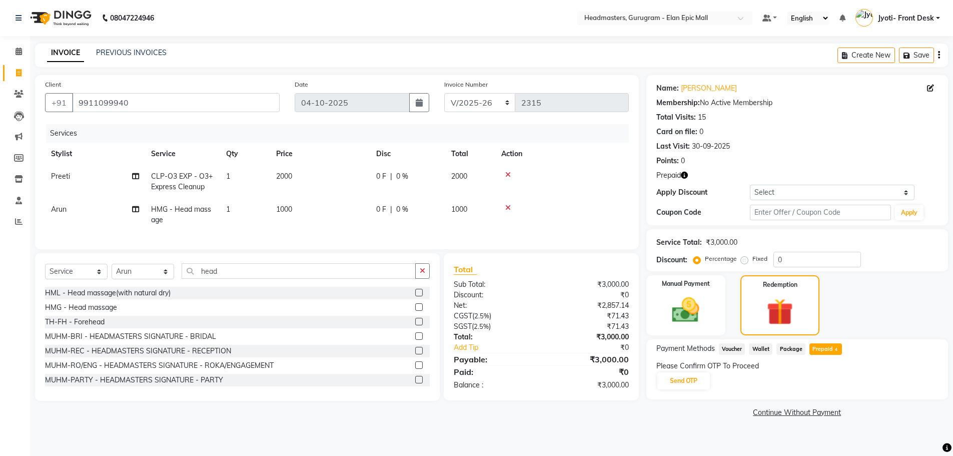
scroll to position [0, 0]
click at [684, 383] on button "Send OTP" at bounding box center [688, 380] width 53 height 17
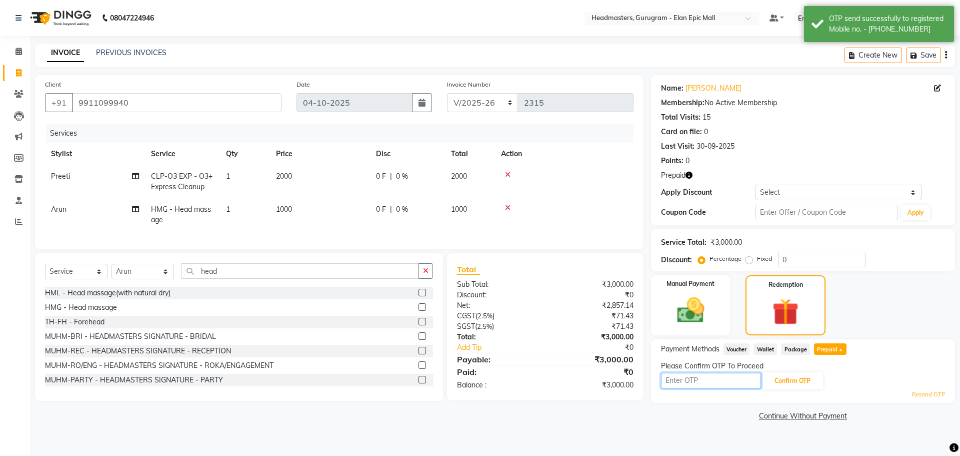
click at [684, 381] on input "text" at bounding box center [711, 381] width 100 height 16
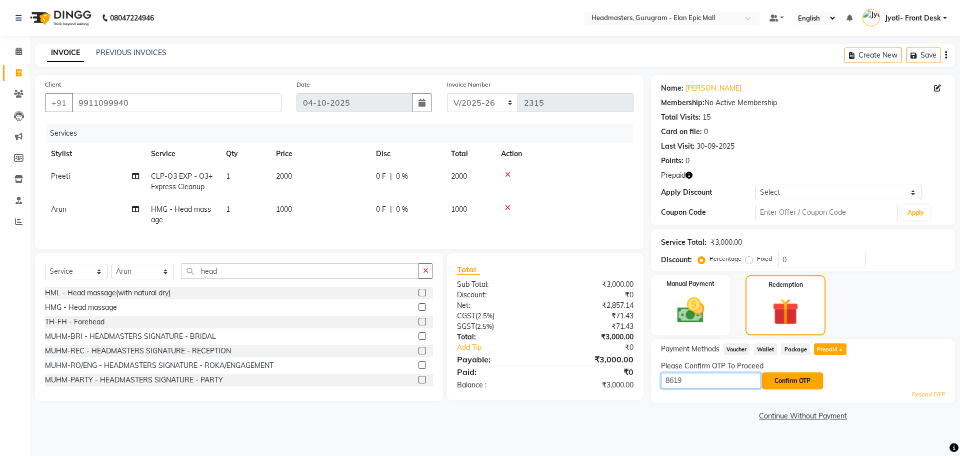
type input "8619"
click at [797, 378] on button "Confirm OTP" at bounding box center [792, 380] width 61 height 17
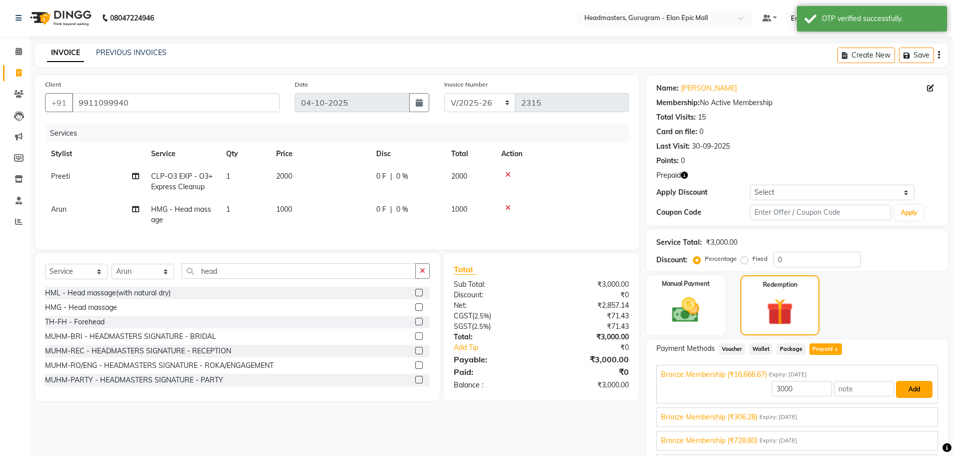
click at [898, 392] on button "Add" at bounding box center [914, 389] width 37 height 17
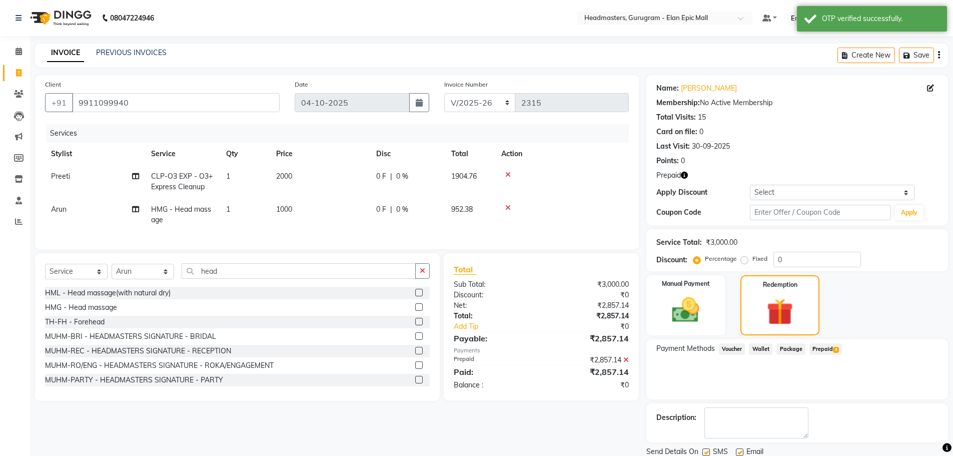
scroll to position [36, 0]
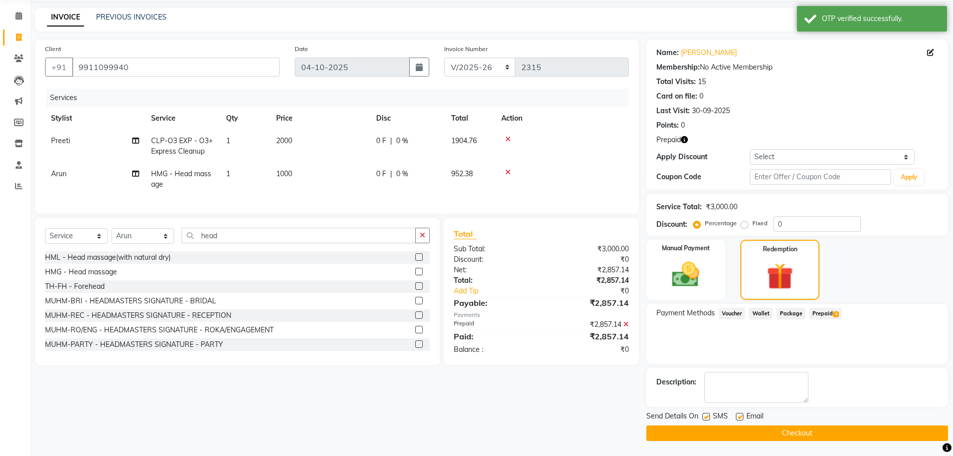
click at [811, 431] on button "Checkout" at bounding box center [797, 433] width 302 height 16
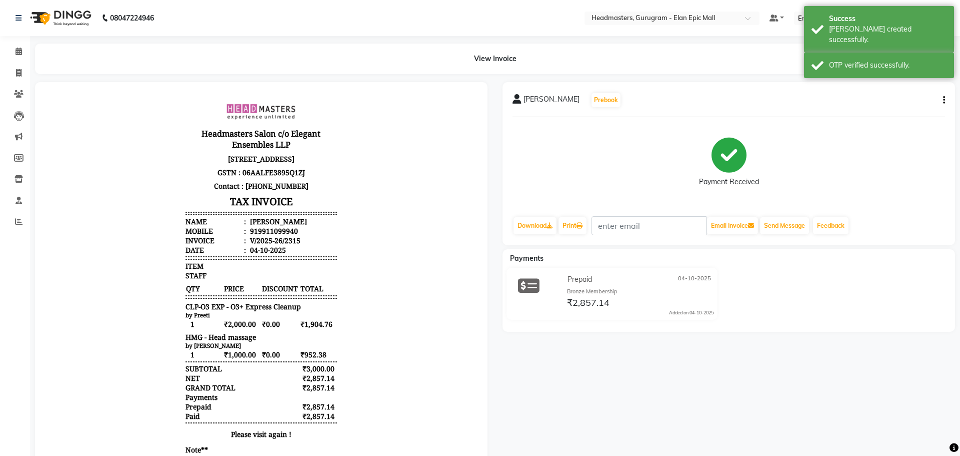
select select "7499"
select select "service"
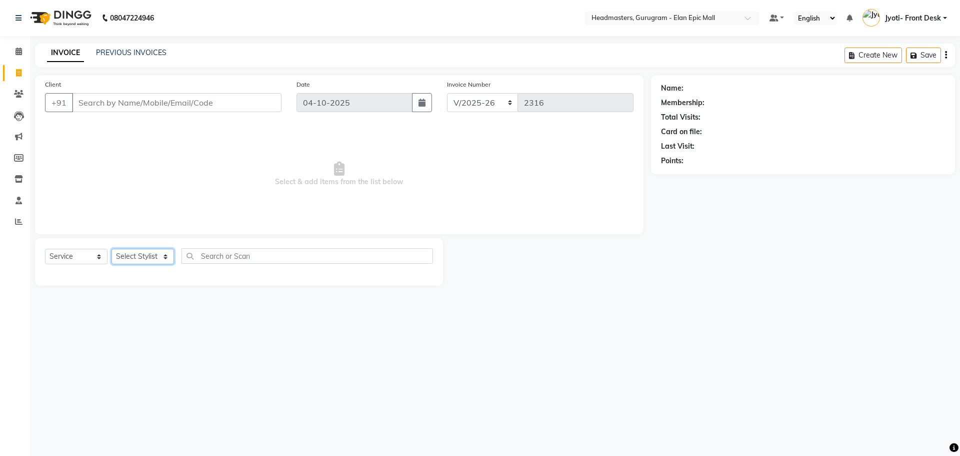
click at [125, 261] on select "Select Stylist Anas Ankul Arun Bipan Brijesh Chetan Headmasters Islam Jyoti- Fr…" at bounding box center [143, 257] width 63 height 16
select select "82695"
click at [112, 249] on select "Select Stylist Anas Ankul Arun Bipan Brijesh Chetan Headmasters Islam Jyoti- Fr…" at bounding box center [143, 257] width 63 height 16
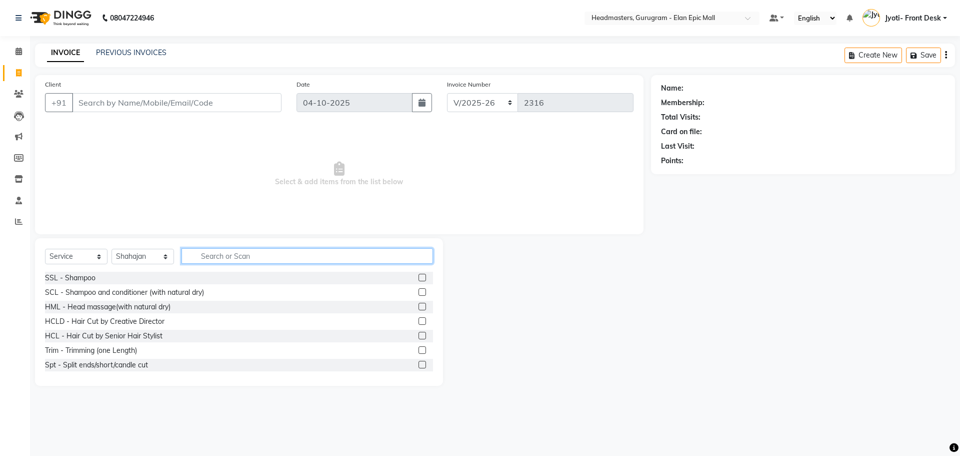
click at [209, 262] on input "text" at bounding box center [308, 256] width 252 height 16
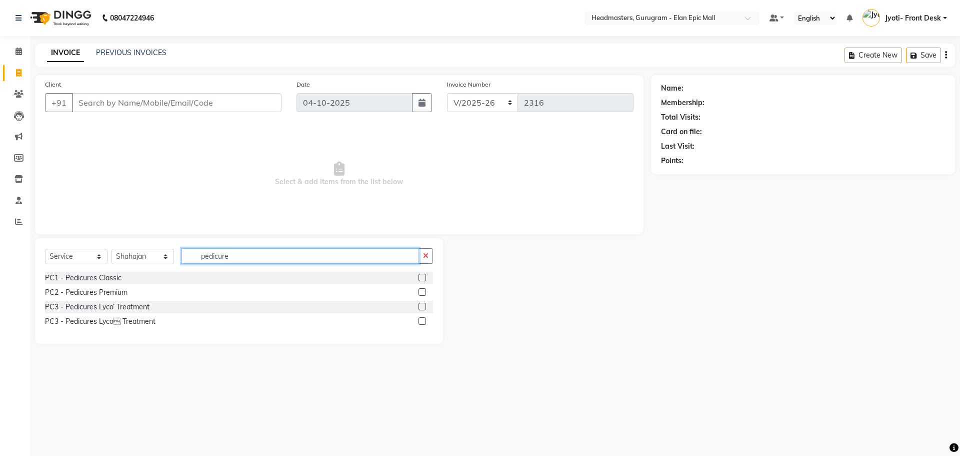
type input "pedicure"
drag, startPoint x: 422, startPoint y: 278, endPoint x: 412, endPoint y: 275, distance: 10.4
click at [420, 278] on label at bounding box center [423, 278] width 8 height 8
click at [420, 278] on input "checkbox" at bounding box center [422, 278] width 7 height 7
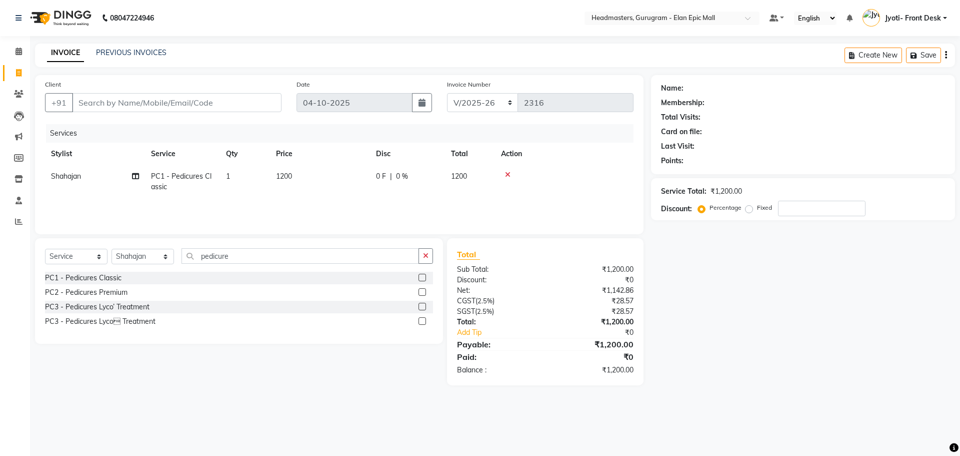
checkbox input "false"
click at [283, 183] on td "1200" at bounding box center [320, 181] width 100 height 33
select select "82695"
click at [335, 178] on input "1200" at bounding box center [367, 179] width 88 height 16
type input "1000"
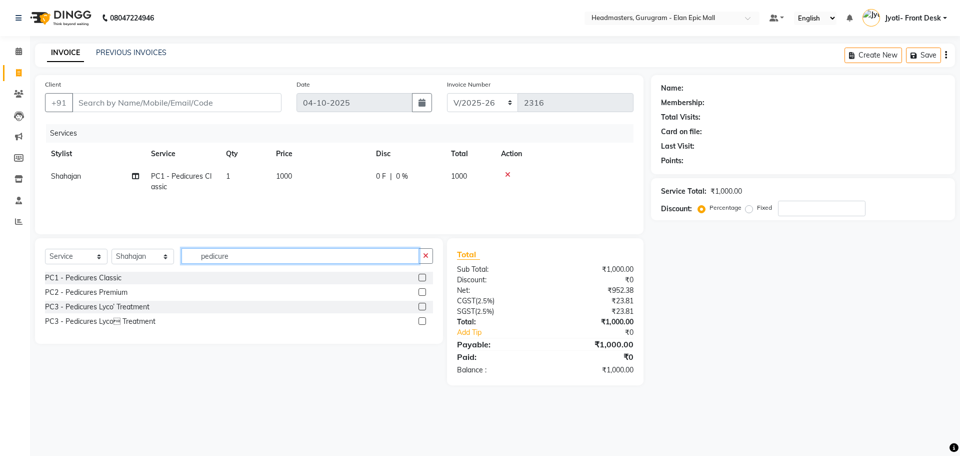
click at [260, 261] on input "pedicure" at bounding box center [301, 256] width 238 height 16
type input "p"
type input "mani"
click at [420, 278] on label at bounding box center [423, 278] width 8 height 8
click at [420, 278] on input "checkbox" at bounding box center [422, 278] width 7 height 7
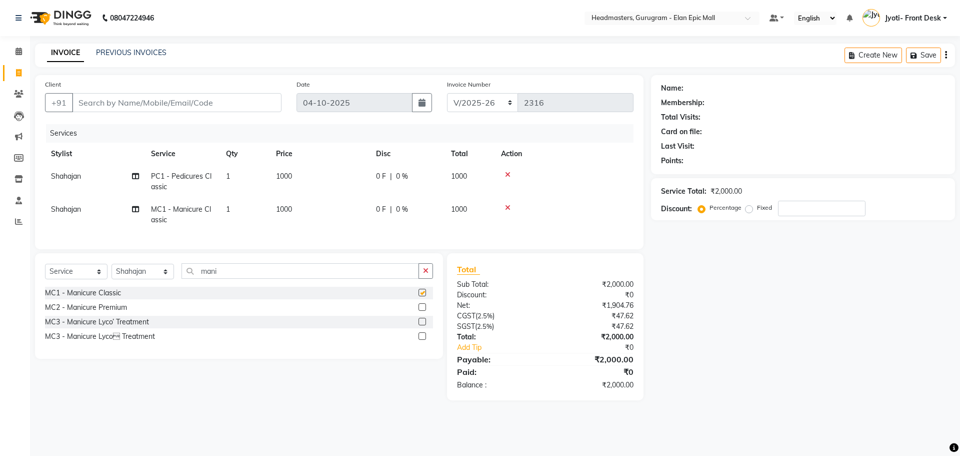
checkbox input "false"
click at [144, 276] on select "Select Stylist Anas Ankul Arun Bipan Brijesh Chetan Headmasters Islam Jyoti- Fr…" at bounding box center [143, 272] width 63 height 16
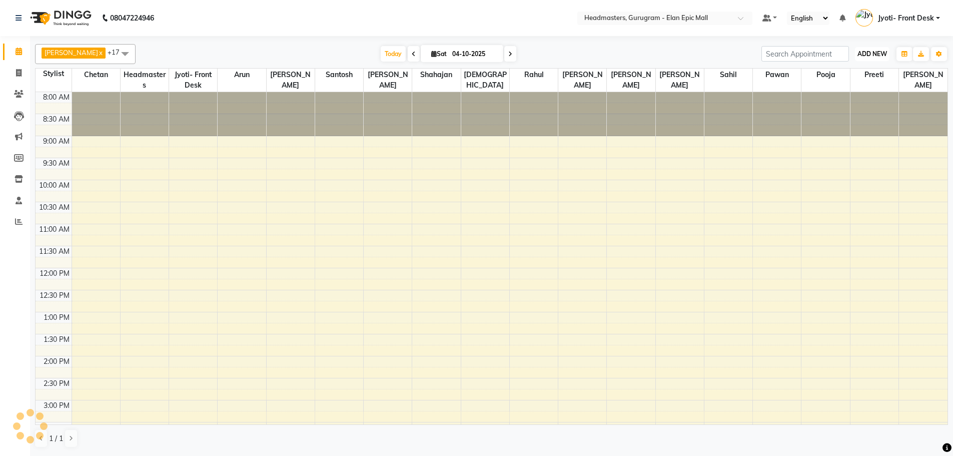
click at [877, 55] on span "ADD NEW" at bounding box center [872, 54] width 30 height 8
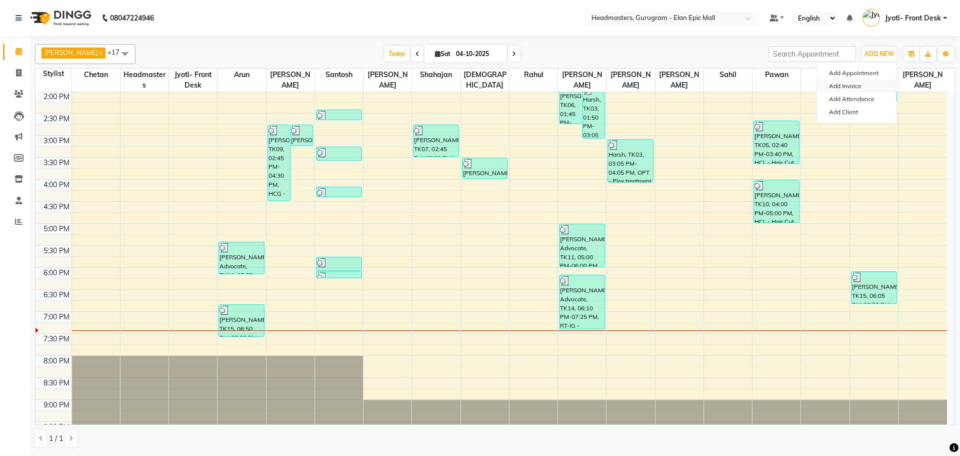
click at [856, 84] on link "Add Invoice" at bounding box center [856, 86] width 79 height 13
select select "7499"
select select "service"
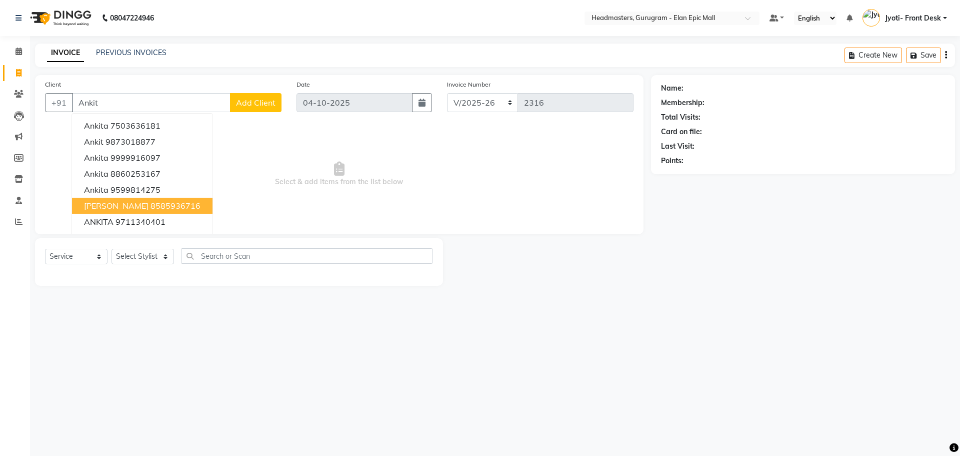
click at [150, 213] on button "Ankit singh 8585936716" at bounding box center [142, 206] width 141 height 16
type input "8585936716"
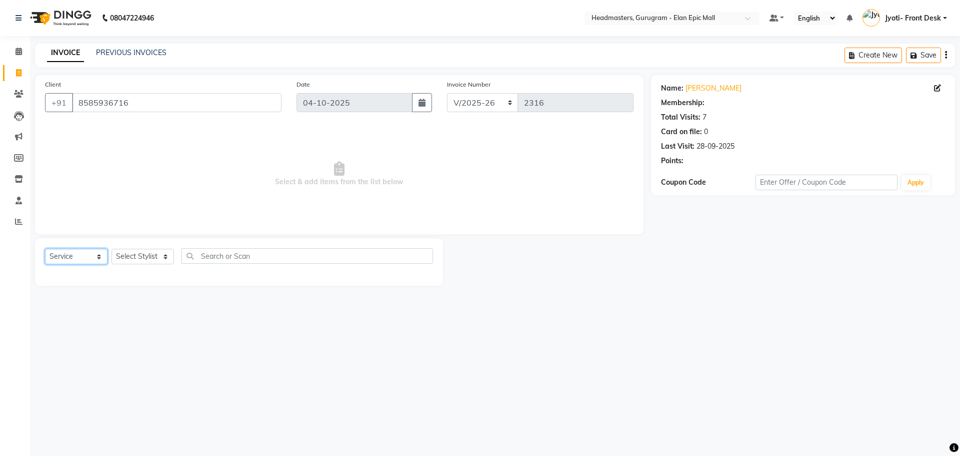
click at [107, 258] on select "Select Service Product Membership Package Voucher Prepaid Gift Card" at bounding box center [76, 257] width 63 height 16
click at [131, 257] on select "Select Stylist Anas Ankul Arun Bipan Brijesh Chetan Headmasters Islam Jyoti- Fr…" at bounding box center [143, 257] width 63 height 16
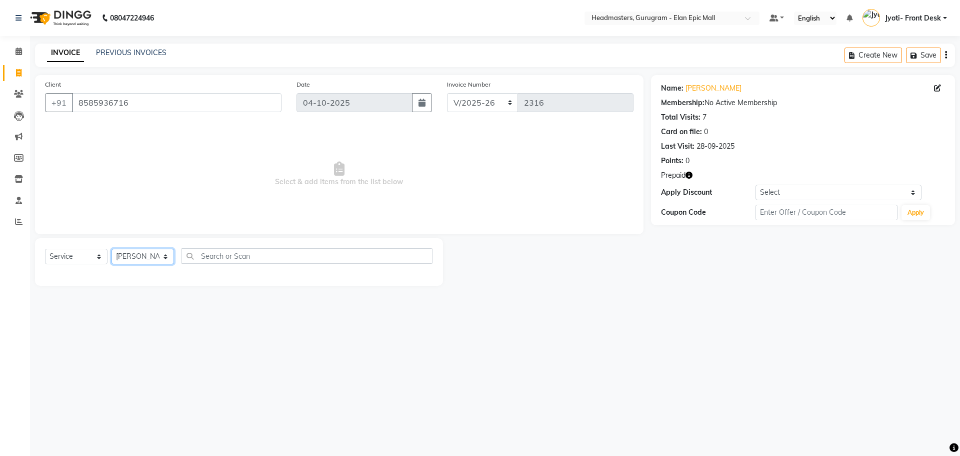
click at [112, 249] on select "Select Stylist Anas Ankul Arun Bipan Brijesh Chetan Headmasters Islam Jyoti- Fr…" at bounding box center [143, 257] width 63 height 16
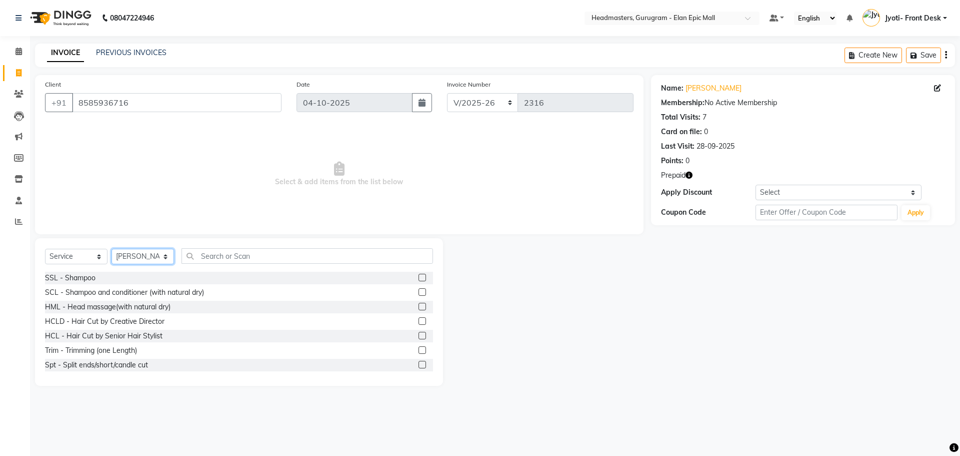
click at [146, 250] on select "Select Stylist Anas Ankul Arun Bipan Brijesh Chetan Headmasters Islam Jyoti- Fr…" at bounding box center [143, 257] width 63 height 16
select select "88838"
click at [112, 249] on select "Select Stylist Anas Ankul Arun Bipan Brijesh Chetan Headmasters Islam Jyoti- Fr…" at bounding box center [143, 257] width 63 height 16
click at [231, 256] on input "text" at bounding box center [308, 256] width 252 height 16
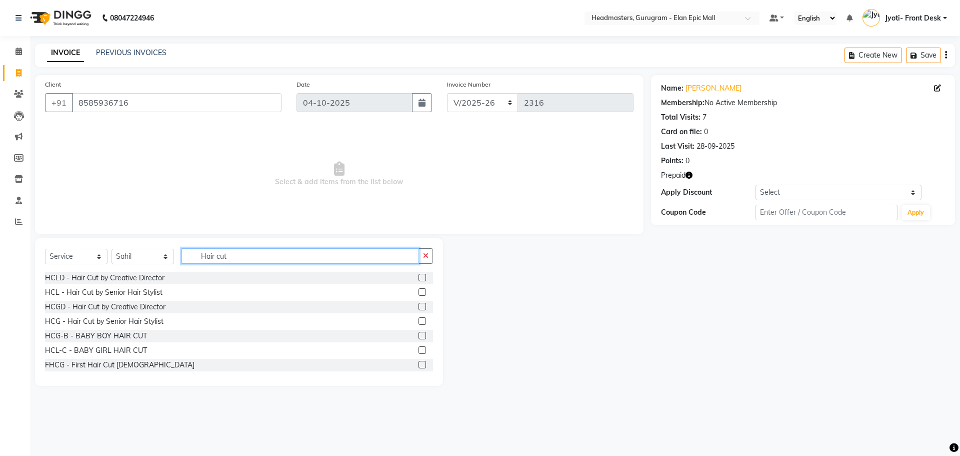
type input "Hair cut"
click at [419, 324] on label at bounding box center [423, 321] width 8 height 8
click at [419, 324] on input "checkbox" at bounding box center [422, 321] width 7 height 7
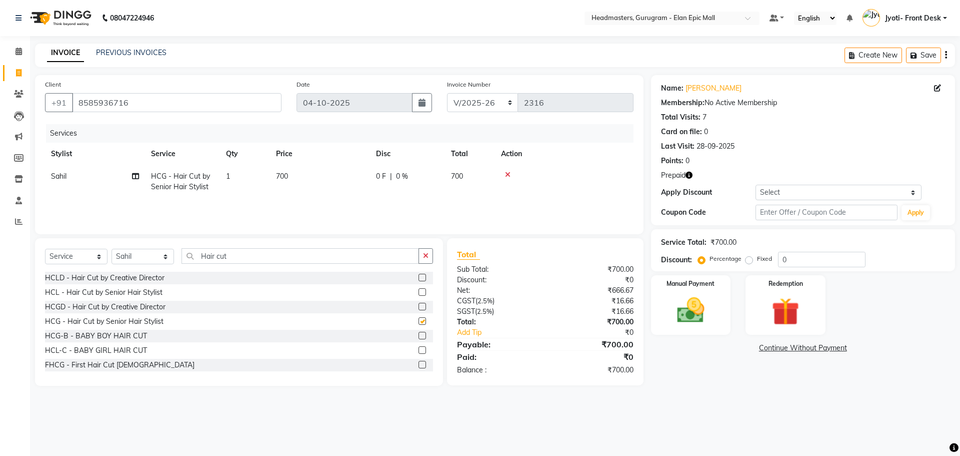
checkbox input "false"
drag, startPoint x: 290, startPoint y: 169, endPoint x: 316, endPoint y: 196, distance: 37.5
click at [290, 171] on td "700" at bounding box center [320, 181] width 100 height 33
select select "88838"
drag, startPoint x: 326, startPoint y: 169, endPoint x: 331, endPoint y: 176, distance: 8.3
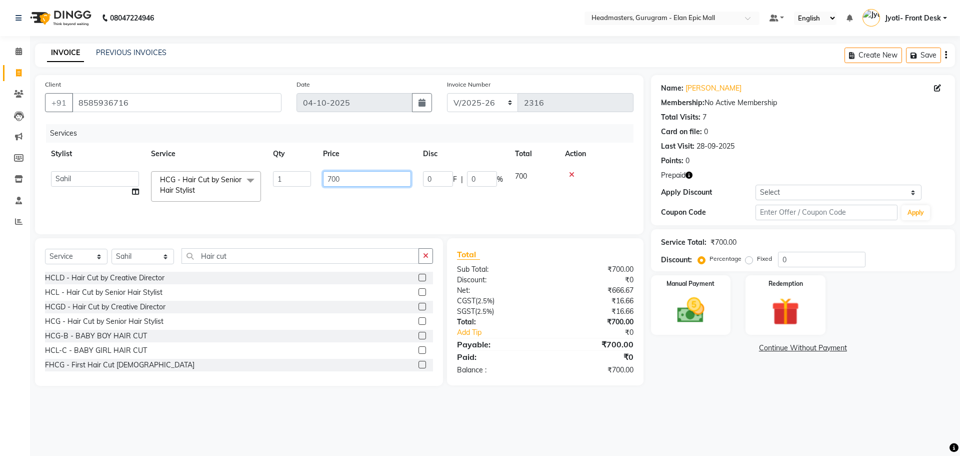
click at [330, 175] on td "700" at bounding box center [367, 186] width 100 height 43
click at [333, 179] on input "700" at bounding box center [367, 179] width 88 height 16
type input "600"
click at [277, 253] on input "Hair cut" at bounding box center [301, 256] width 238 height 16
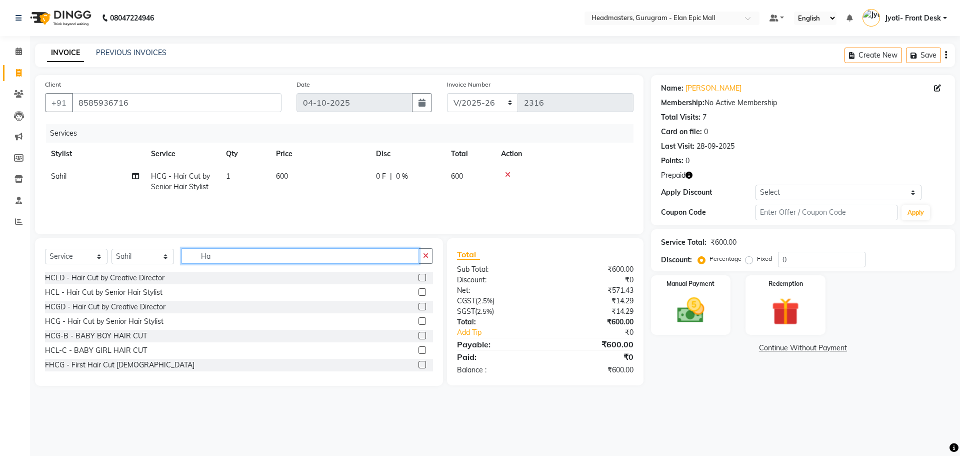
type input "H"
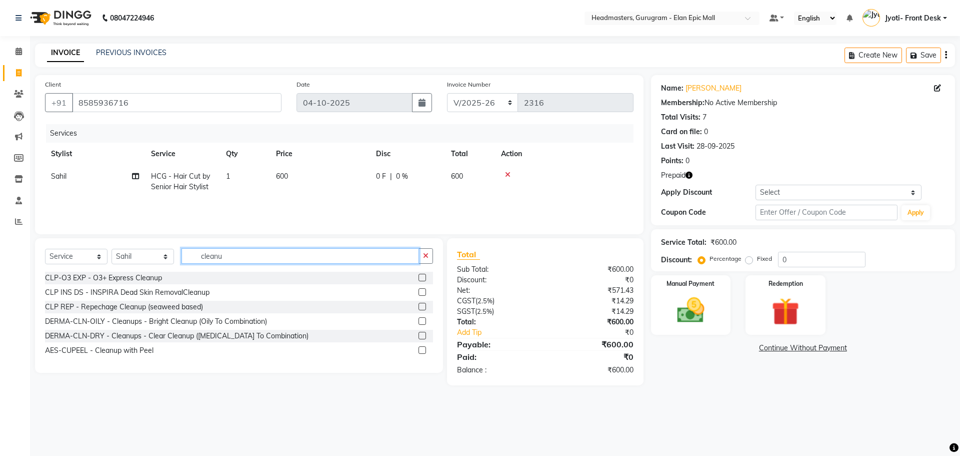
type input "cleanu"
click at [421, 279] on label at bounding box center [423, 278] width 8 height 8
click at [421, 279] on input "checkbox" at bounding box center [422, 278] width 7 height 7
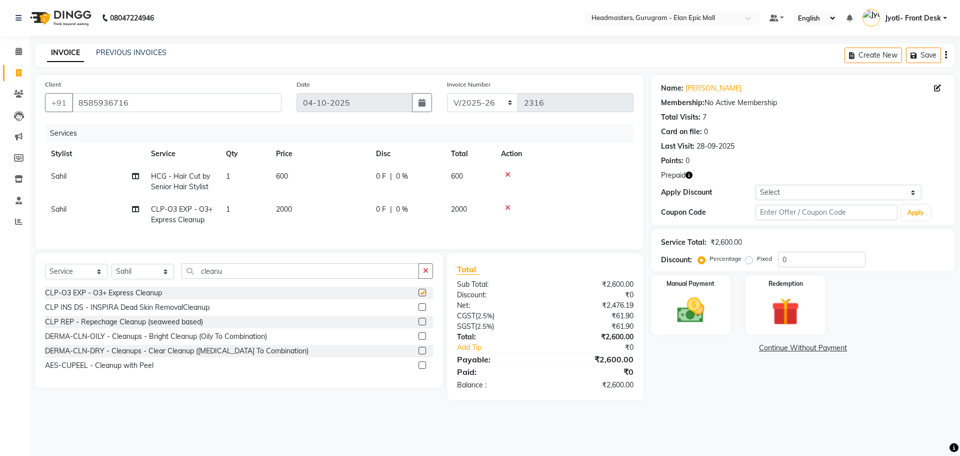
checkbox input "false"
click at [782, 309] on img at bounding box center [785, 312] width 47 height 36
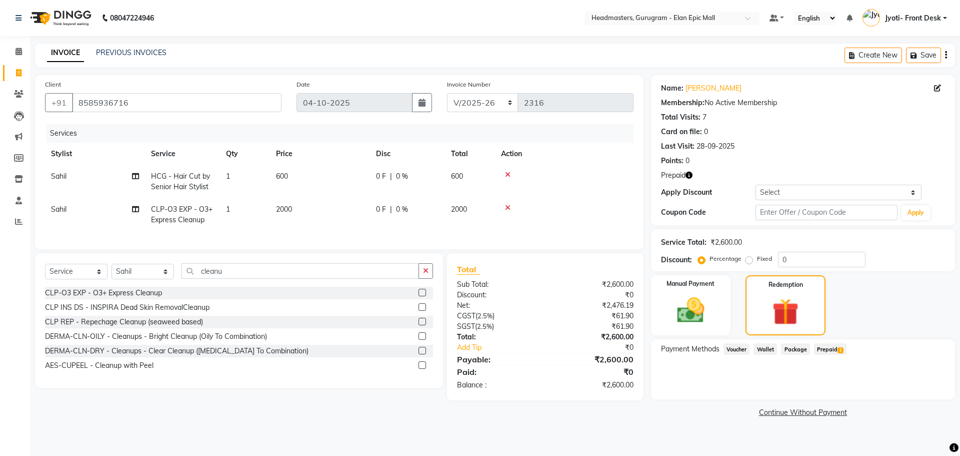
click at [830, 351] on span "Prepaid 1" at bounding box center [830, 349] width 33 height 12
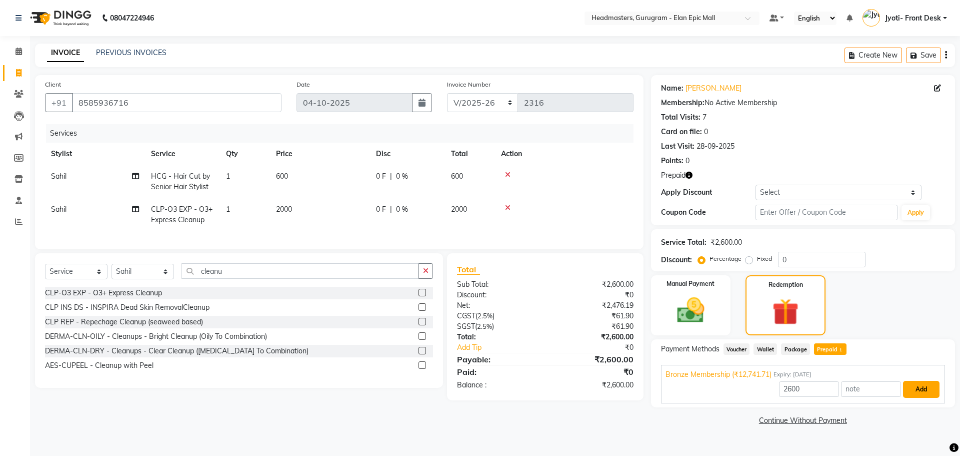
click at [908, 385] on button "Add" at bounding box center [921, 389] width 37 height 17
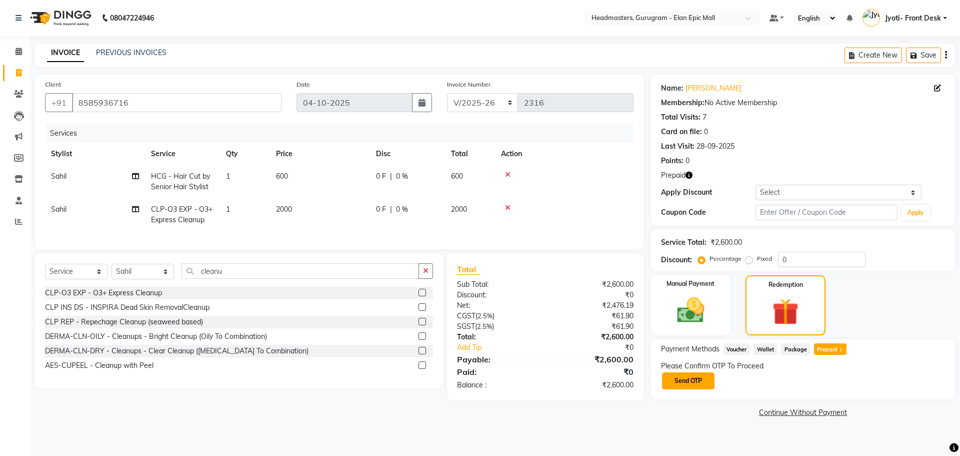
click at [697, 379] on button "Send OTP" at bounding box center [688, 380] width 53 height 17
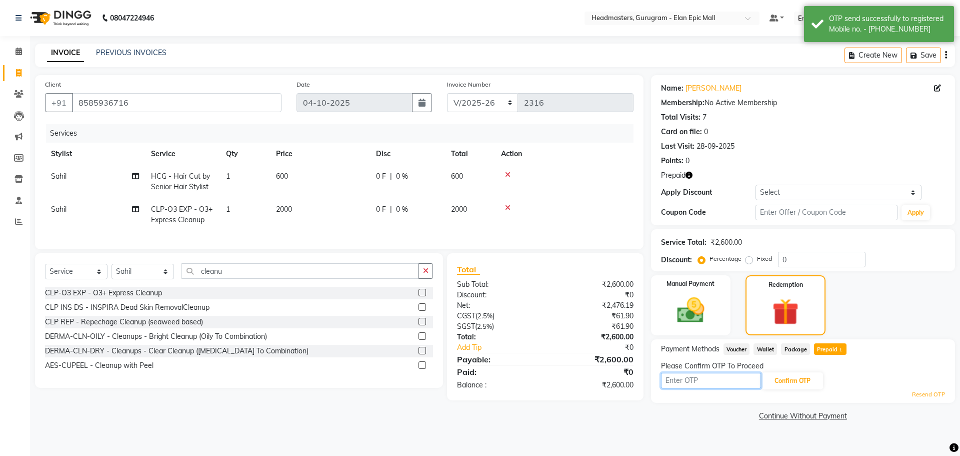
click at [697, 379] on input "text" at bounding box center [711, 381] width 100 height 16
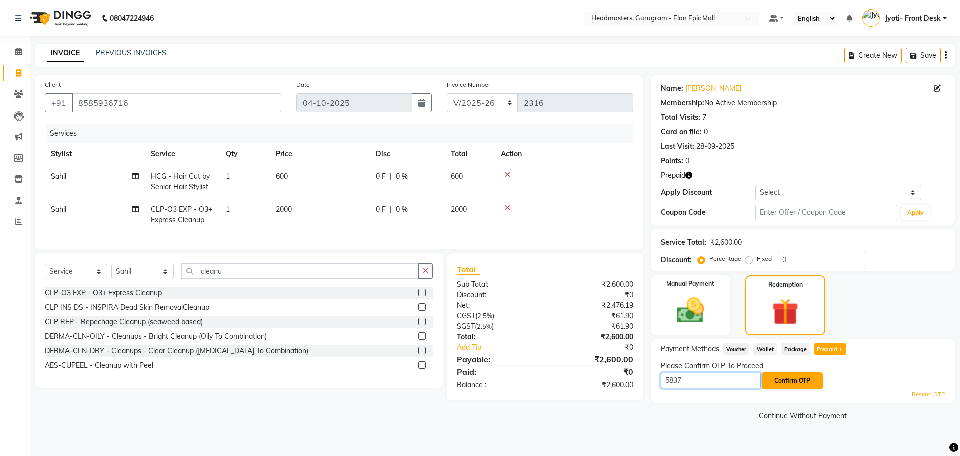
type input "5837"
click at [788, 377] on button "Confirm OTP" at bounding box center [792, 380] width 61 height 17
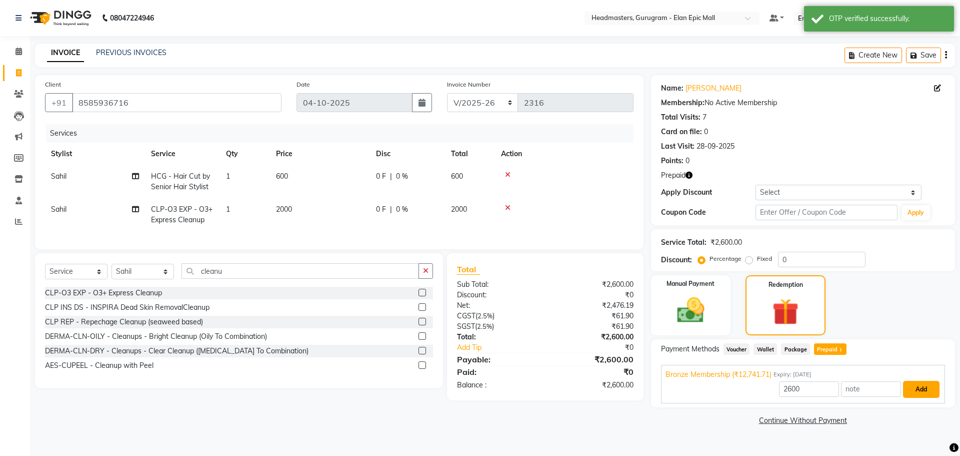
click at [918, 385] on button "Add" at bounding box center [921, 389] width 37 height 17
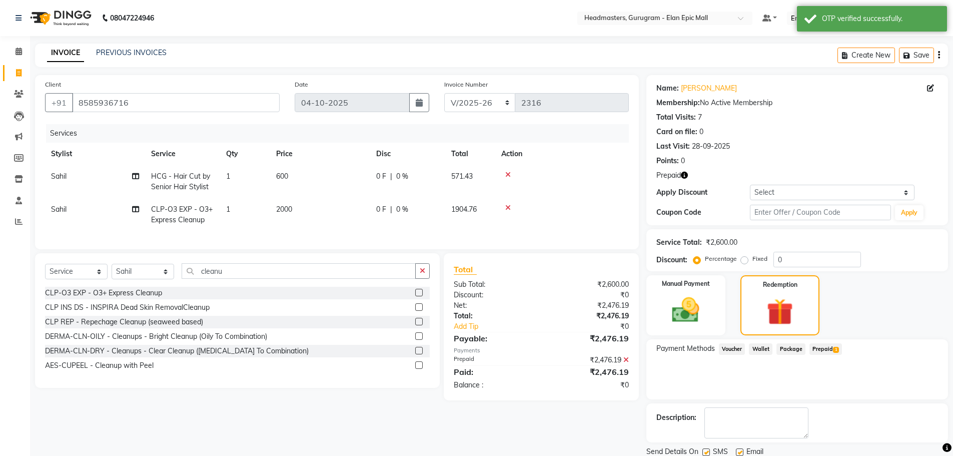
scroll to position [36, 0]
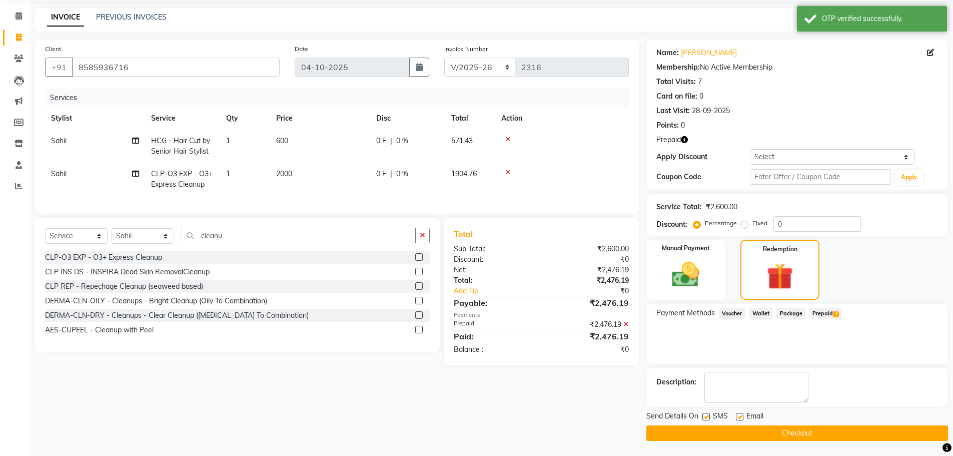
click at [866, 433] on button "Checkout" at bounding box center [797, 433] width 302 height 16
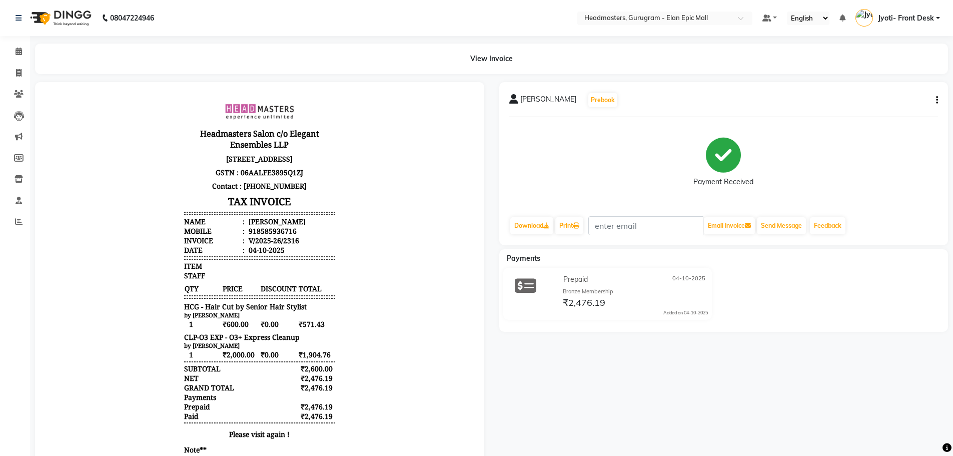
select select "7499"
select select "service"
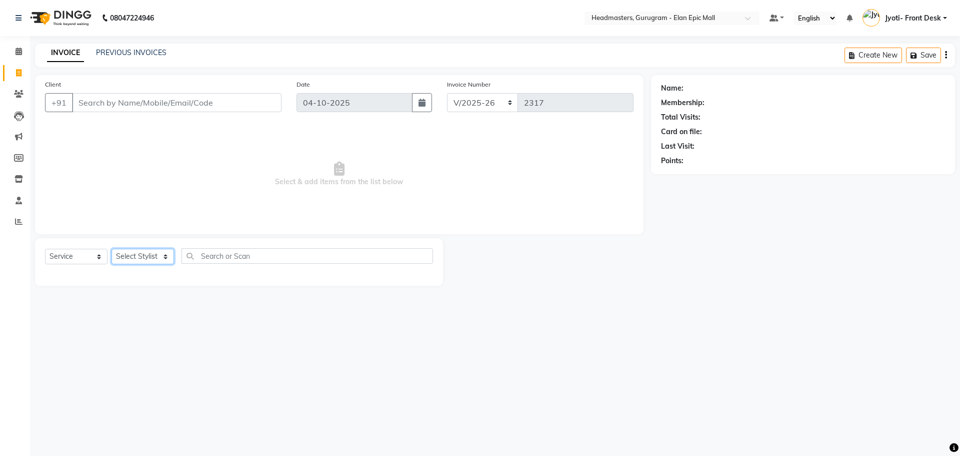
click at [149, 254] on select "Select Stylist" at bounding box center [143, 257] width 63 height 16
select select "82695"
click at [112, 249] on select "Select Stylist Anas Ankul Arun Bipan Brijesh Chetan Headmasters Islam Jyoti- Fr…" at bounding box center [143, 257] width 63 height 16
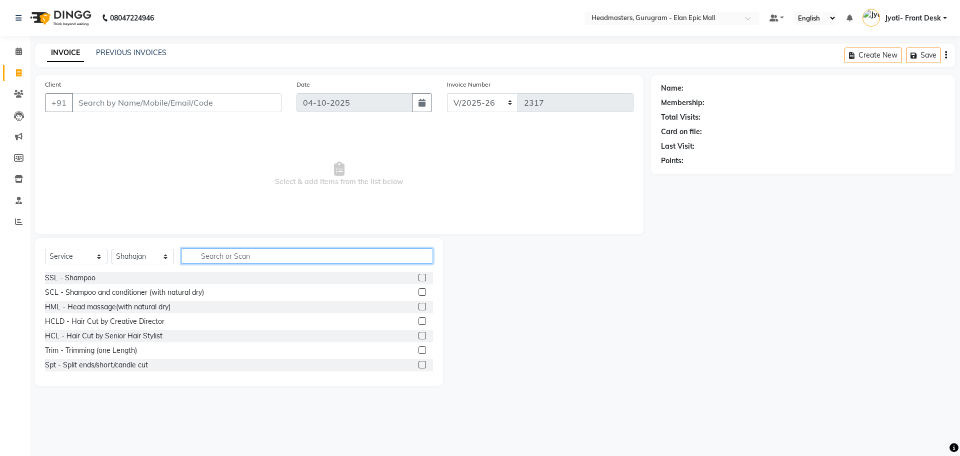
click at [254, 257] on input "text" at bounding box center [308, 256] width 252 height 16
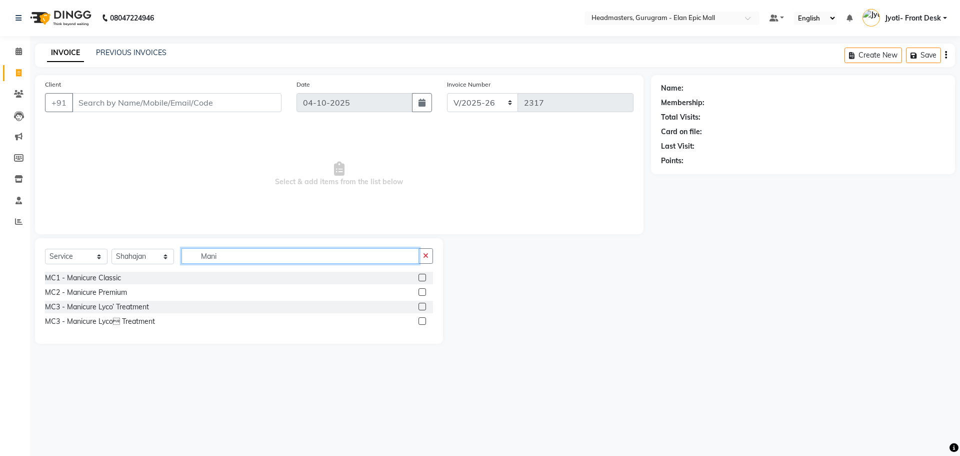
type input "Mani"
click at [424, 278] on label at bounding box center [423, 278] width 8 height 8
click at [424, 278] on input "checkbox" at bounding box center [422, 278] width 7 height 7
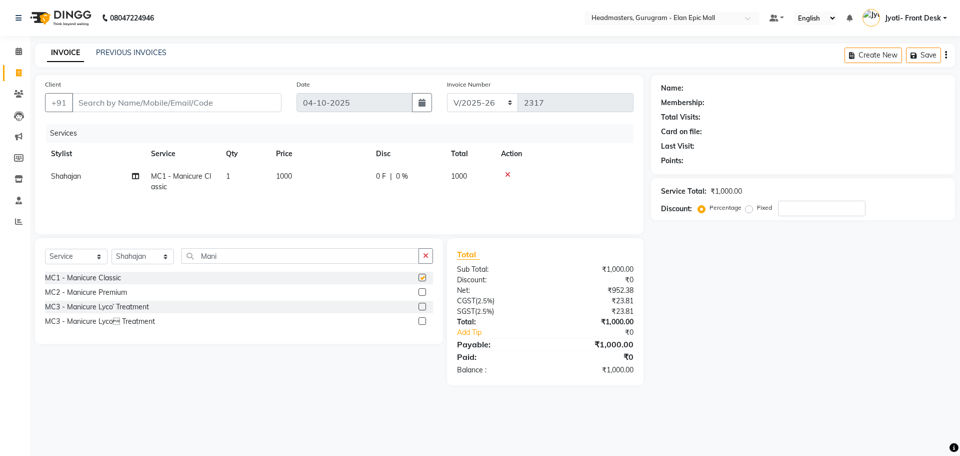
checkbox input "false"
click at [273, 260] on input "Mani" at bounding box center [301, 256] width 238 height 16
type input "M"
type input "pedicure"
click at [420, 276] on label at bounding box center [423, 278] width 8 height 8
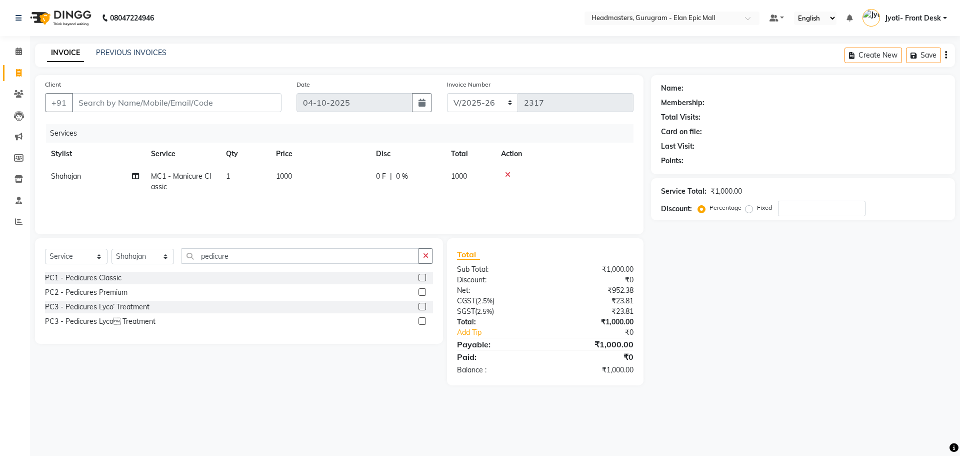
click at [420, 276] on input "checkbox" at bounding box center [422, 278] width 7 height 7
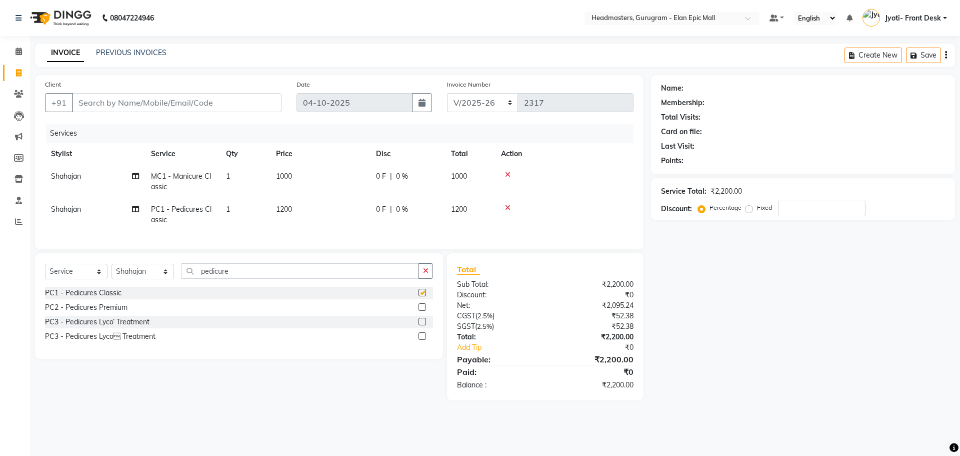
checkbox input "false"
click at [322, 279] on input "pedicure" at bounding box center [301, 271] width 238 height 16
click at [289, 210] on span "1200" at bounding box center [284, 209] width 16 height 9
select select "82695"
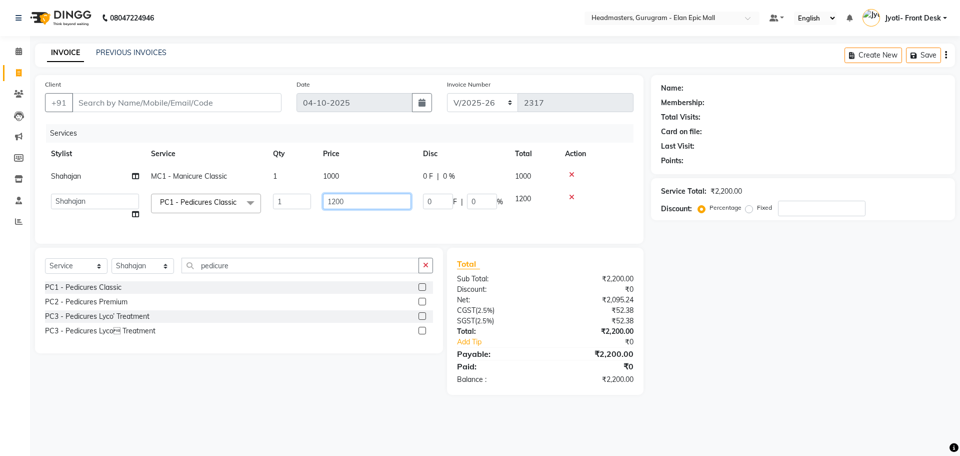
click at [338, 200] on input "1200" at bounding box center [367, 202] width 88 height 16
type input "1000"
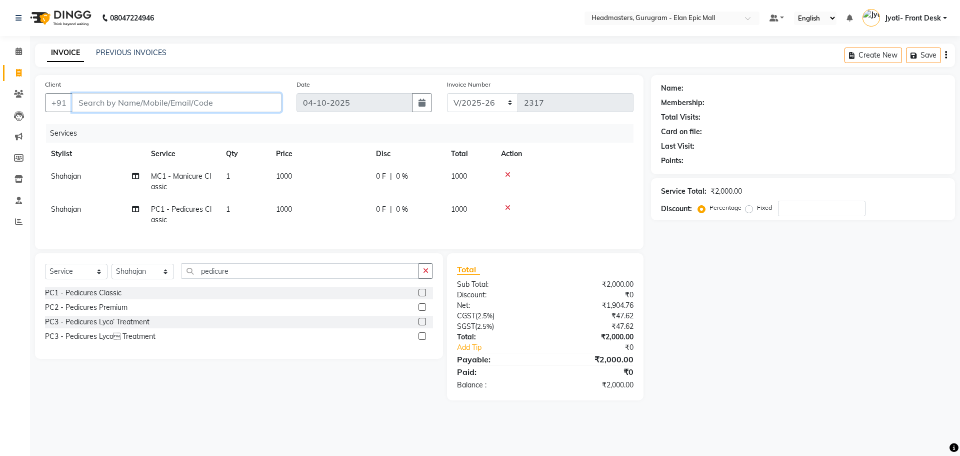
click at [129, 98] on input "Client" at bounding box center [177, 102] width 210 height 19
type input "8"
type input "0"
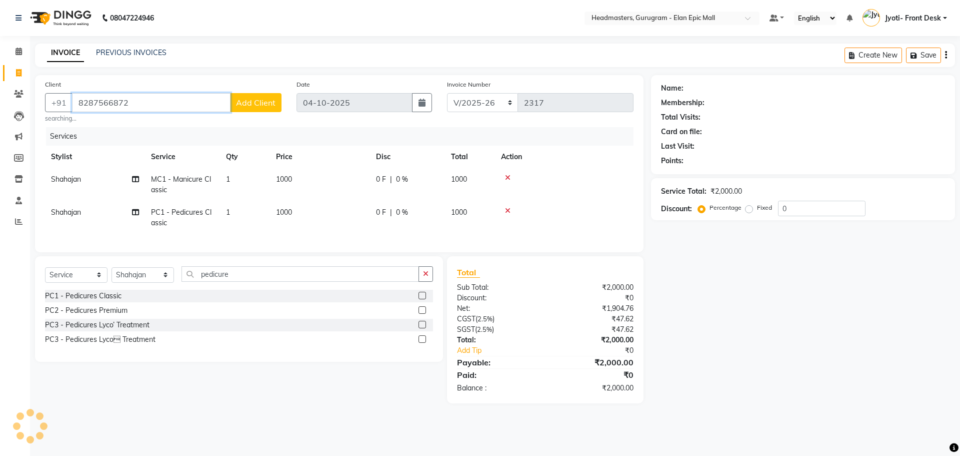
type input "8287566872"
click at [253, 98] on span "Add Client" at bounding box center [256, 103] width 40 height 10
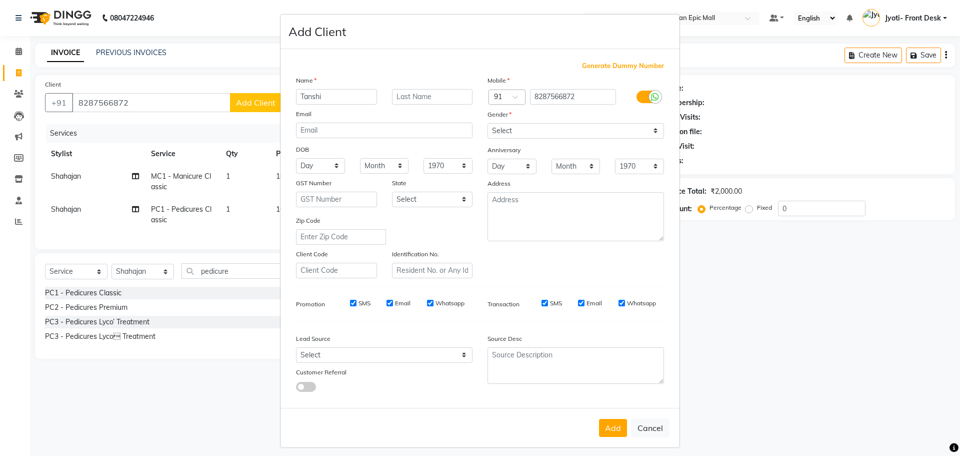
type input "Tanshi"
drag, startPoint x: 531, startPoint y: 125, endPoint x: 533, endPoint y: 137, distance: 12.2
click at [531, 125] on select "Select Male Female Other Prefer Not To Say" at bounding box center [576, 131] width 177 height 16
select select "female"
click at [488, 123] on select "Select Male Female Other Prefer Not To Say" at bounding box center [576, 131] width 177 height 16
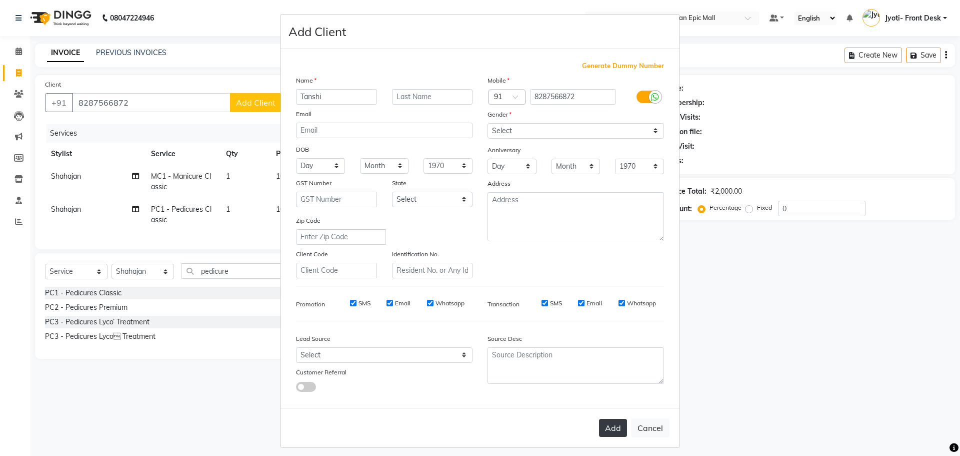
click at [604, 430] on button "Add" at bounding box center [613, 428] width 28 height 18
select select
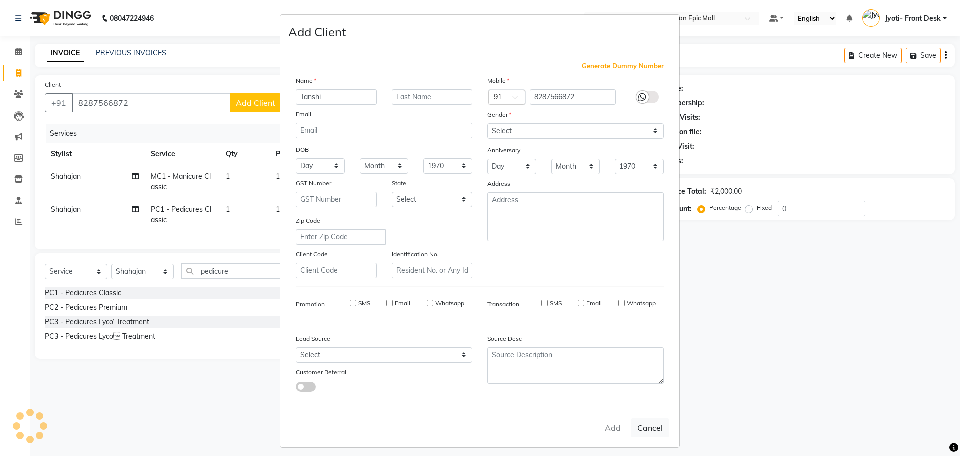
select select
checkbox input "false"
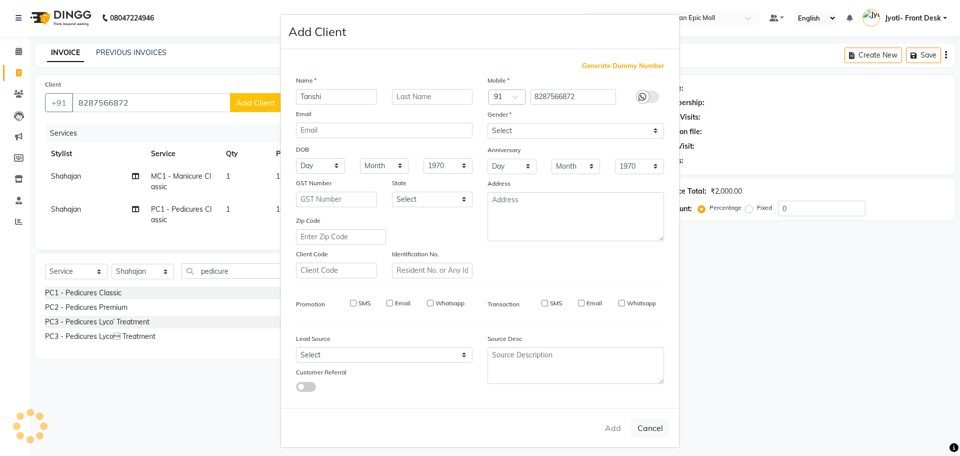
checkbox input "false"
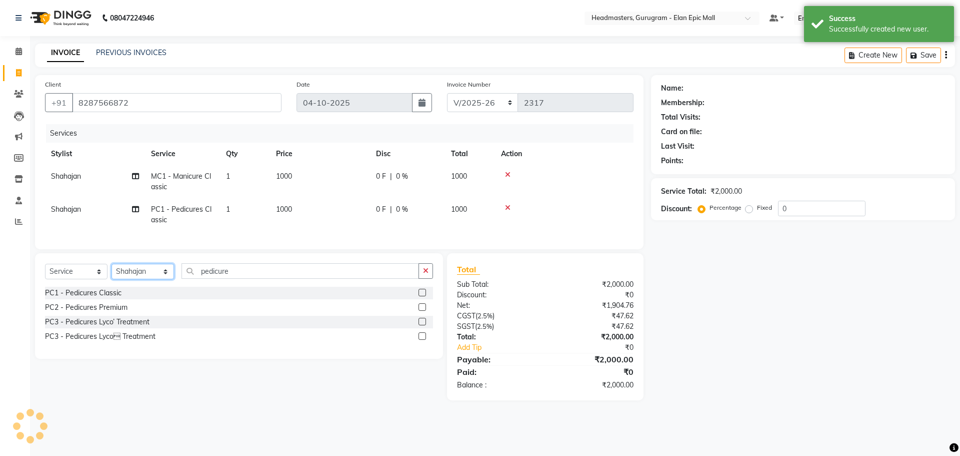
click at [148, 279] on select "Select Stylist Anas Ankul Arun Bipan Brijesh Chetan Headmasters Islam Jyoti- Fr…" at bounding box center [143, 272] width 63 height 16
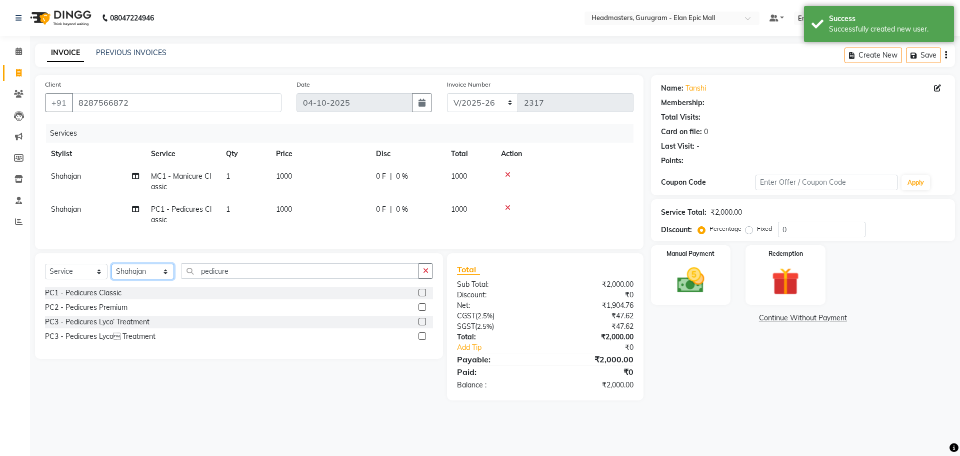
select select "89294"
click at [112, 271] on select "Select Stylist Anas Ankul Arun Bipan Brijesh Chetan Headmasters Islam Jyoti- Fr…" at bounding box center [143, 272] width 63 height 16
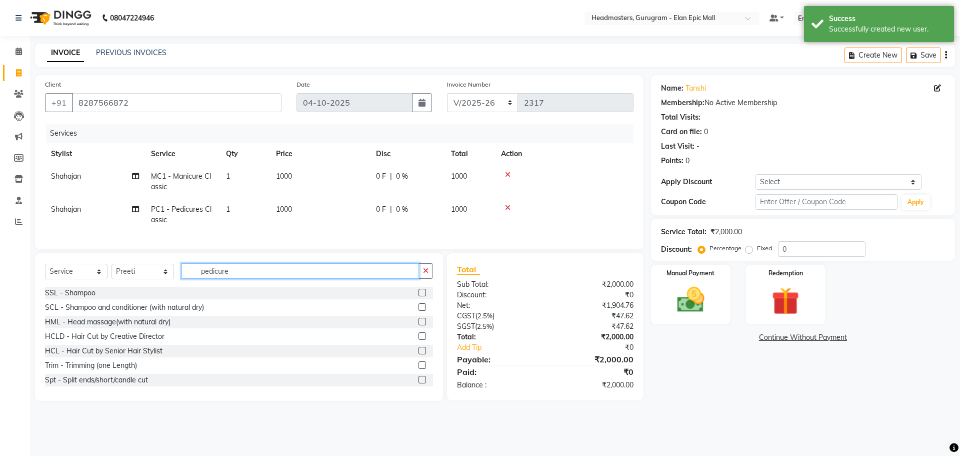
click at [246, 279] on input "pedicure" at bounding box center [301, 271] width 238 height 16
type input "p"
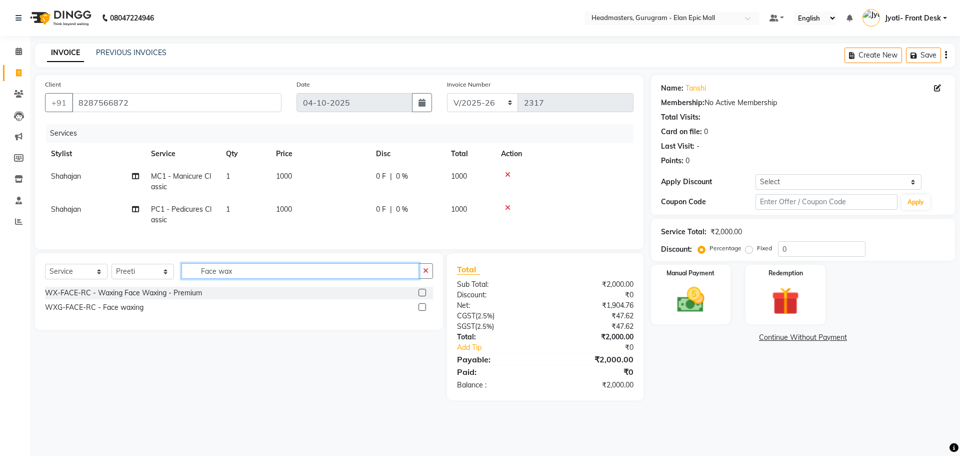
type input "Face wax"
click at [424, 296] on label at bounding box center [423, 293] width 8 height 8
click at [424, 296] on input "checkbox" at bounding box center [422, 293] width 7 height 7
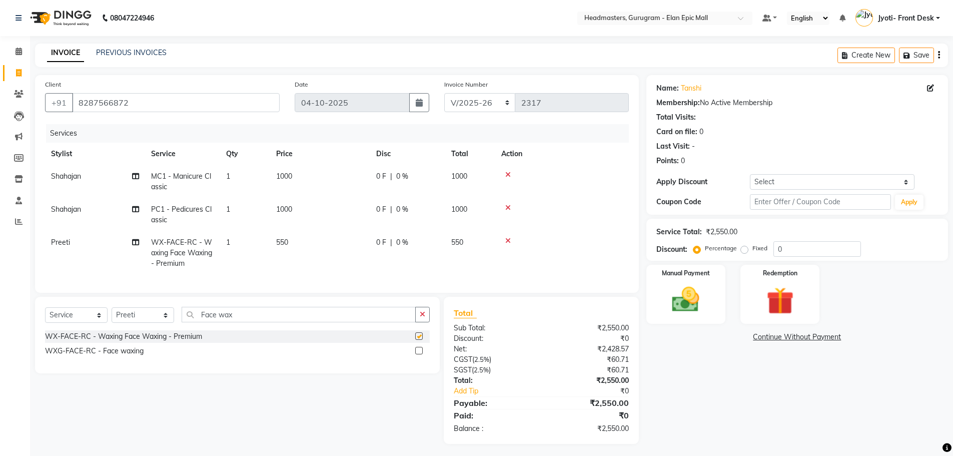
checkbox input "false"
click at [291, 246] on td "550" at bounding box center [320, 253] width 100 height 44
select select "89294"
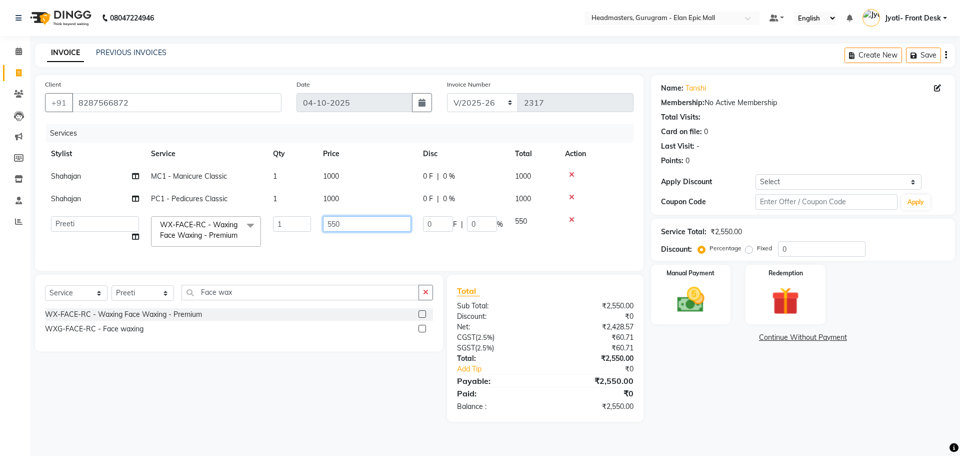
click at [335, 226] on input "550" at bounding box center [367, 224] width 88 height 16
type input "0"
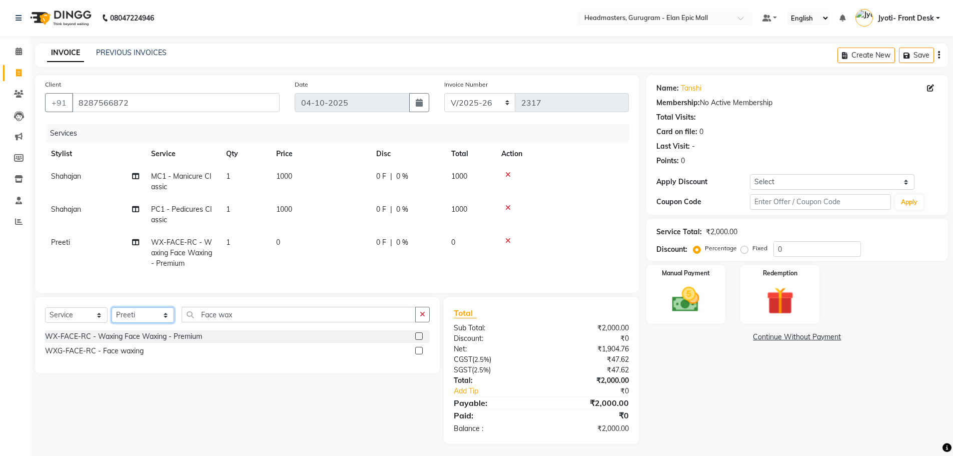
click at [164, 311] on div "Select Service Product Membership Package Voucher Prepaid Gift Card Select Styl…" at bounding box center [237, 335] width 405 height 77
click at [305, 243] on td "0" at bounding box center [320, 253] width 100 height 44
select select "89294"
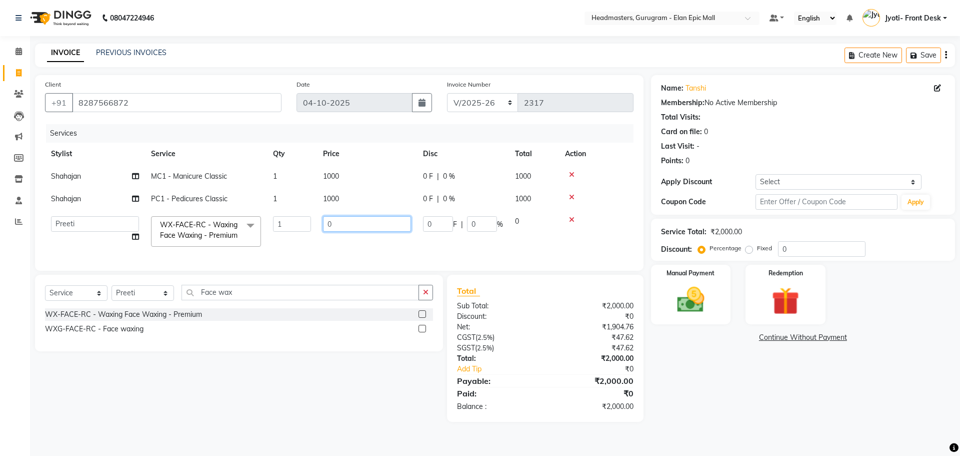
click at [332, 225] on input "0" at bounding box center [367, 224] width 88 height 16
type input "1200"
click at [690, 400] on div "Name: Tanshi Membership: No Active Membership Total Visits: Card on file: 0 Las…" at bounding box center [807, 248] width 312 height 347
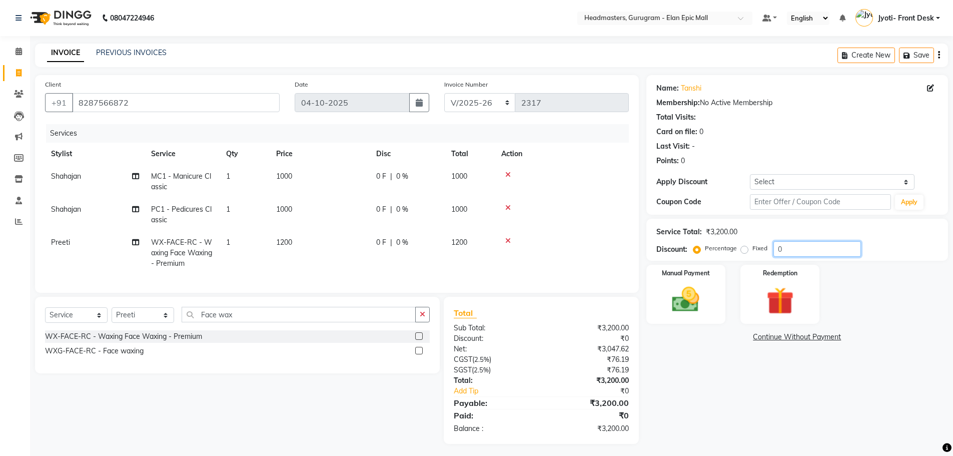
click at [789, 243] on input "0" at bounding box center [817, 249] width 88 height 16
type input "50"
click at [698, 350] on div "Name: Tanshi Membership: No Active Membership Total Visits: Card on file: 0 Las…" at bounding box center [800, 259] width 309 height 369
click at [690, 282] on div "Manual Payment" at bounding box center [685, 295] width 83 height 62
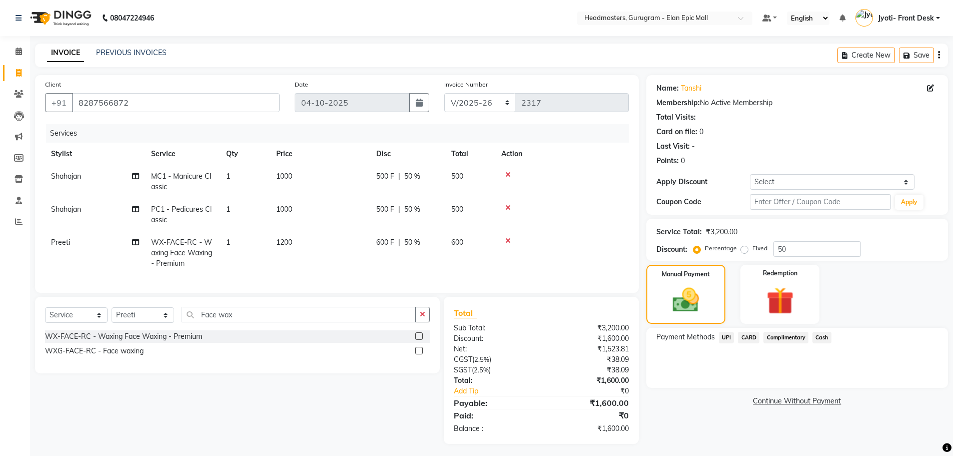
click at [817, 341] on span "Cash" at bounding box center [821, 338] width 19 height 12
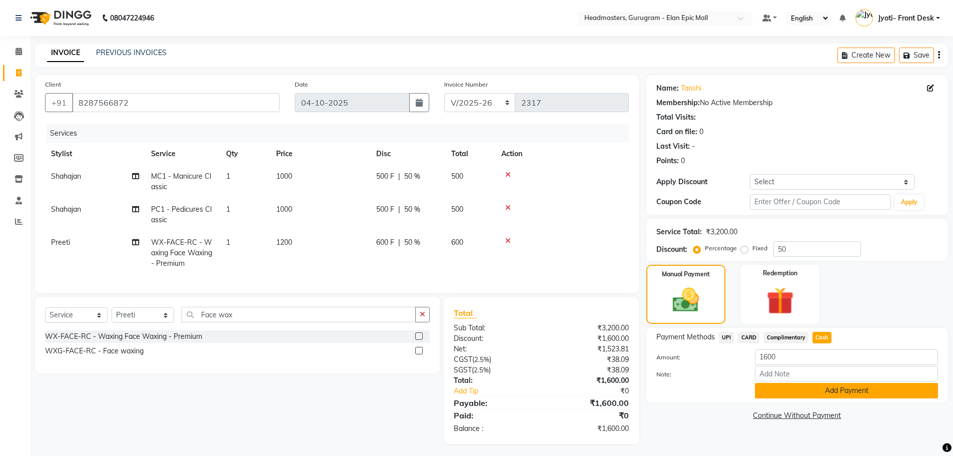
click at [862, 390] on button "Add Payment" at bounding box center [846, 391] width 183 height 16
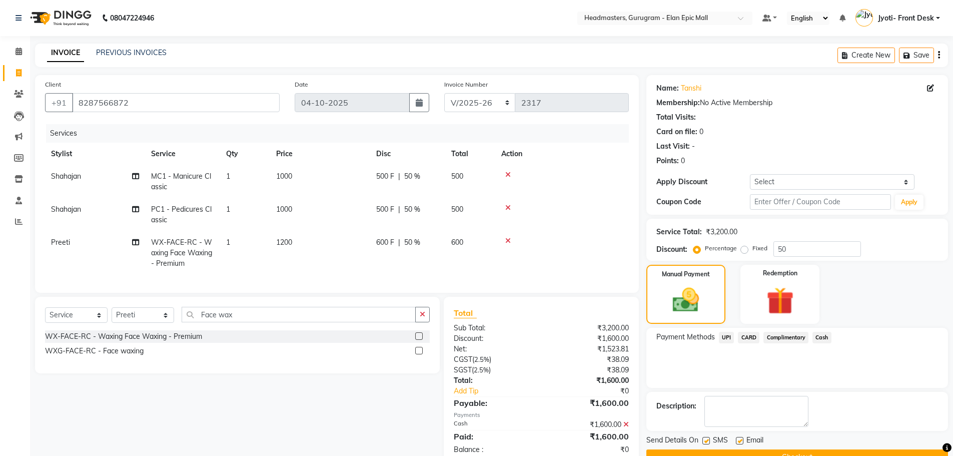
scroll to position [32, 0]
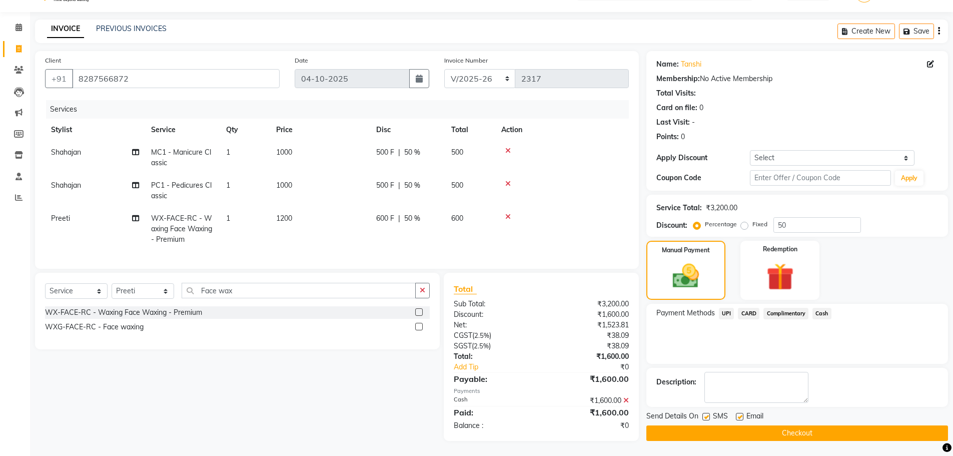
click at [846, 425] on button "Checkout" at bounding box center [797, 433] width 302 height 16
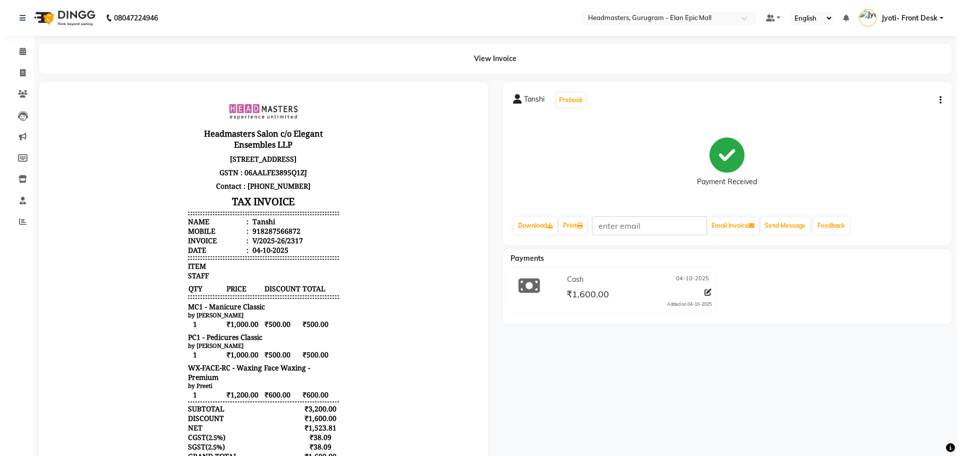
select select "service"
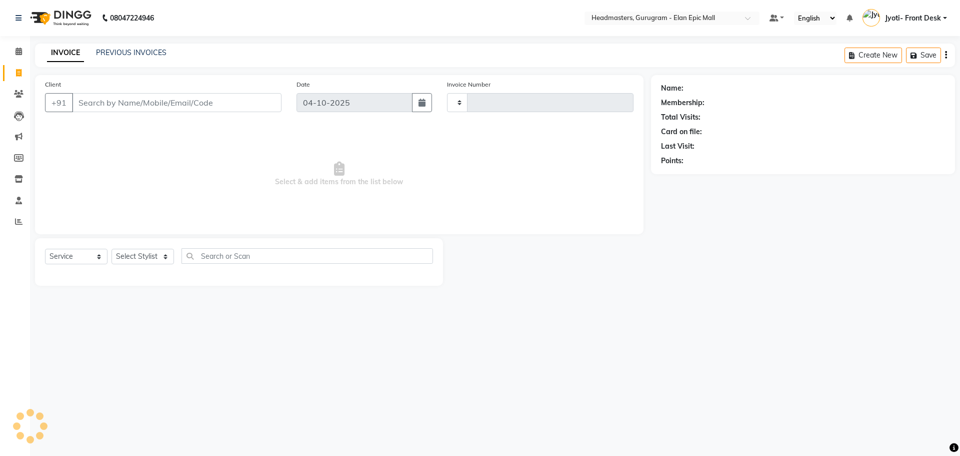
type input "2318"
select select "7499"
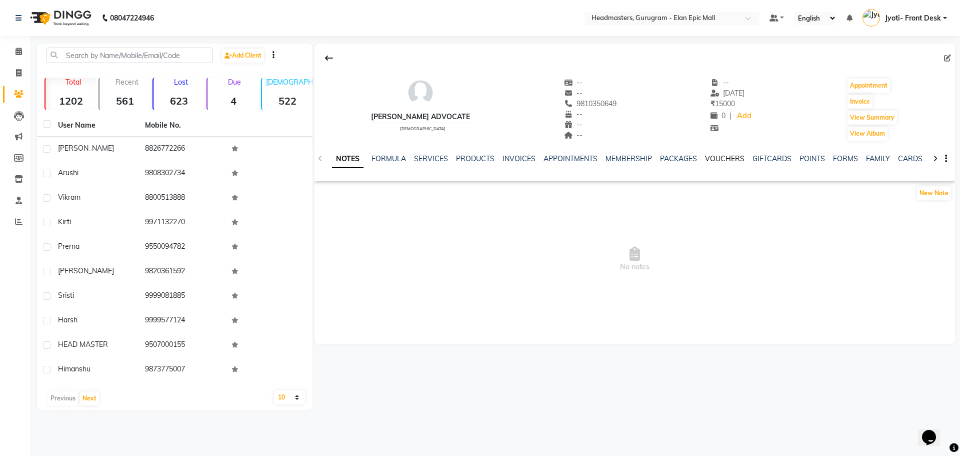
drag, startPoint x: 709, startPoint y: 159, endPoint x: 696, endPoint y: 179, distance: 23.6
click at [709, 159] on link "VOUCHERS" at bounding box center [725, 158] width 40 height 9
drag, startPoint x: 704, startPoint y: 153, endPoint x: 713, endPoint y: 160, distance: 12.1
click at [708, 156] on div "NOTES FORMULA SERVICES PRODUCTS INVOICES APPOINTMENTS MEMBERSHIP PACKAGES VOUCH…" at bounding box center [635, 159] width 641 height 35
click at [714, 162] on link "VOUCHERS" at bounding box center [725, 158] width 40 height 9
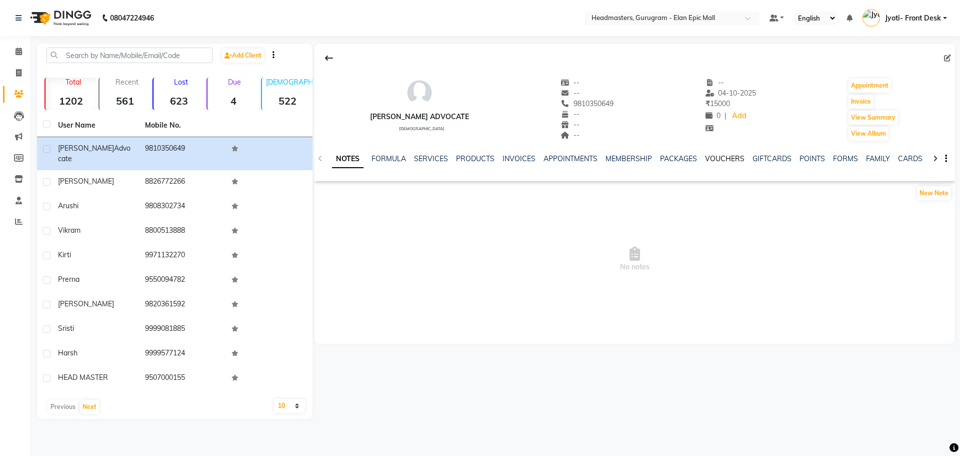
drag, startPoint x: 718, startPoint y: 163, endPoint x: 719, endPoint y: 157, distance: 6.5
click at [718, 163] on div "VOUCHERS" at bounding box center [725, 159] width 40 height 11
click at [719, 157] on link "VOUCHERS" at bounding box center [725, 158] width 40 height 9
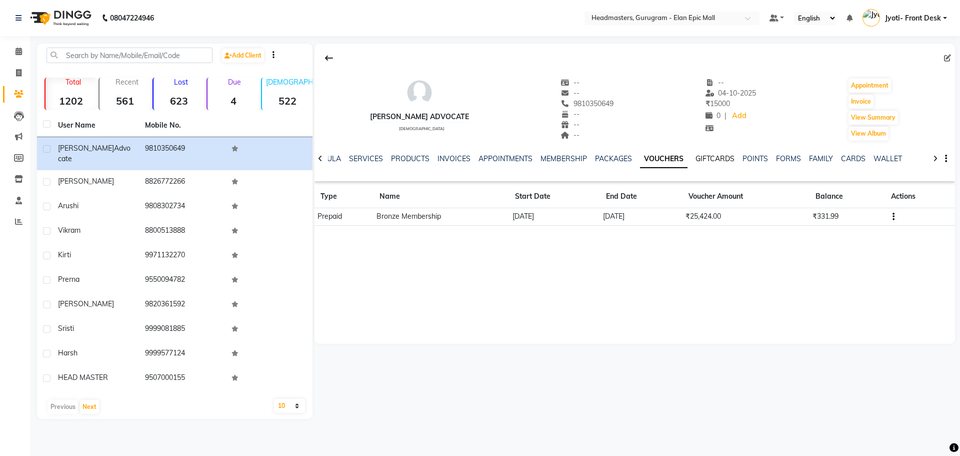
drag, startPoint x: 719, startPoint y: 162, endPoint x: 691, endPoint y: 163, distance: 27.5
click at [719, 162] on link "GIFTCARDS" at bounding box center [715, 158] width 39 height 9
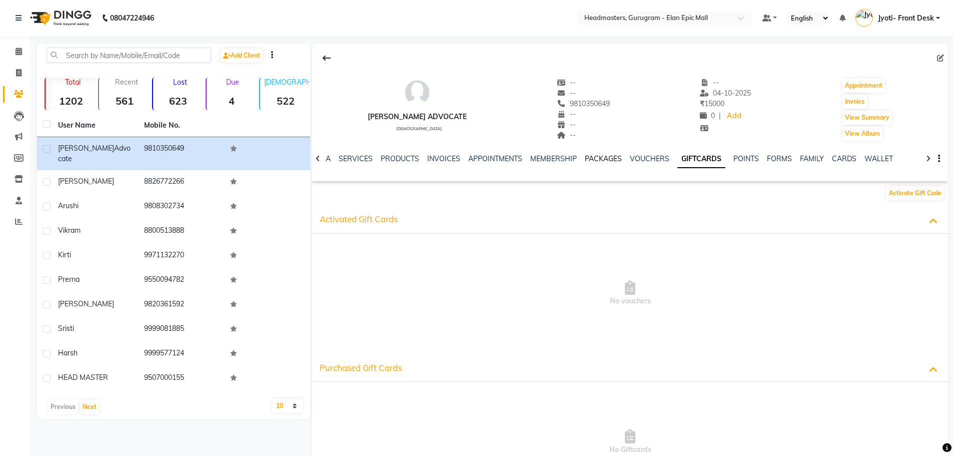
click at [595, 162] on link "PACKAGES" at bounding box center [603, 158] width 37 height 9
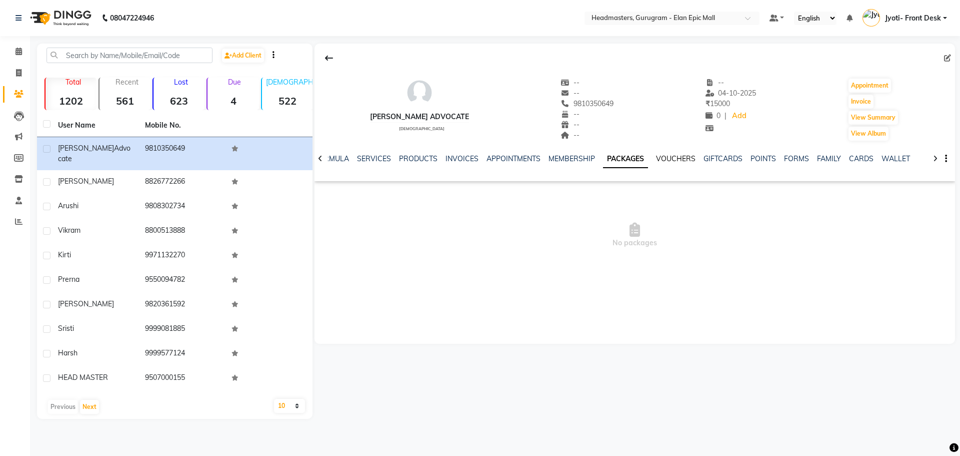
click at [665, 158] on link "VOUCHERS" at bounding box center [676, 158] width 40 height 9
